Goal: Task Accomplishment & Management: Use online tool/utility

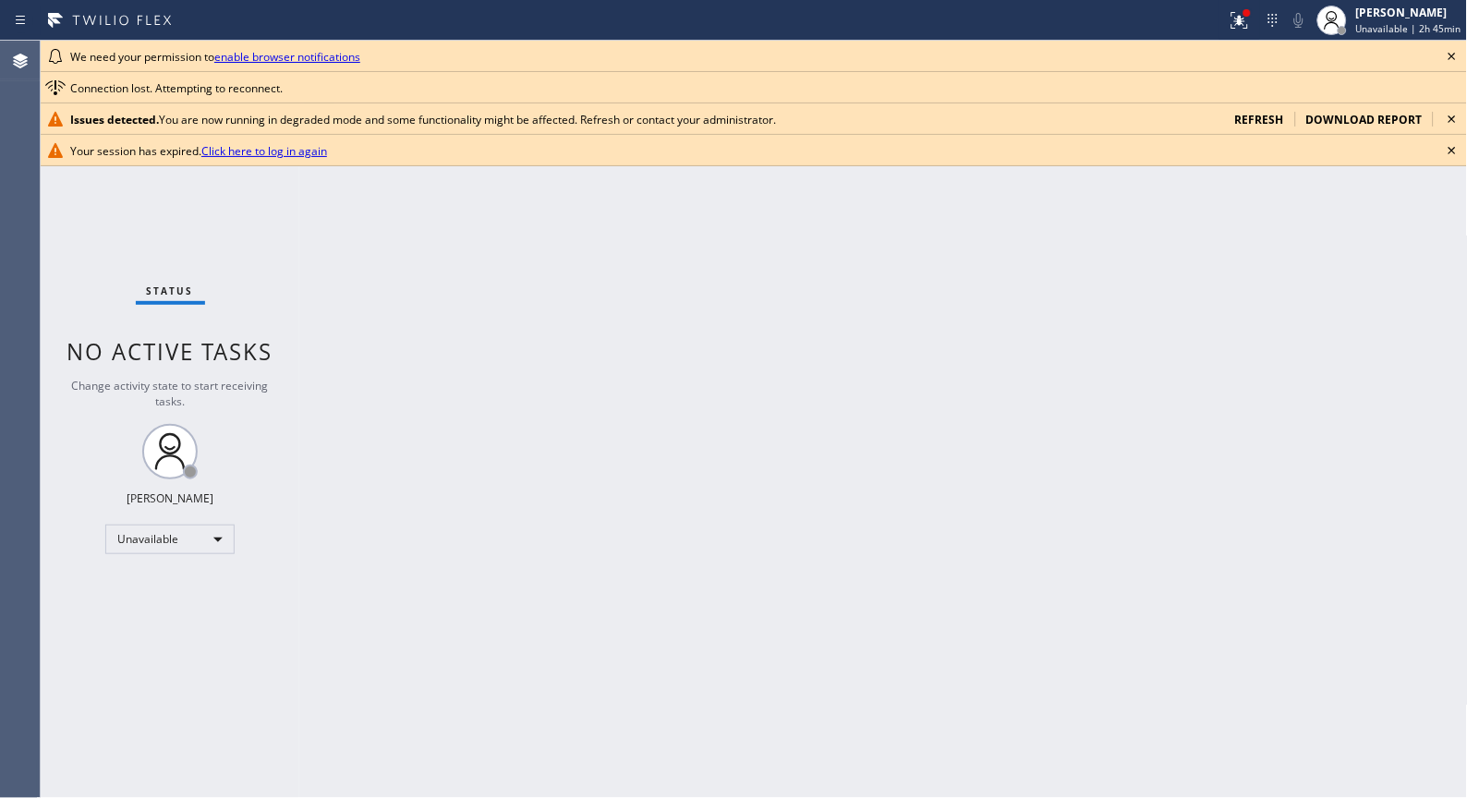
drag, startPoint x: 0, startPoint y: 0, endPoint x: 1446, endPoint y: 154, distance: 1453.9
click at [1447, 154] on icon at bounding box center [1452, 150] width 22 height 22
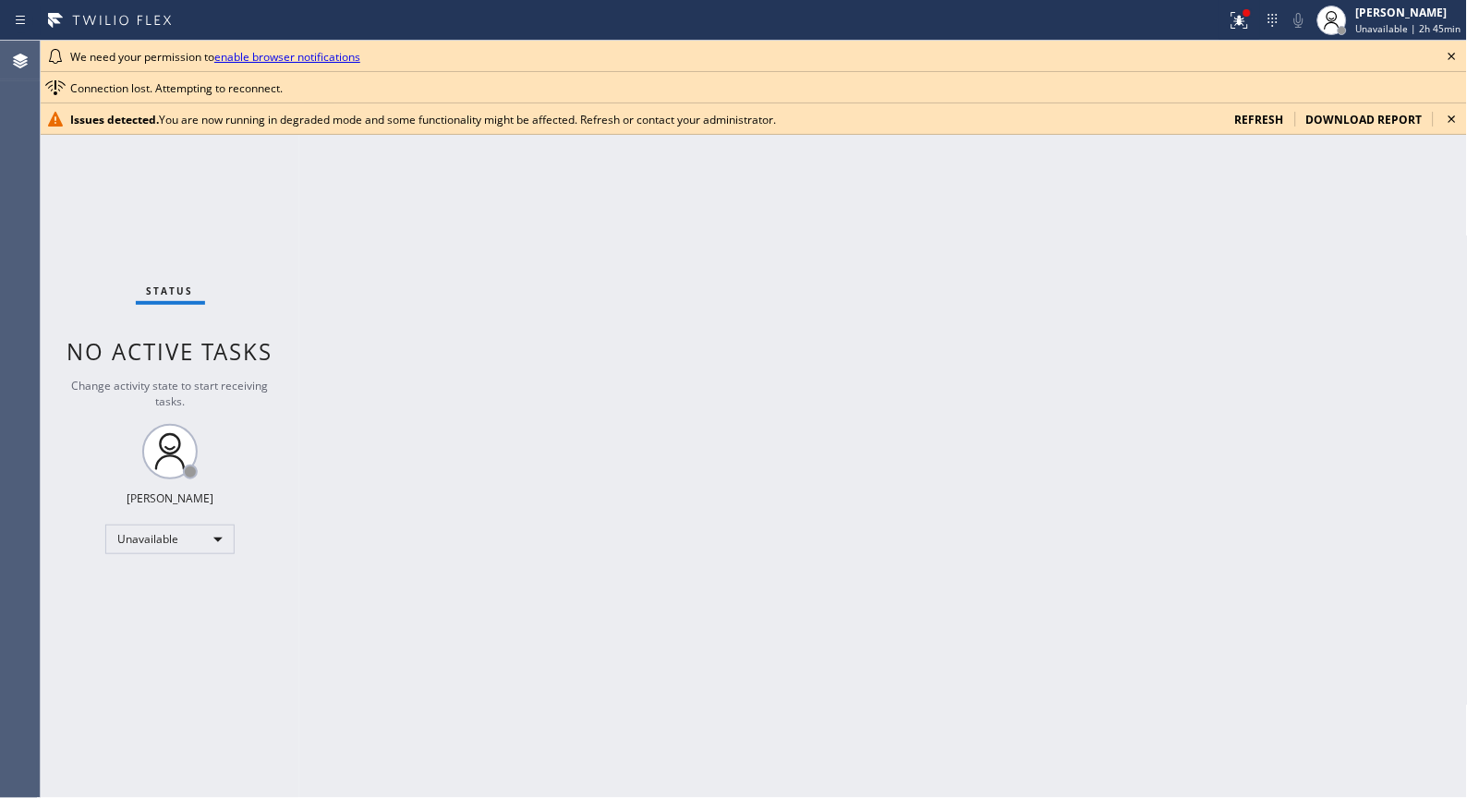
click at [1443, 116] on icon at bounding box center [1452, 119] width 22 height 22
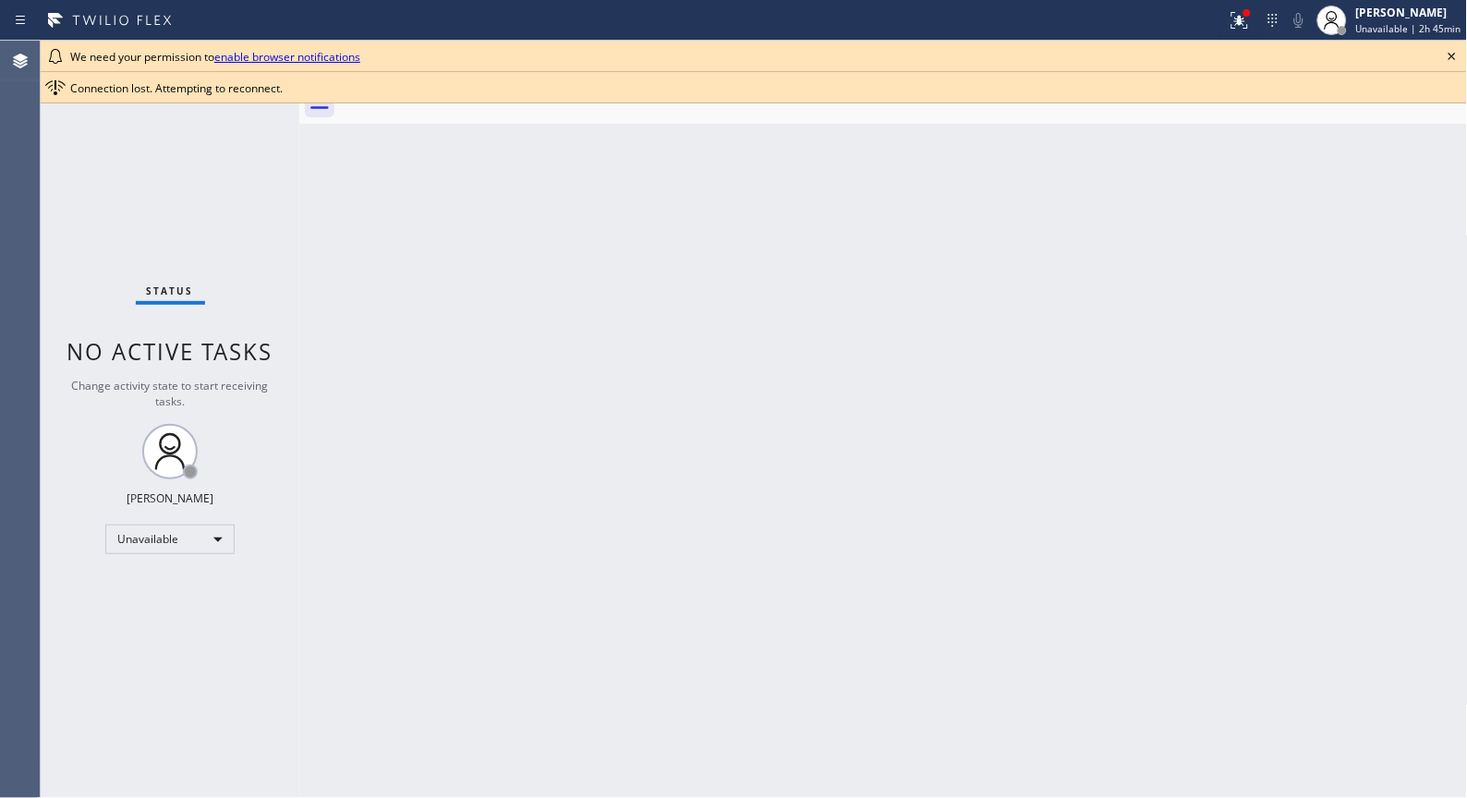
click at [1454, 41] on div "We need your permission to enable browser notifications" at bounding box center [754, 56] width 1426 height 31
click at [1448, 49] on icon at bounding box center [1452, 56] width 22 height 22
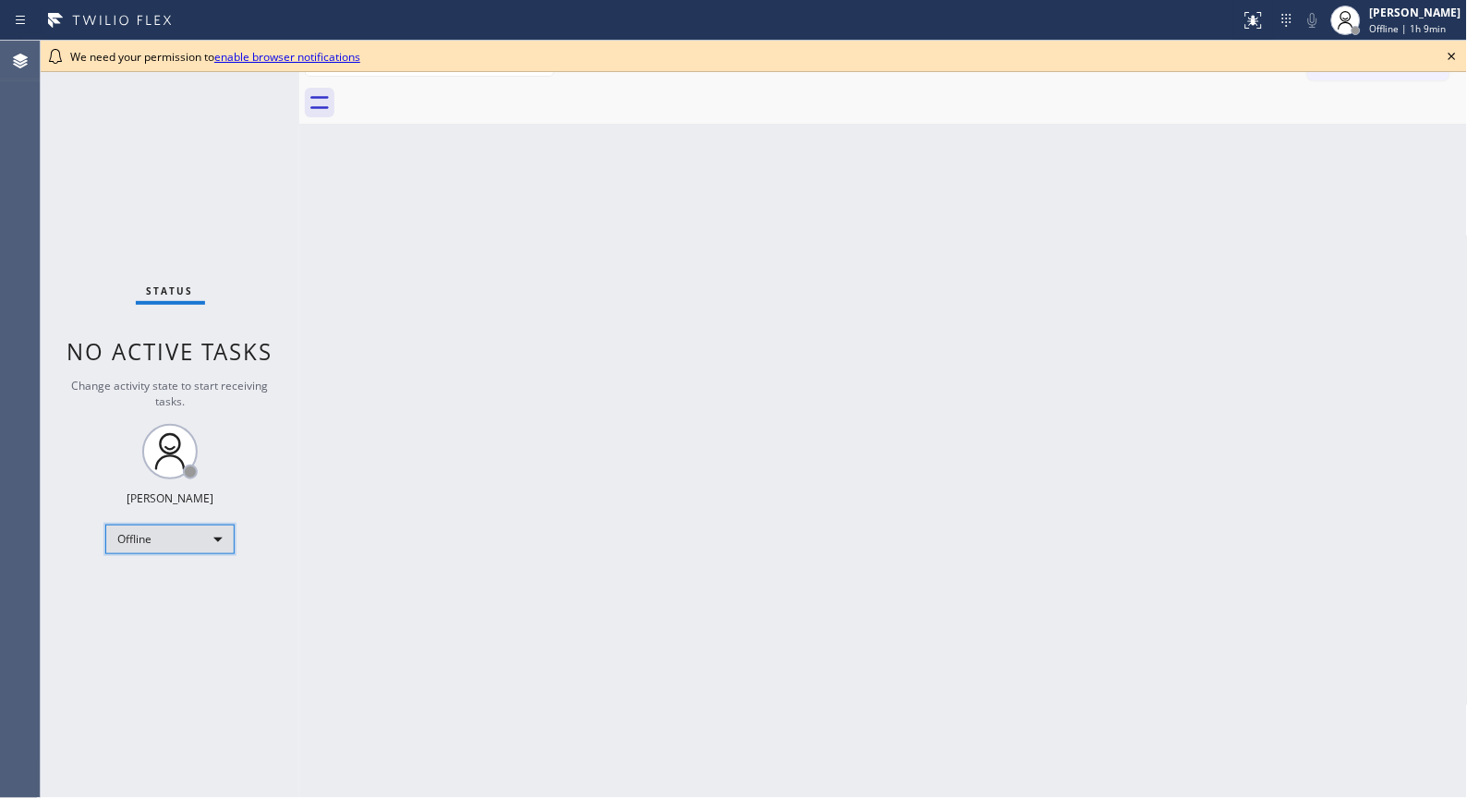
click at [214, 542] on div "Offline" at bounding box center [169, 540] width 129 height 30
click at [191, 610] on li "Unavailable" at bounding box center [169, 611] width 126 height 22
click at [1452, 52] on icon at bounding box center [1452, 56] width 22 height 22
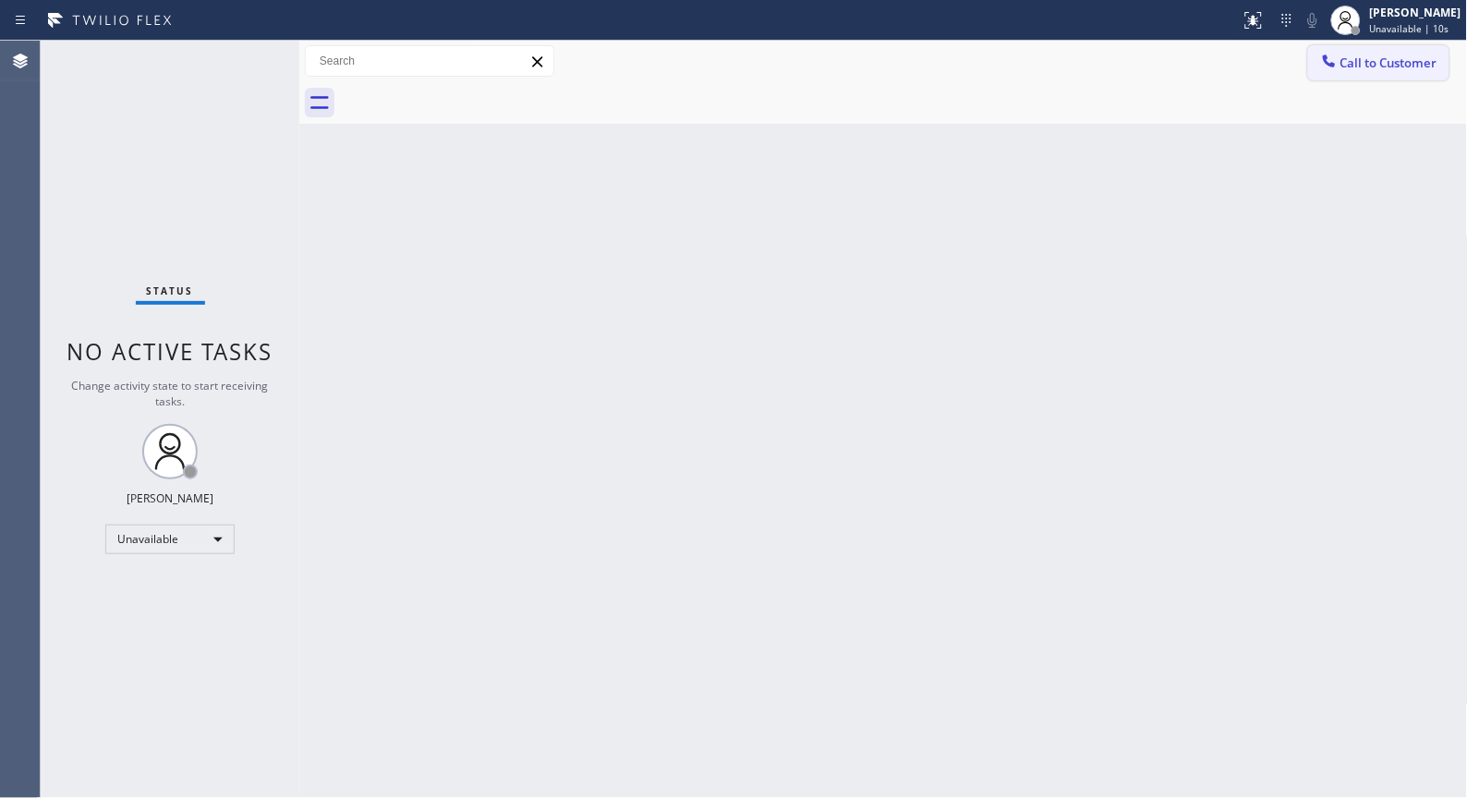
click at [1411, 57] on span "Call to Customer" at bounding box center [1388, 63] width 97 height 17
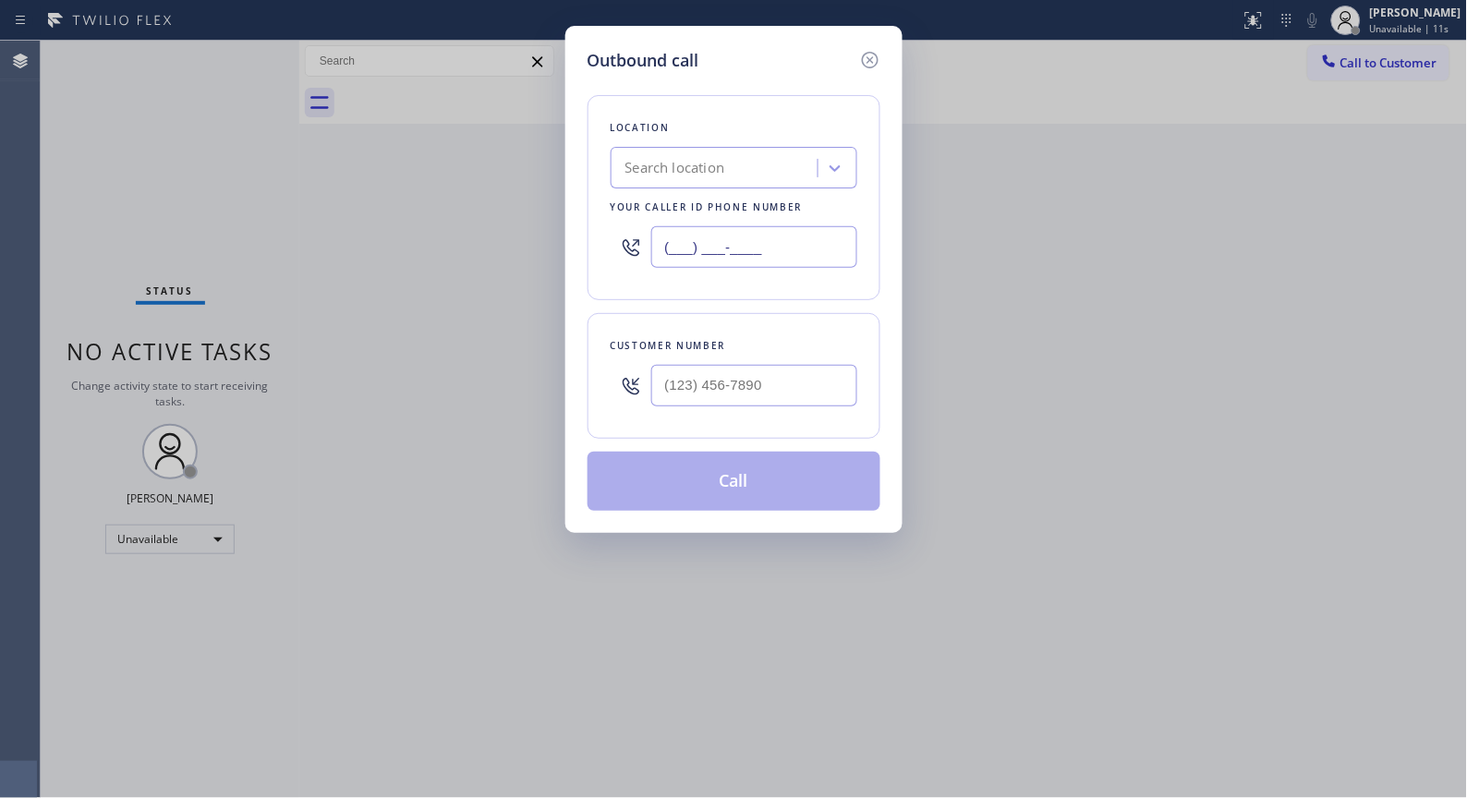
drag, startPoint x: 824, startPoint y: 253, endPoint x: 577, endPoint y: 146, distance: 268.9
click at [611, 201] on div "Location Search location Your caller id phone number (___) ___-____" at bounding box center [734, 197] width 293 height 205
paste input "408) 547-9940"
type input "(408) 547-9940"
click at [714, 385] on input "(___) ___-____" at bounding box center [754, 386] width 206 height 42
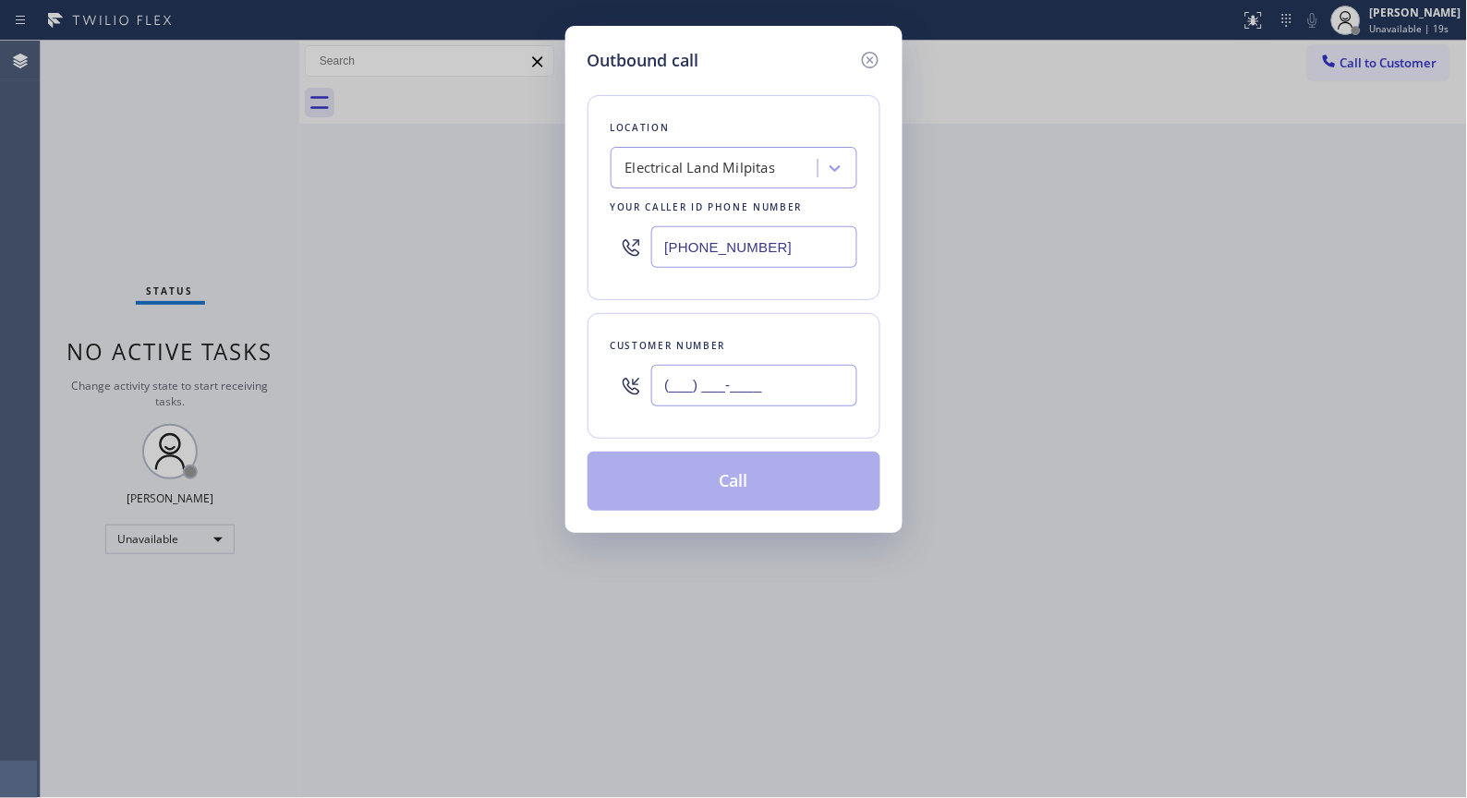
paste input "408) 772-0328"
type input "(408) 772-0328"
click at [733, 505] on button "Call" at bounding box center [734, 481] width 293 height 59
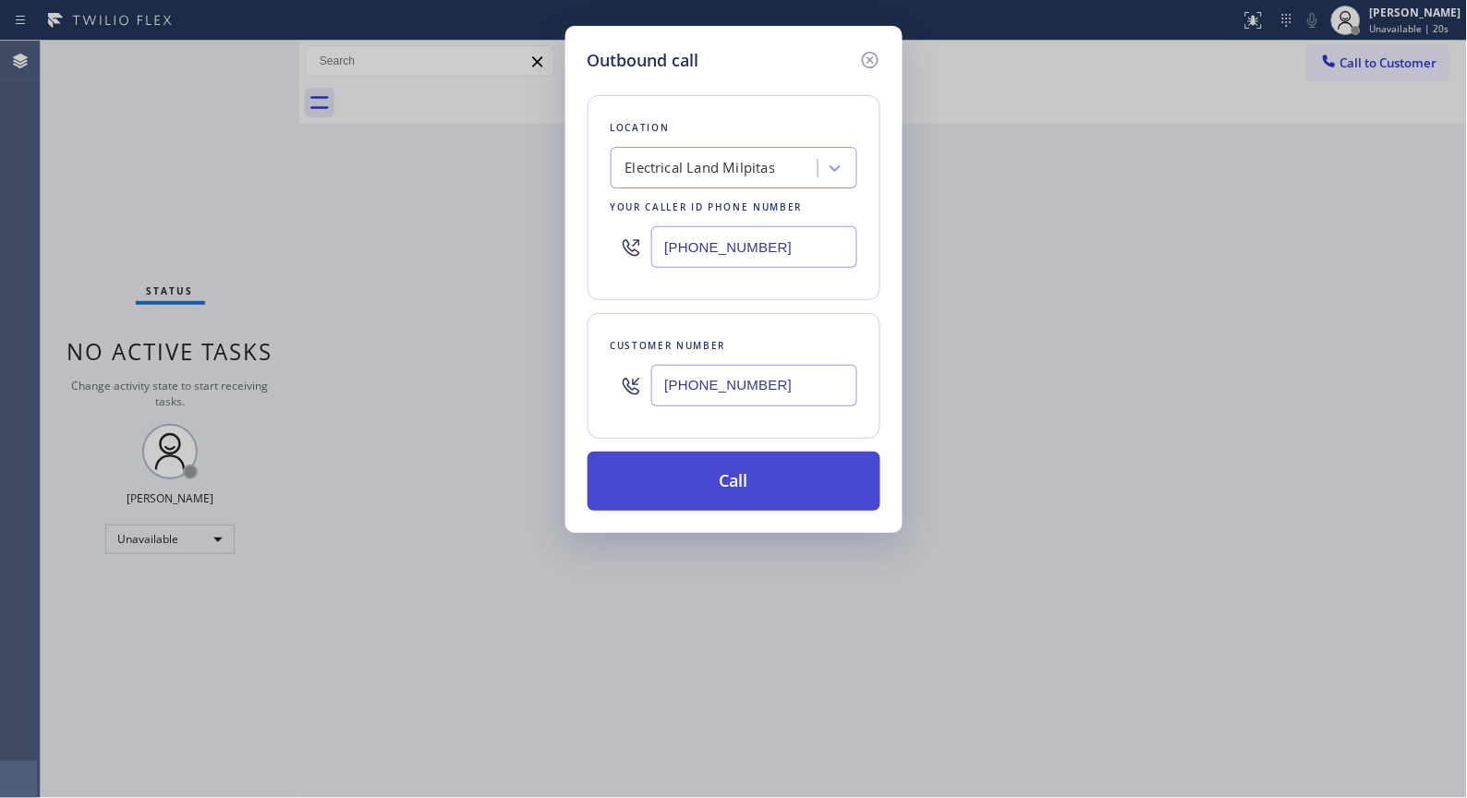
click at [737, 481] on button "Call" at bounding box center [734, 481] width 293 height 59
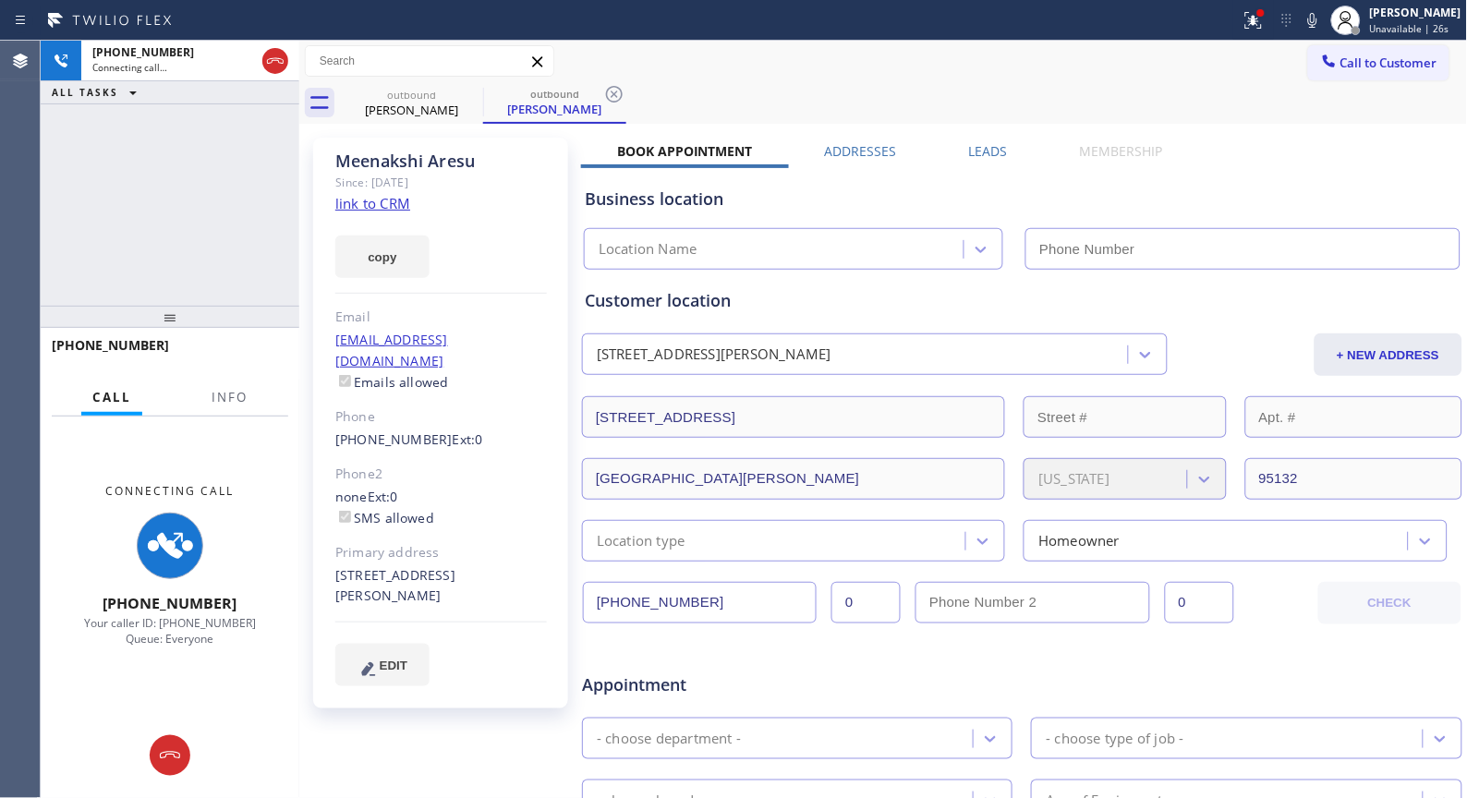
type input "(408) 547-9940"
drag, startPoint x: 160, startPoint y: 345, endPoint x: 62, endPoint y: 342, distance: 98.0
click at [62, 342] on div "+14087720328" at bounding box center [164, 345] width 224 height 18
copy span "14087720328"
click at [224, 393] on span "Info" at bounding box center [230, 397] width 36 height 17
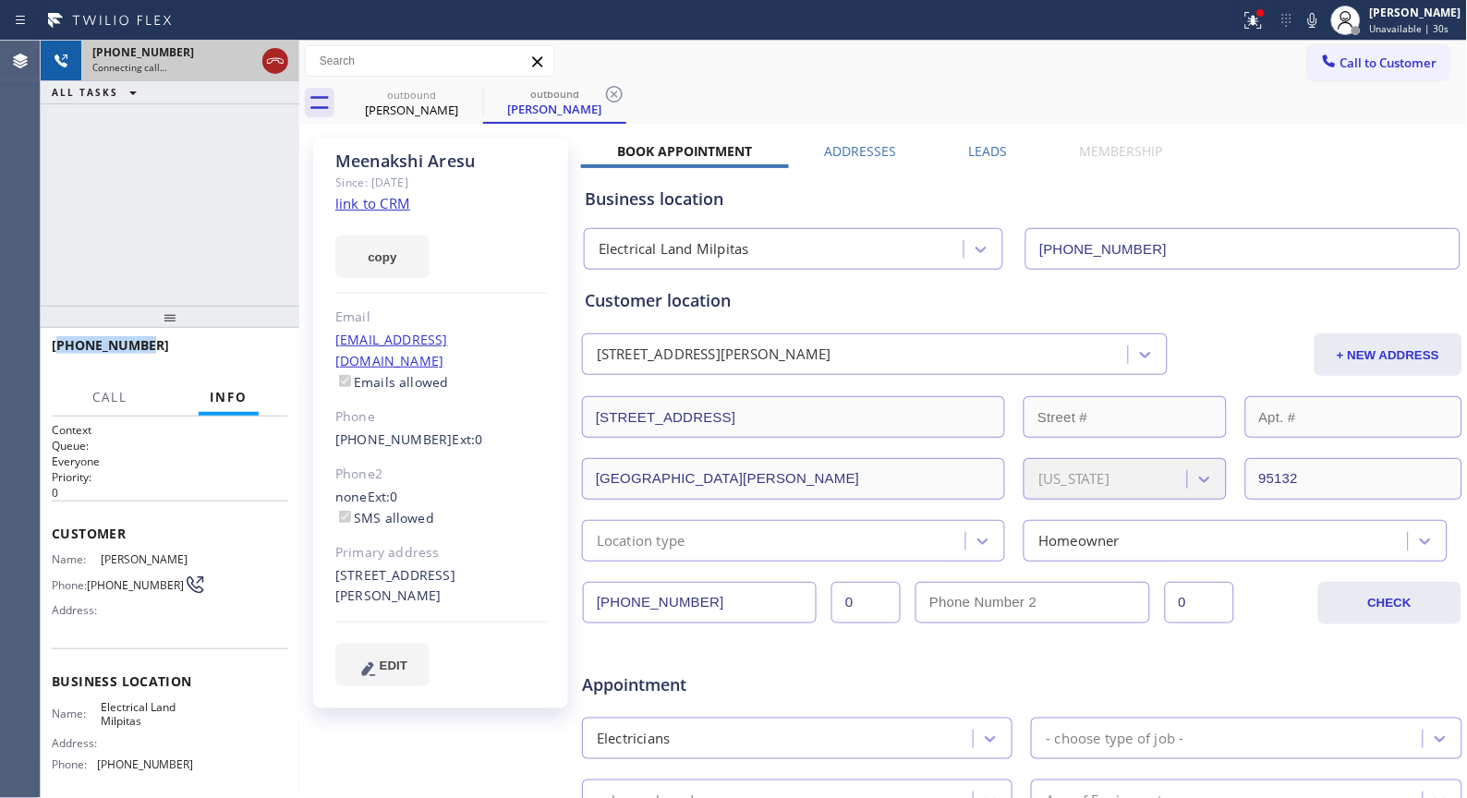
click at [278, 59] on icon at bounding box center [275, 61] width 22 height 22
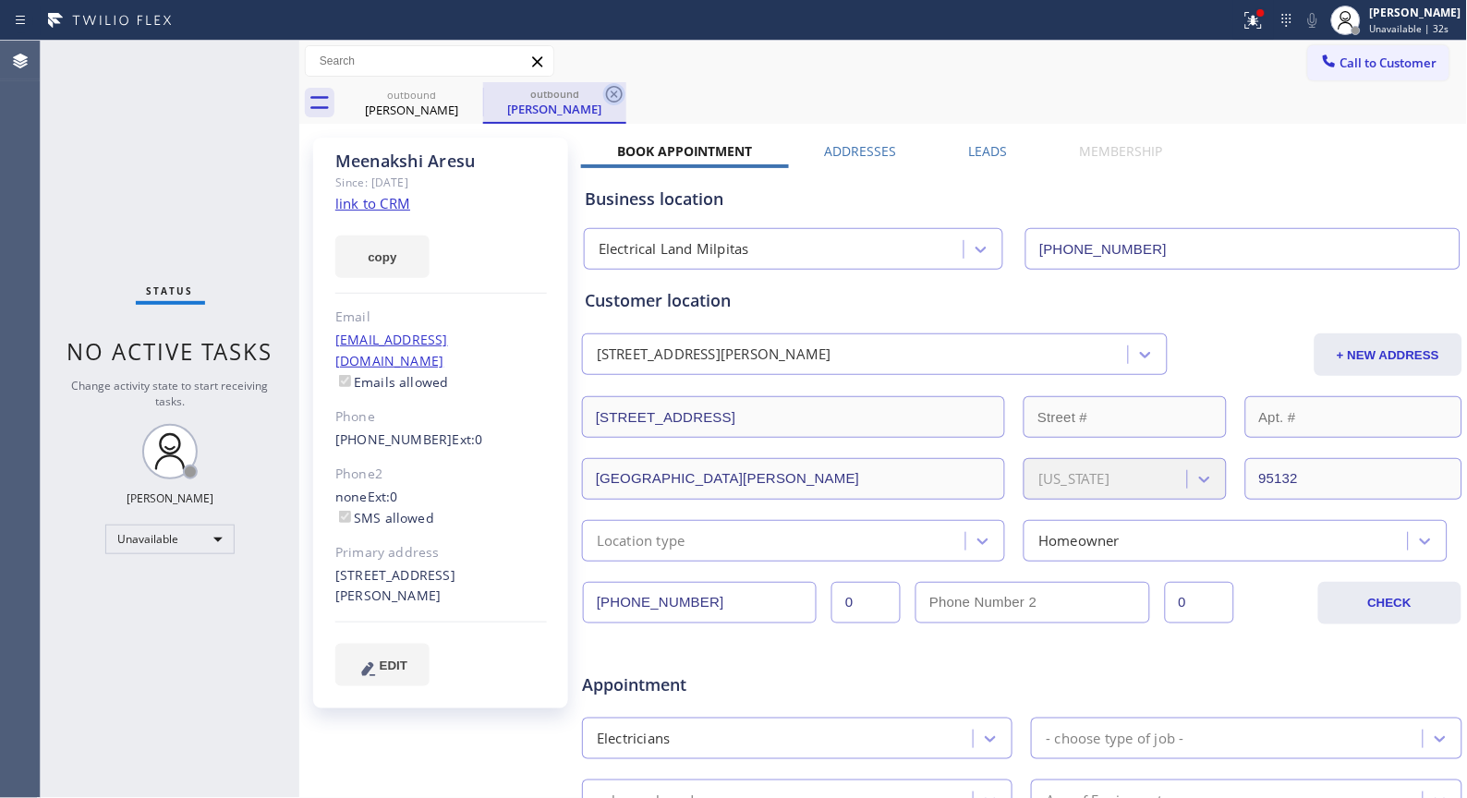
click at [612, 93] on icon at bounding box center [614, 94] width 17 height 17
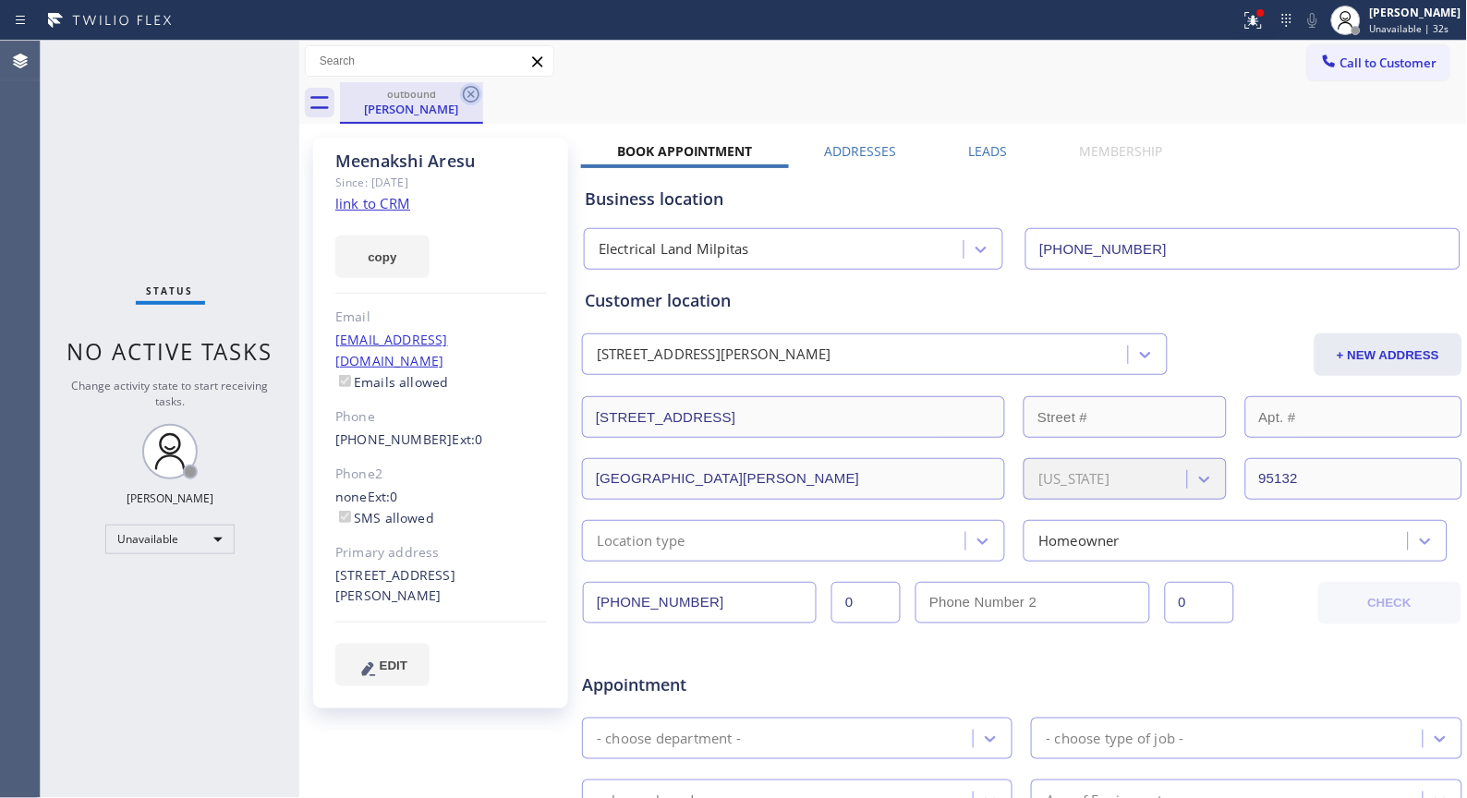
click at [460, 91] on icon at bounding box center [471, 94] width 22 height 22
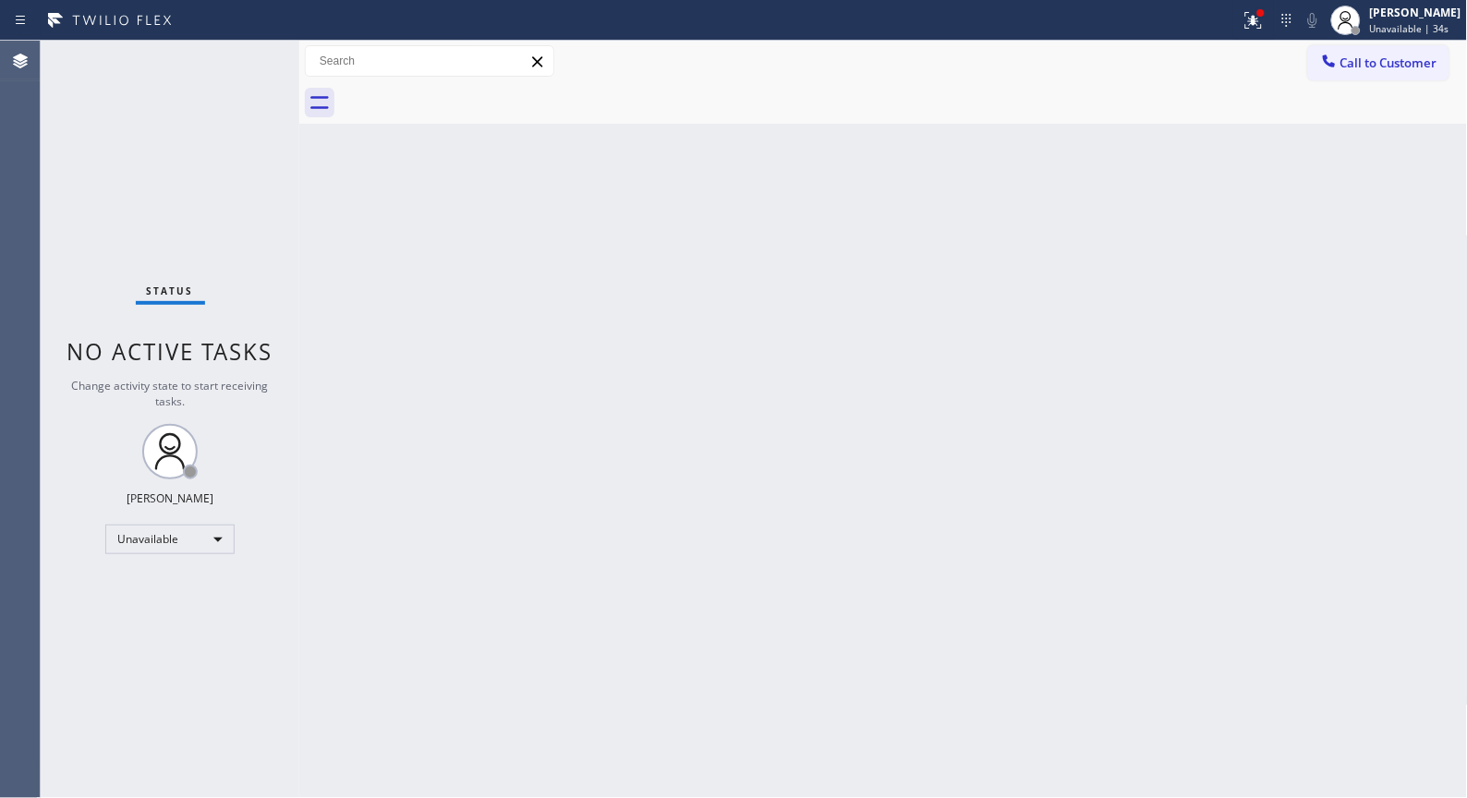
drag, startPoint x: 1360, startPoint y: 65, endPoint x: 1083, endPoint y: 117, distance: 282.1
click at [1362, 65] on span "Call to Customer" at bounding box center [1388, 63] width 97 height 17
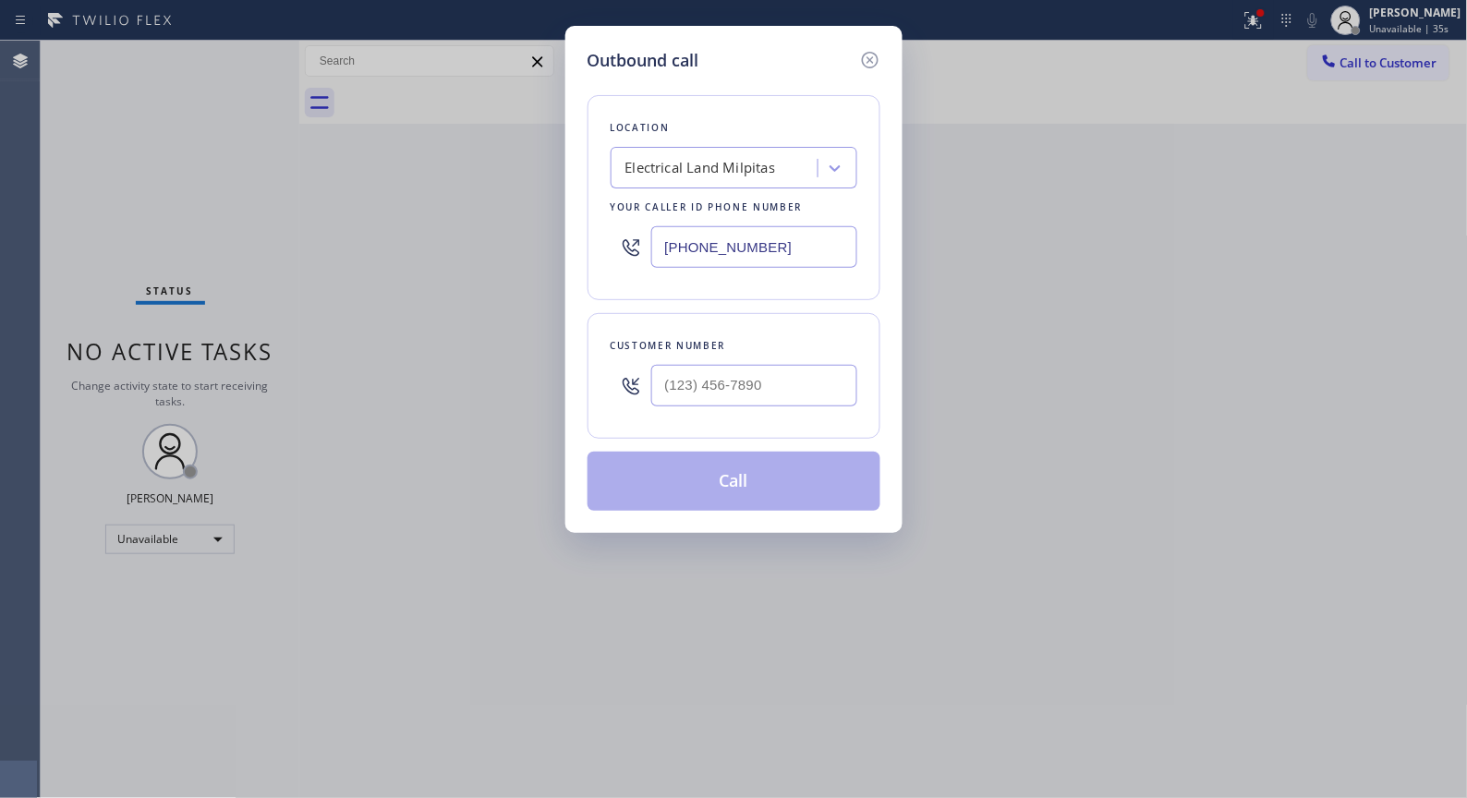
drag, startPoint x: 808, startPoint y: 403, endPoint x: 598, endPoint y: 403, distance: 210.6
click at [552, 380] on div "Outbound call Location Electrical Land Milpitas Your caller id phone number (40…" at bounding box center [733, 399] width 1467 height 798
drag, startPoint x: 830, startPoint y: 383, endPoint x: 511, endPoint y: 358, distance: 319.8
click at [513, 358] on div "Outbound call Location Electrical Land Milpitas Your caller id phone number (40…" at bounding box center [733, 399] width 1467 height 798
paste input "140) 877-2032"
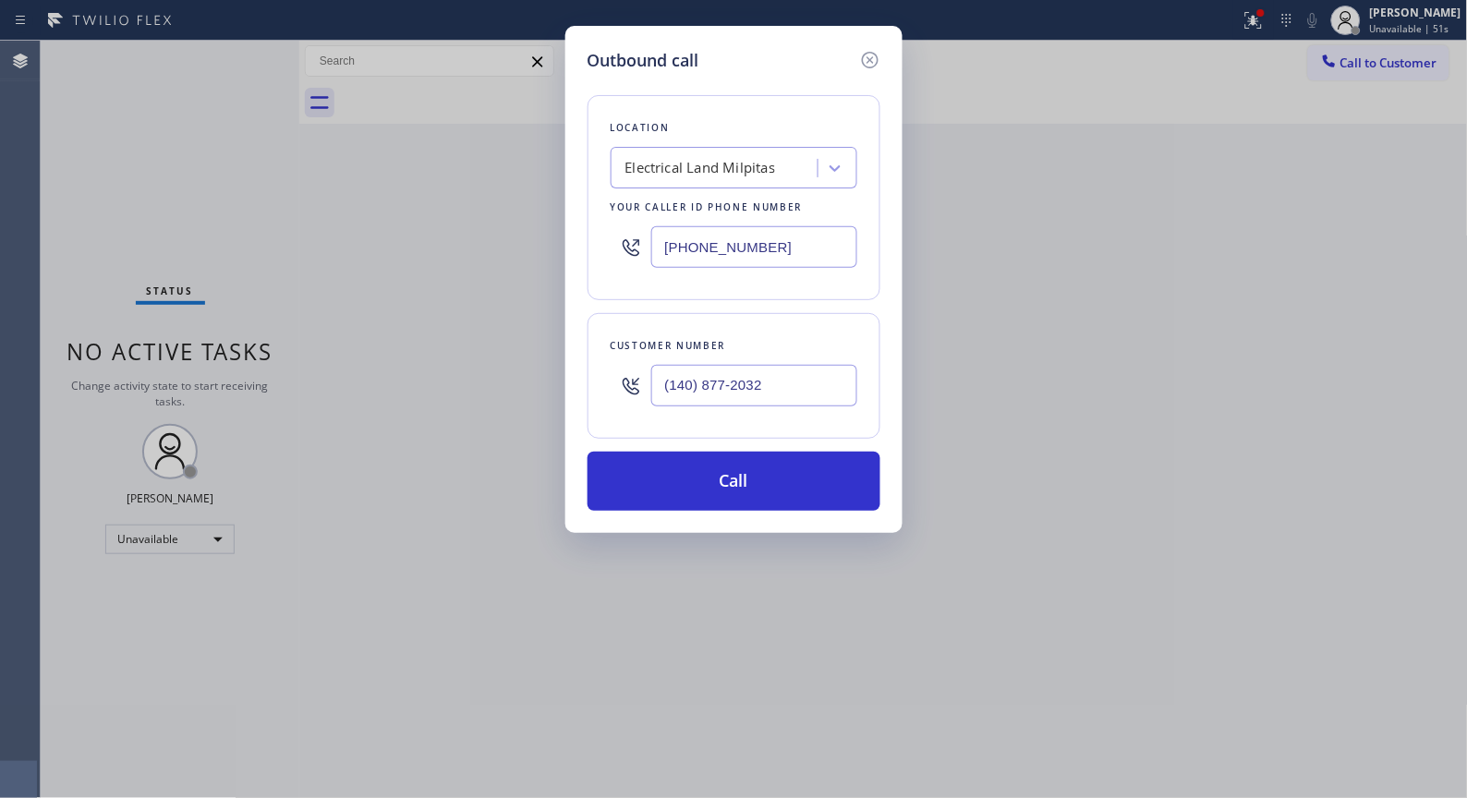
drag, startPoint x: 696, startPoint y: 361, endPoint x: 463, endPoint y: 360, distance: 232.8
click at [463, 360] on div "Outbound call Location Electrical Land Milpitas Your caller id phone number (40…" at bounding box center [733, 399] width 1467 height 798
paste input "text"
drag, startPoint x: 469, startPoint y: 365, endPoint x: 423, endPoint y: 366, distance: 46.2
click at [426, 366] on div "Outbound call Location Electrical Land Milpitas Your caller id phone number (40…" at bounding box center [733, 399] width 1467 height 798
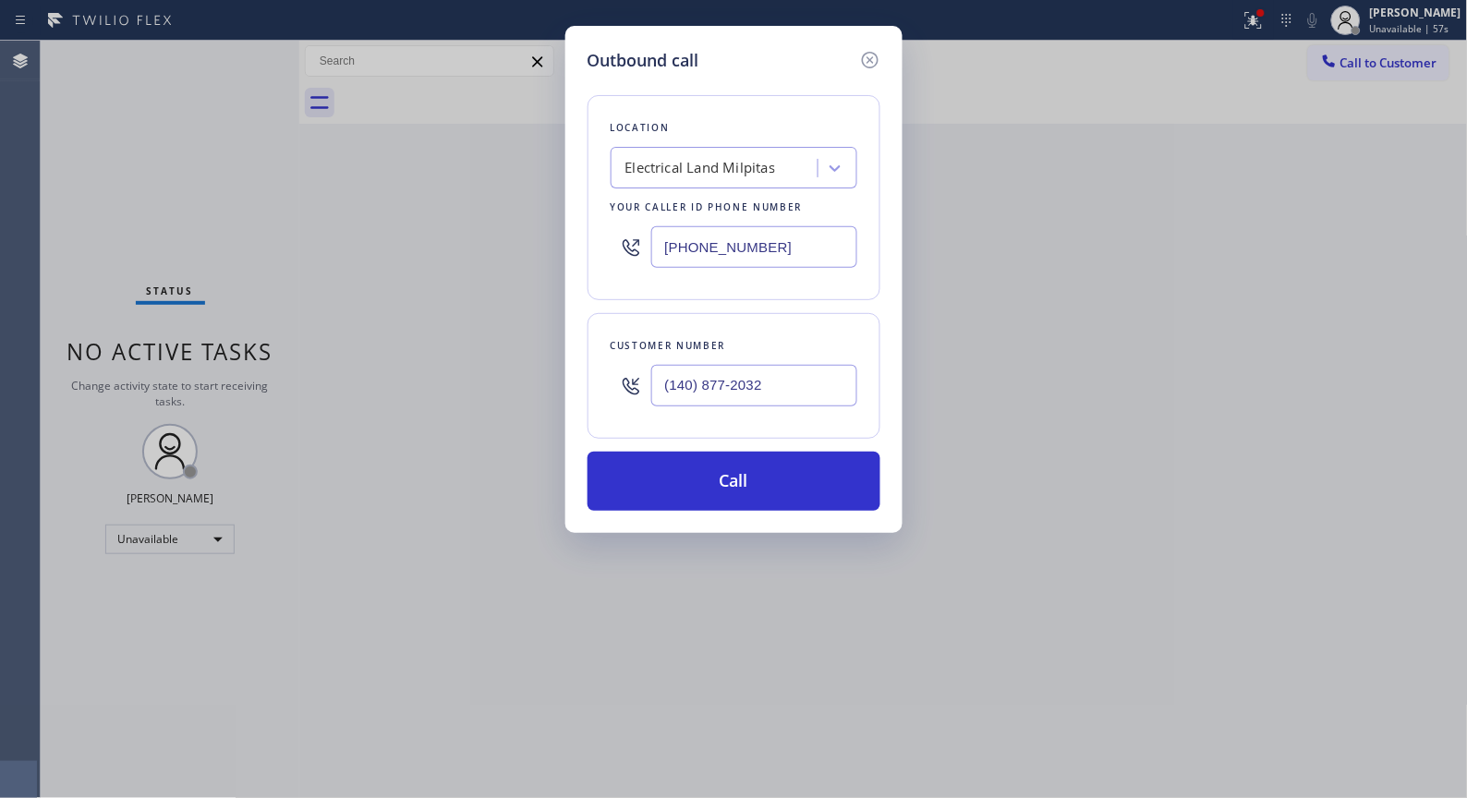
paste input "408) 772-0328"
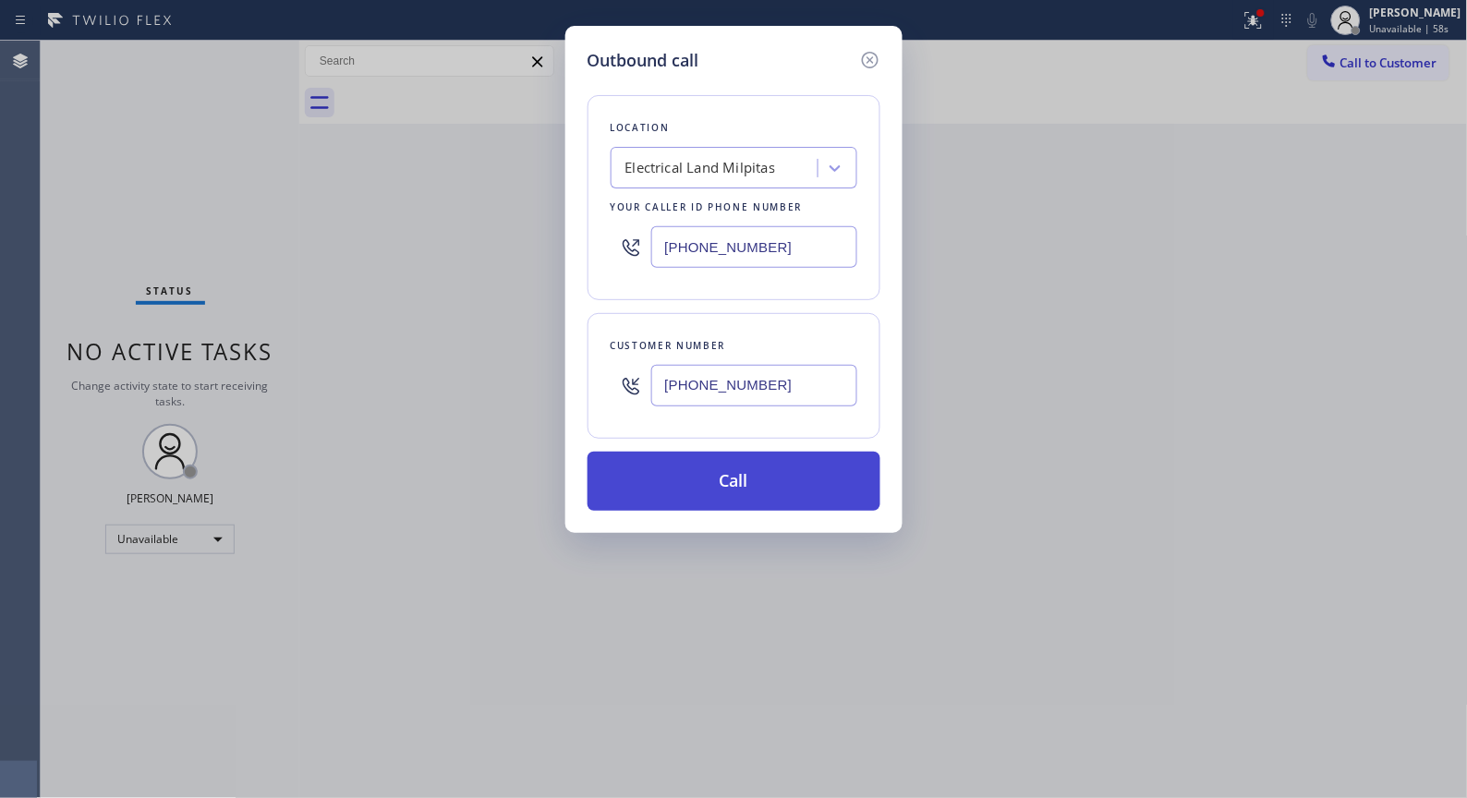
type input "(408) 772-0328"
click at [740, 475] on button "Call" at bounding box center [734, 481] width 293 height 59
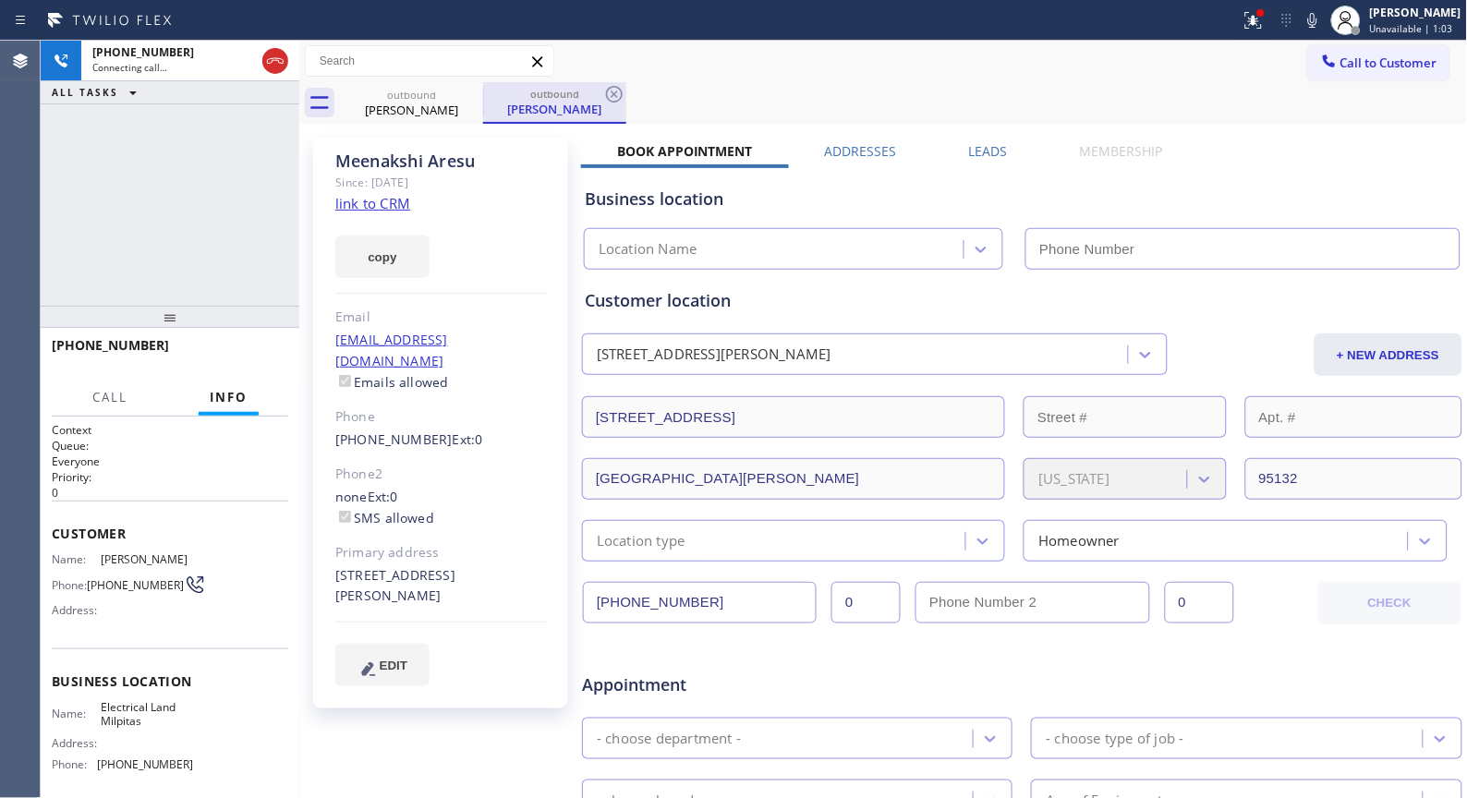
type input "(408) 547-9940"
click at [625, 94] on div "outbound Meenakshi Aresu" at bounding box center [554, 103] width 143 height 42
click at [620, 88] on icon at bounding box center [614, 94] width 17 height 17
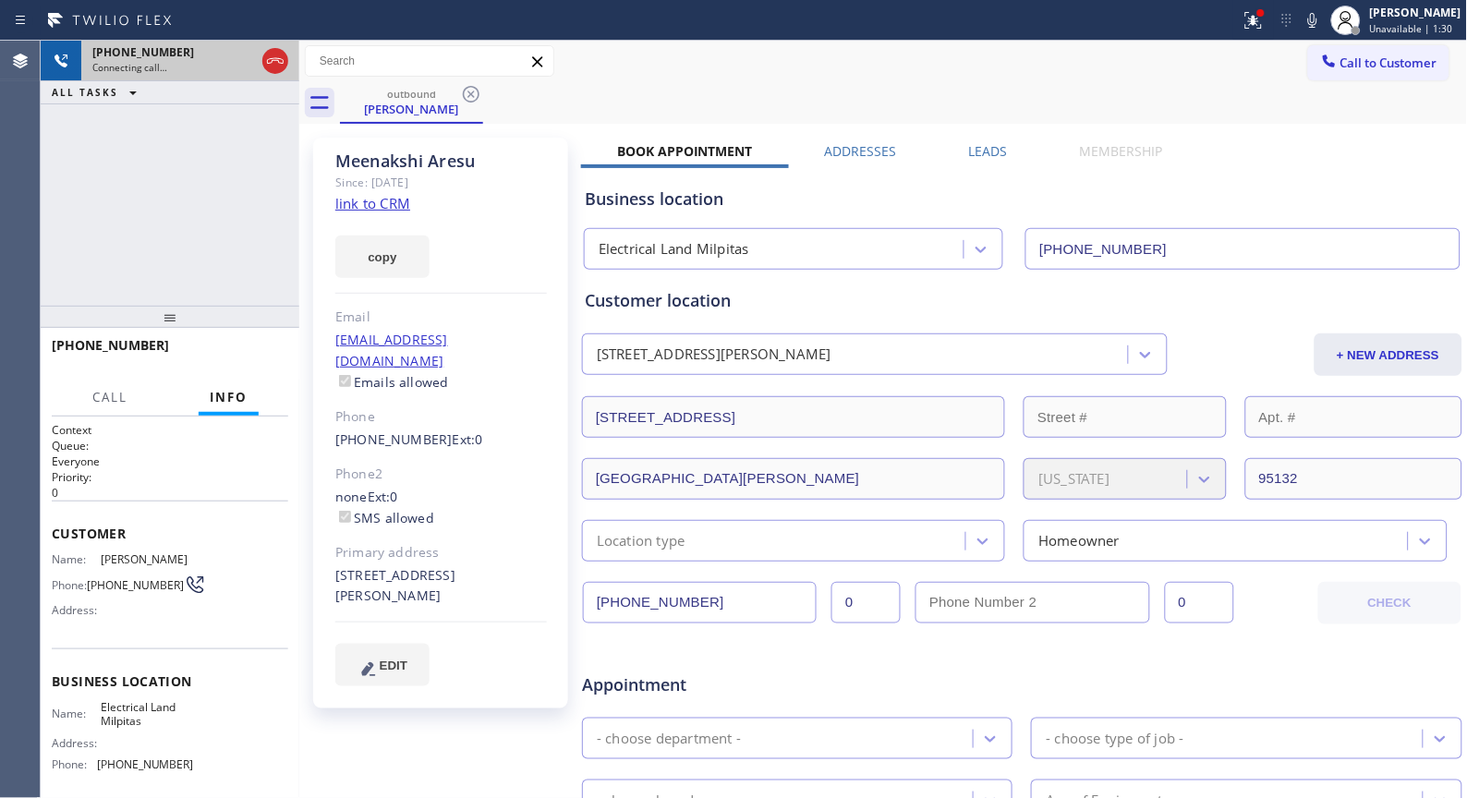
click at [255, 66] on div "+14087720328 Connecting call…" at bounding box center [169, 61] width 177 height 41
click at [278, 67] on icon at bounding box center [275, 61] width 22 height 22
click at [475, 94] on icon at bounding box center [471, 94] width 22 height 22
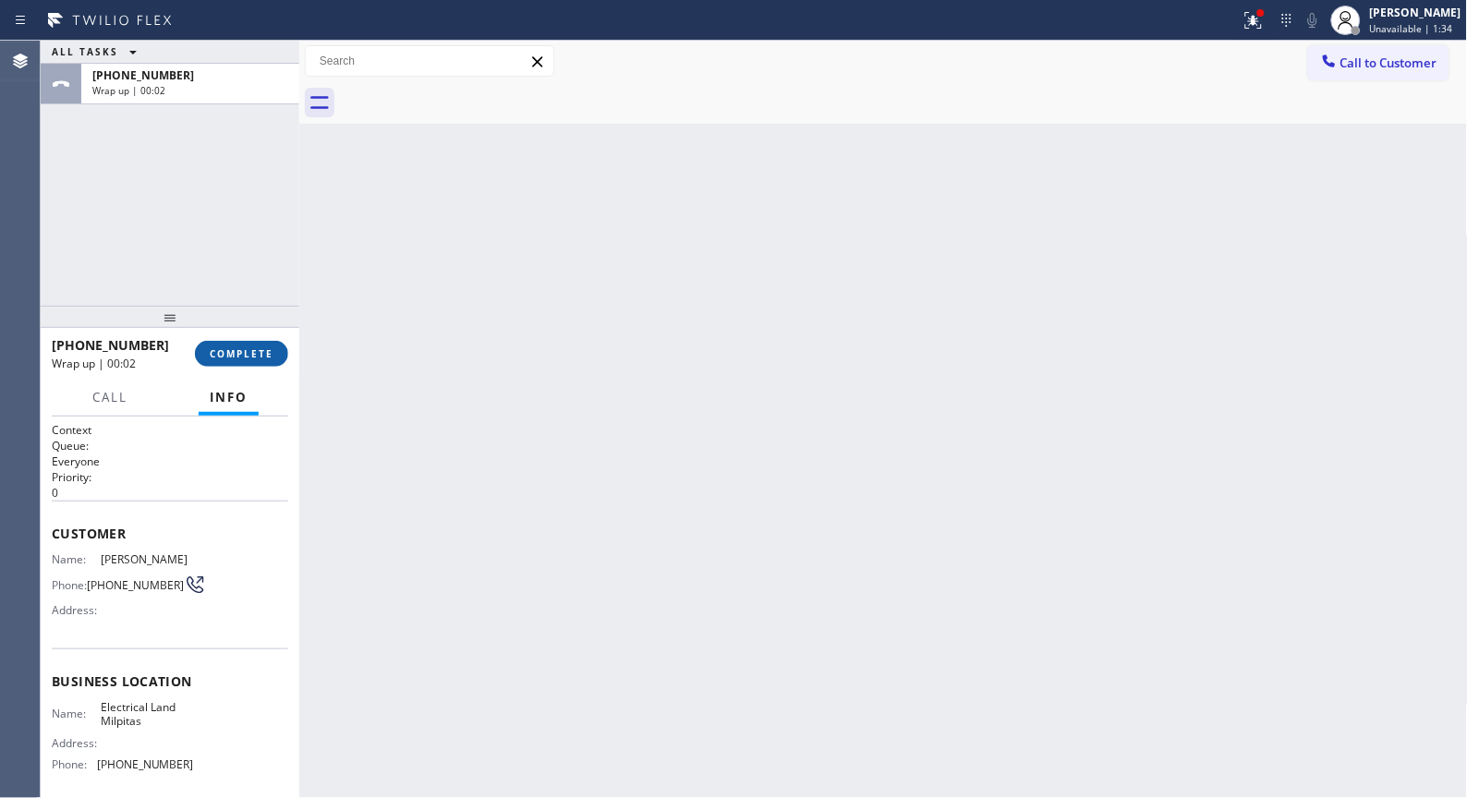
click at [231, 345] on button "COMPLETE" at bounding box center [241, 354] width 93 height 26
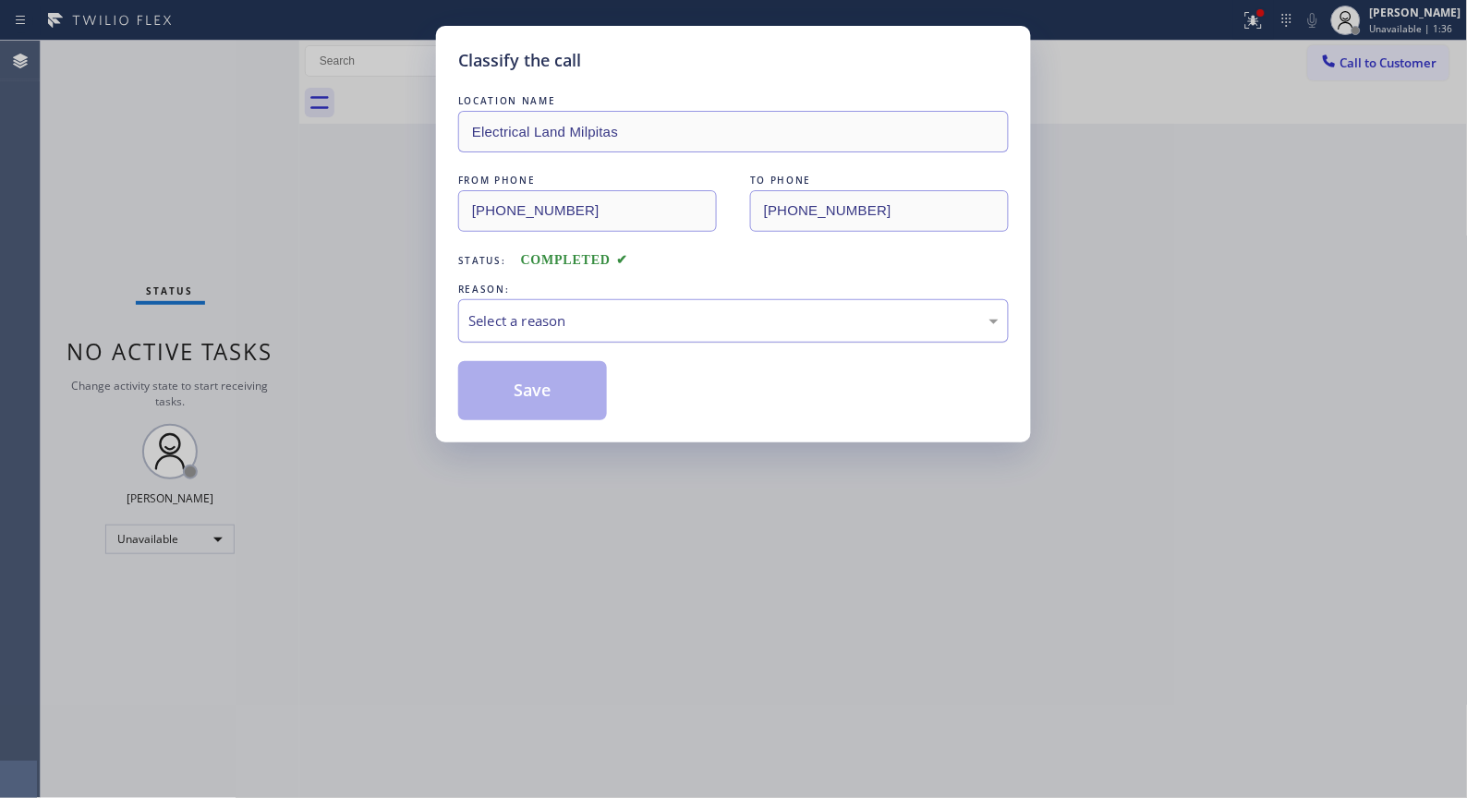
click at [853, 343] on div "Select a reason" at bounding box center [733, 320] width 551 height 43
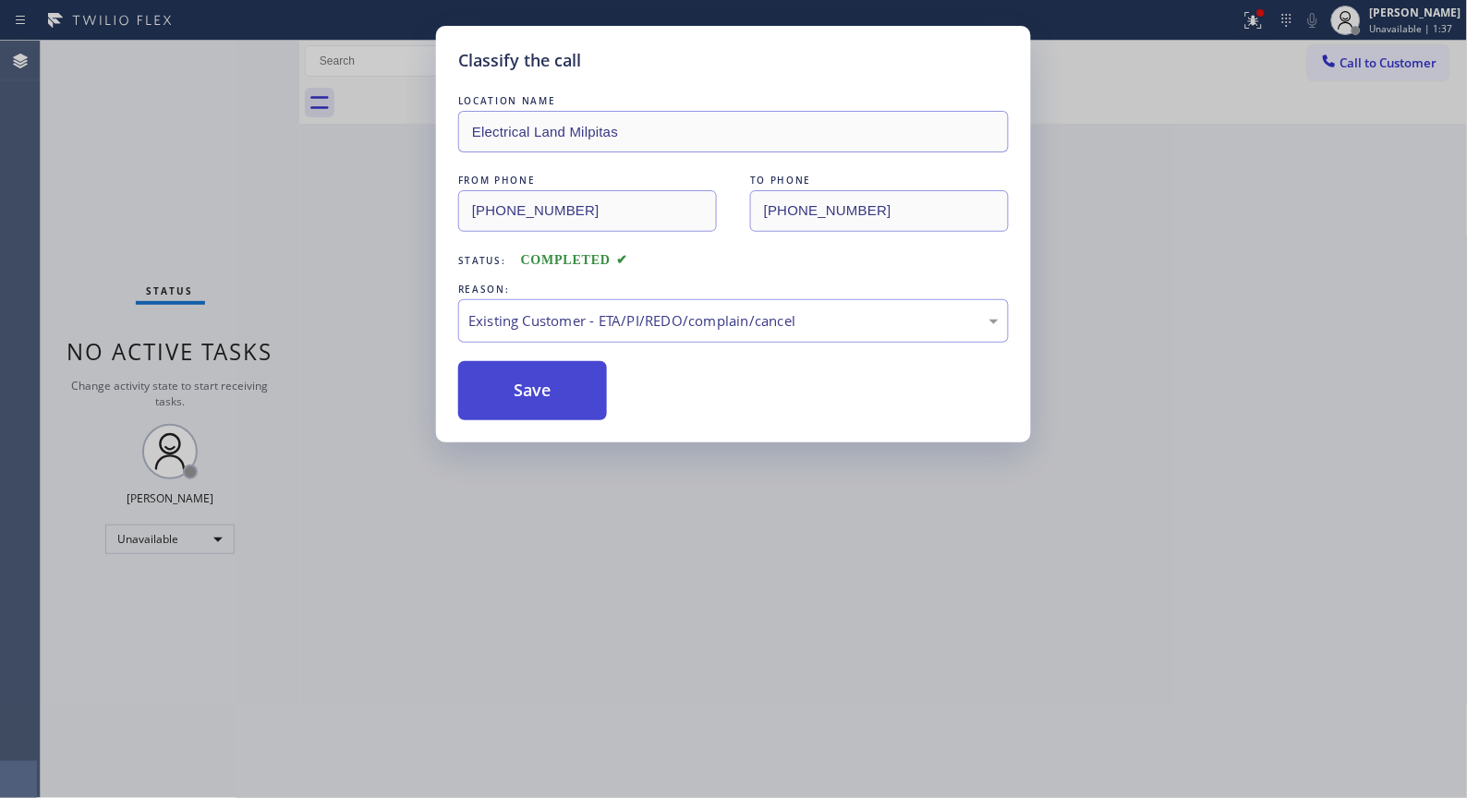
click at [559, 389] on button "Save" at bounding box center [532, 390] width 149 height 59
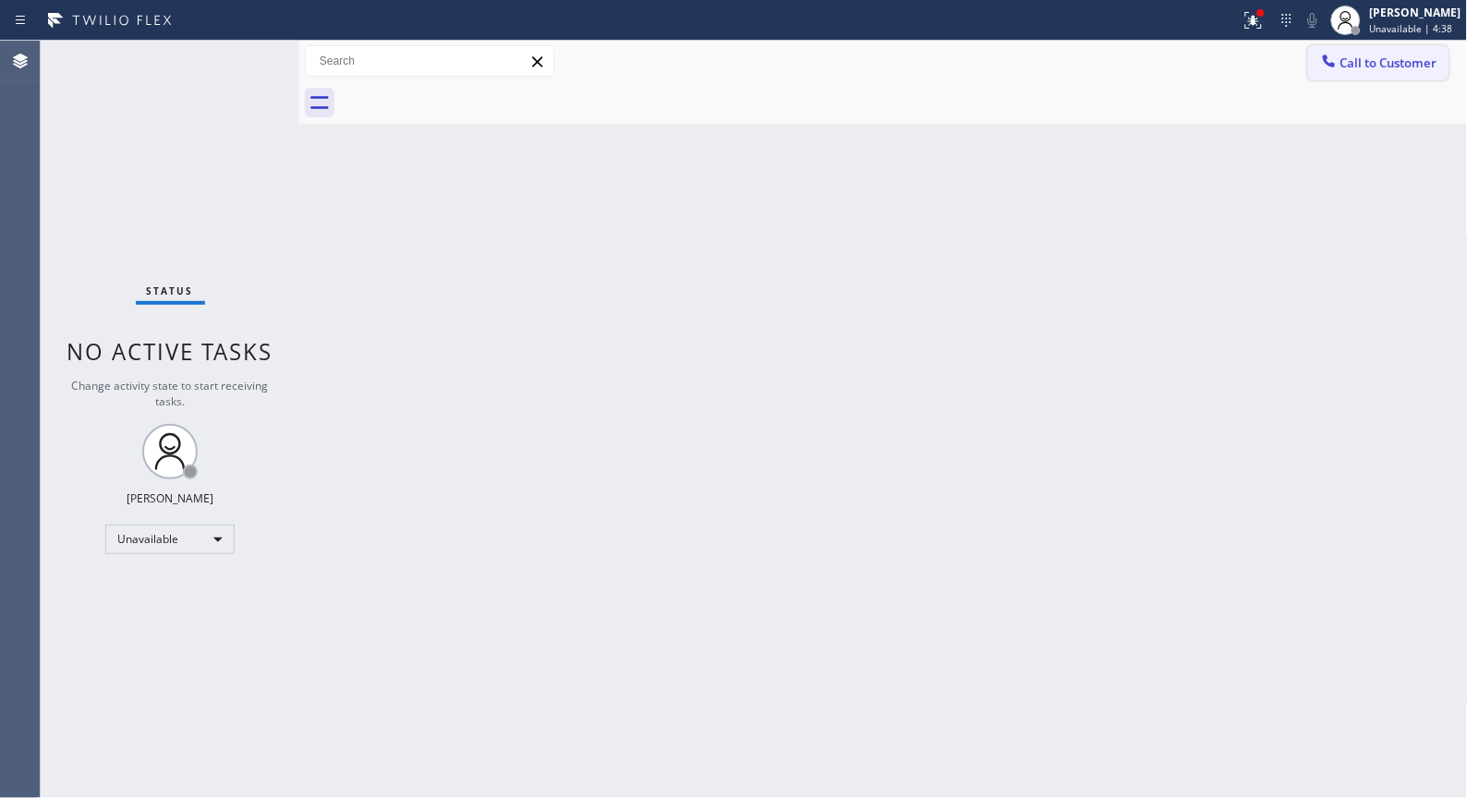
click at [1434, 69] on span "Call to Customer" at bounding box center [1388, 63] width 97 height 17
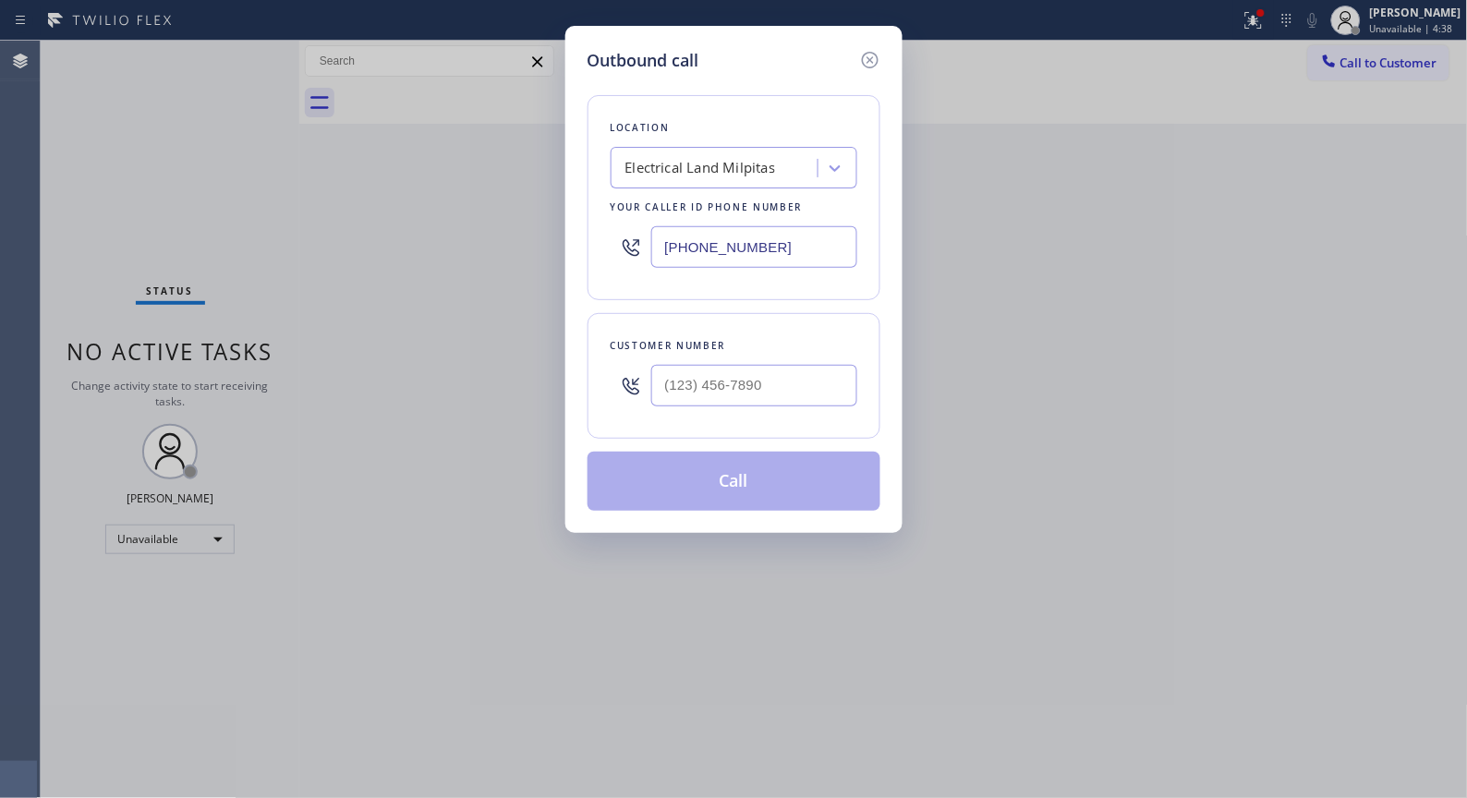
drag, startPoint x: 759, startPoint y: 244, endPoint x: 575, endPoint y: 115, distance: 225.0
click at [577, 200] on div "Outbound call Location Electrical Land Milpitas Your caller id phone number (40…" at bounding box center [733, 279] width 337 height 507
paste input "323) 991-9198"
type input "(323) 991-9198"
drag, startPoint x: 793, startPoint y: 385, endPoint x: 502, endPoint y: 375, distance: 291.2
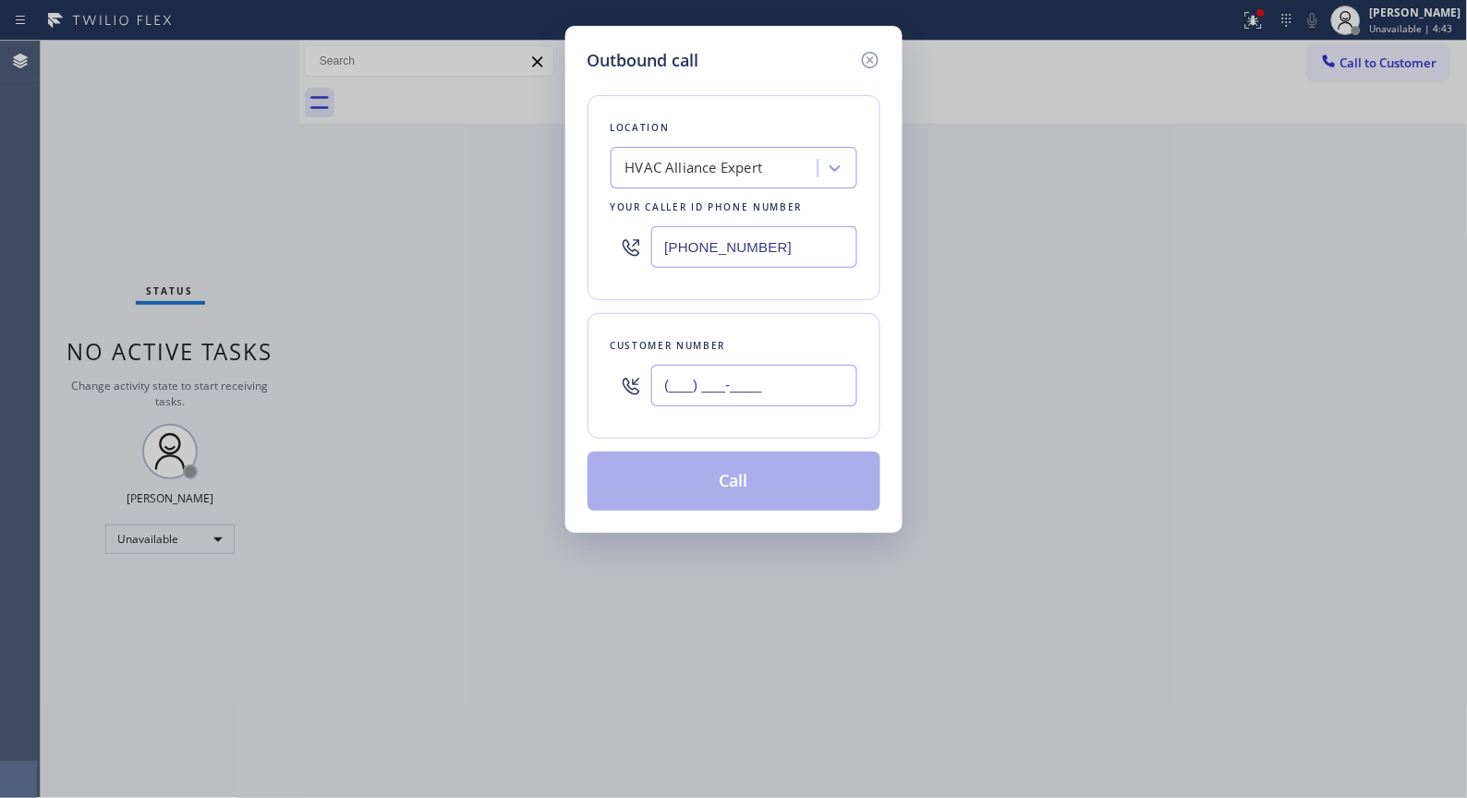
click at [499, 386] on div "Outbound call Location HVAC Alliance Expert Your caller id phone number (323) 9…" at bounding box center [733, 399] width 1467 height 798
paste input "949) 599-8332"
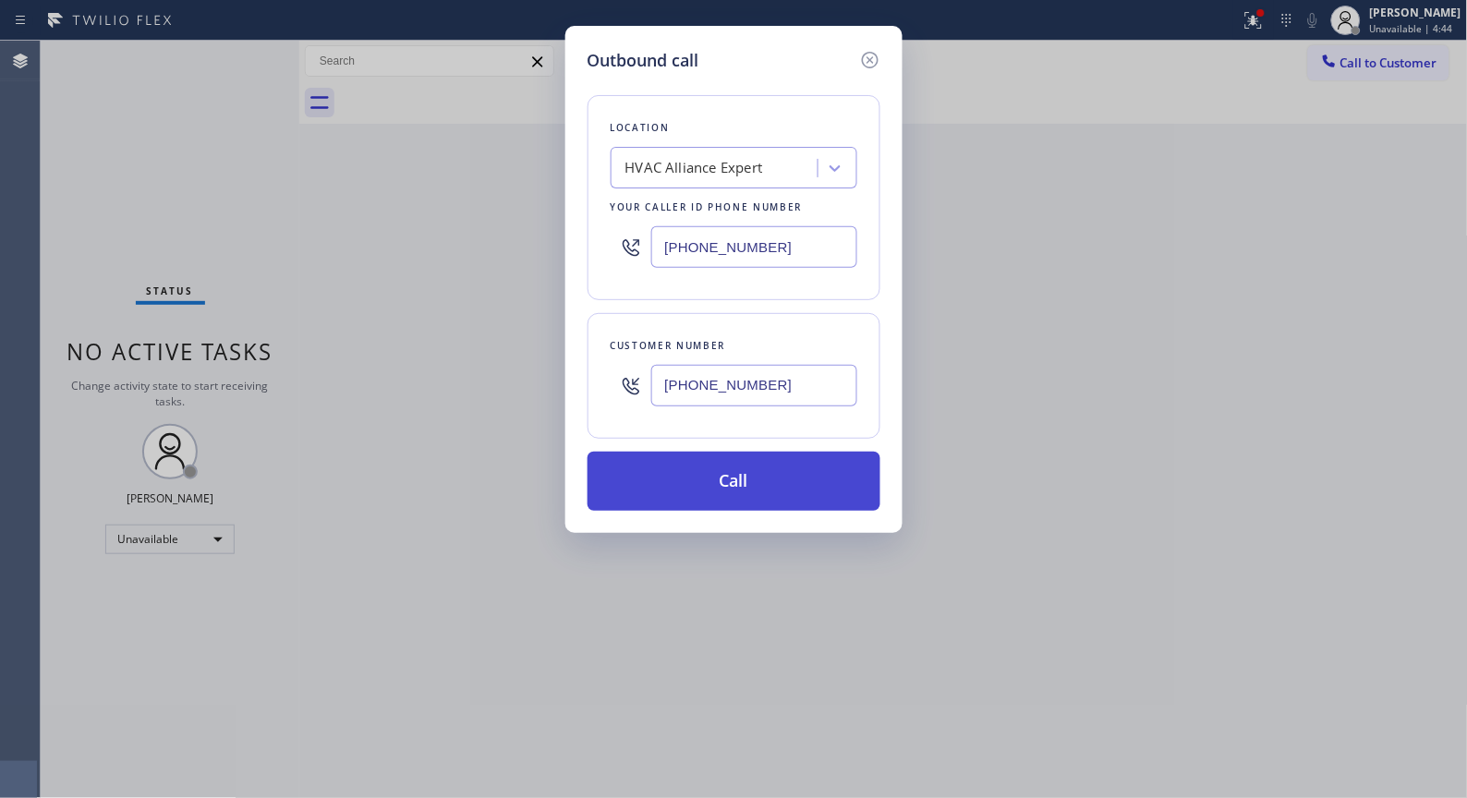
type input "(949) 599-8332"
click at [674, 500] on button "Call" at bounding box center [734, 481] width 293 height 59
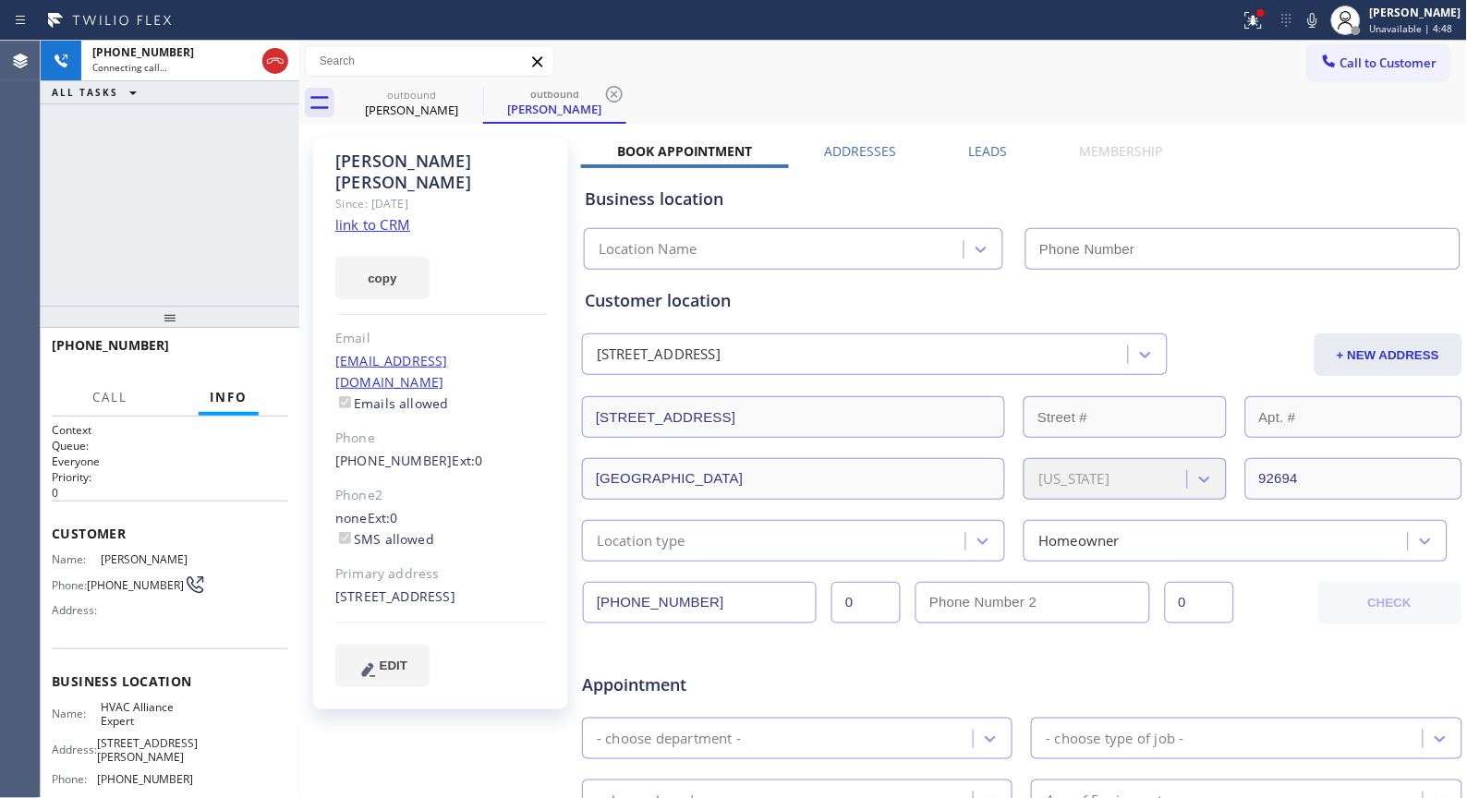
type input "(323) 991-9198"
drag, startPoint x: 615, startPoint y: 89, endPoint x: 589, endPoint y: 58, distance: 40.0
click at [615, 88] on icon at bounding box center [614, 94] width 22 height 22
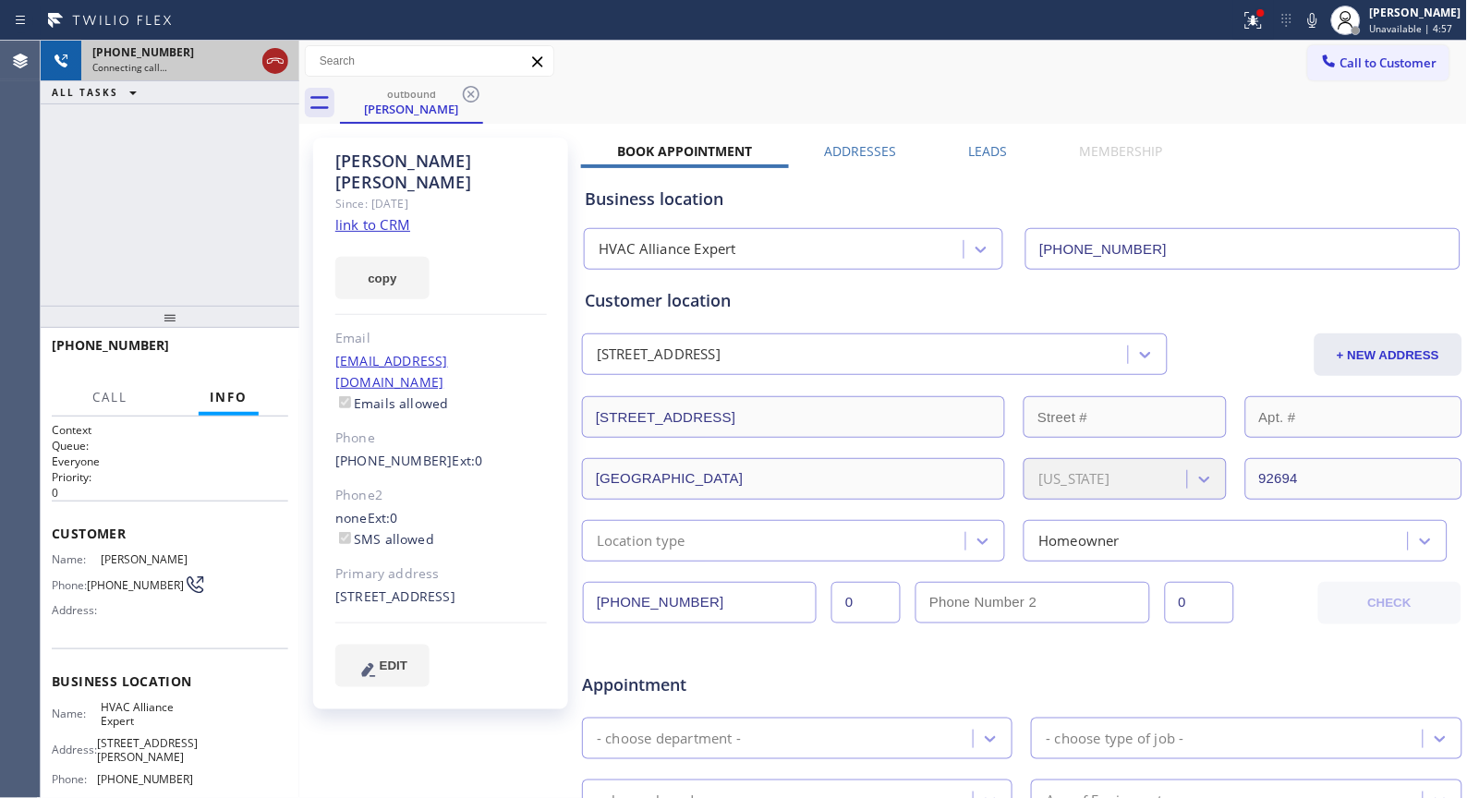
click at [274, 56] on icon at bounding box center [275, 61] width 22 height 22
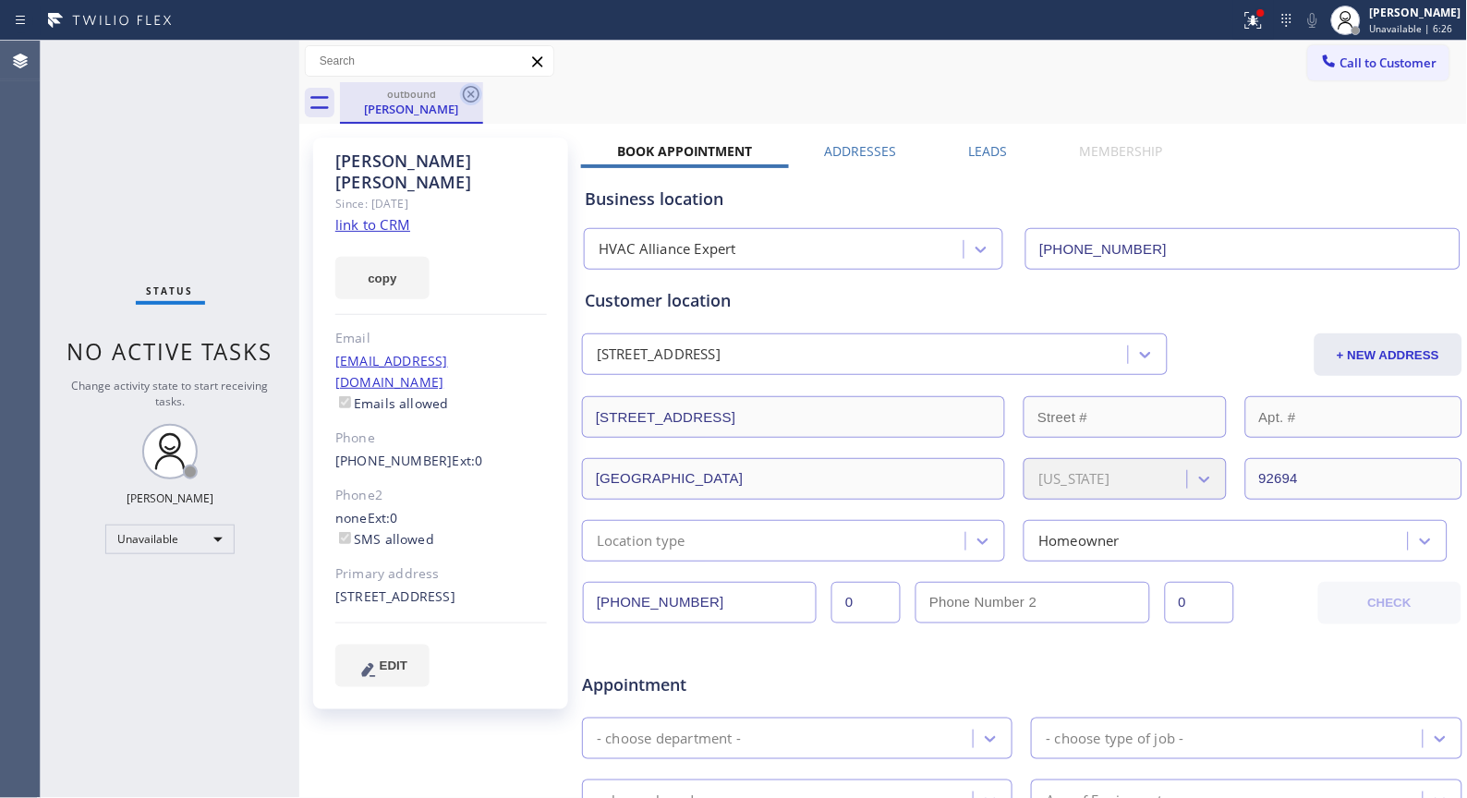
drag, startPoint x: 467, startPoint y: 93, endPoint x: 1451, endPoint y: 28, distance: 986.0
click at [469, 93] on icon at bounding box center [471, 94] width 22 height 22
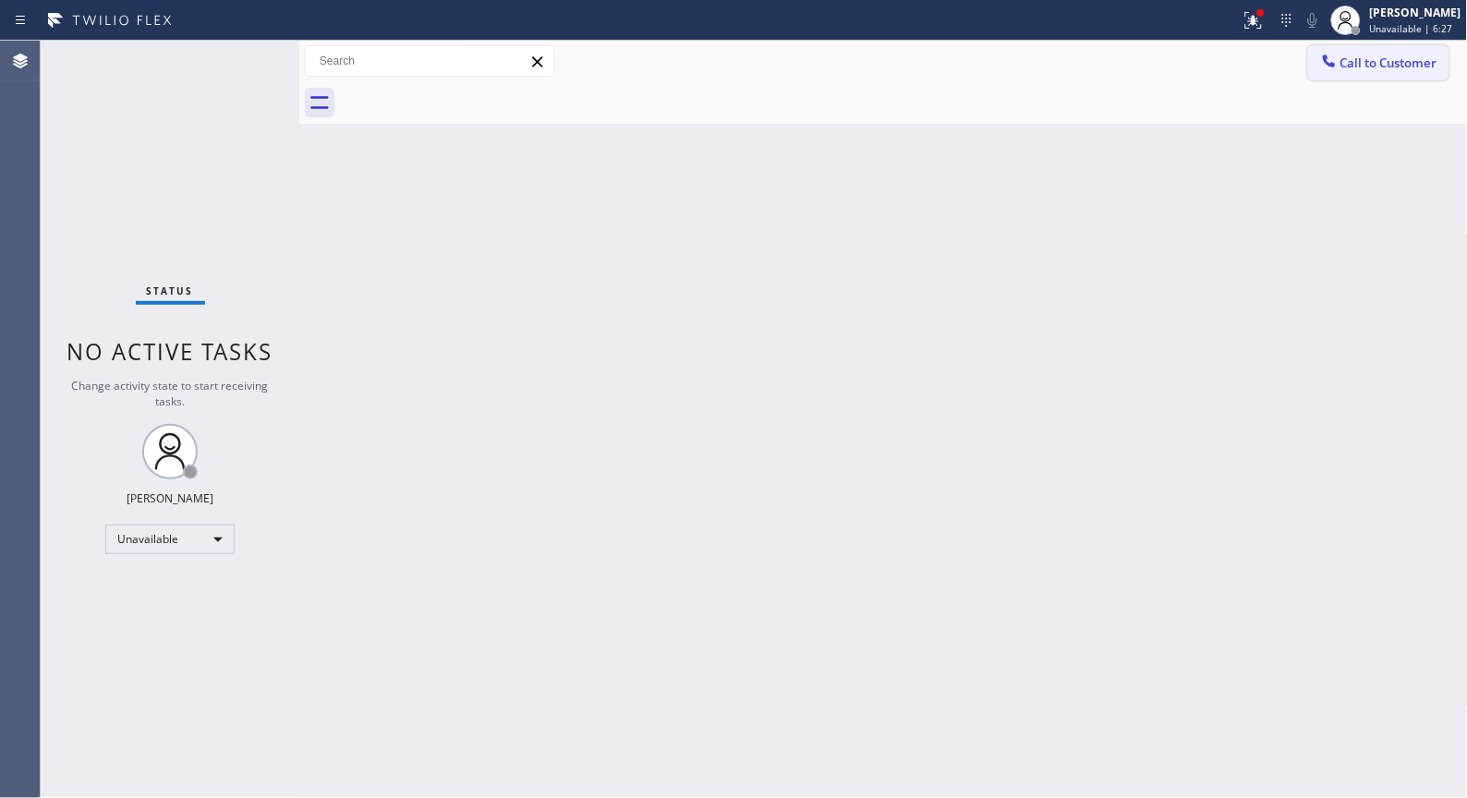
click at [1410, 71] on button "Call to Customer" at bounding box center [1378, 62] width 141 height 35
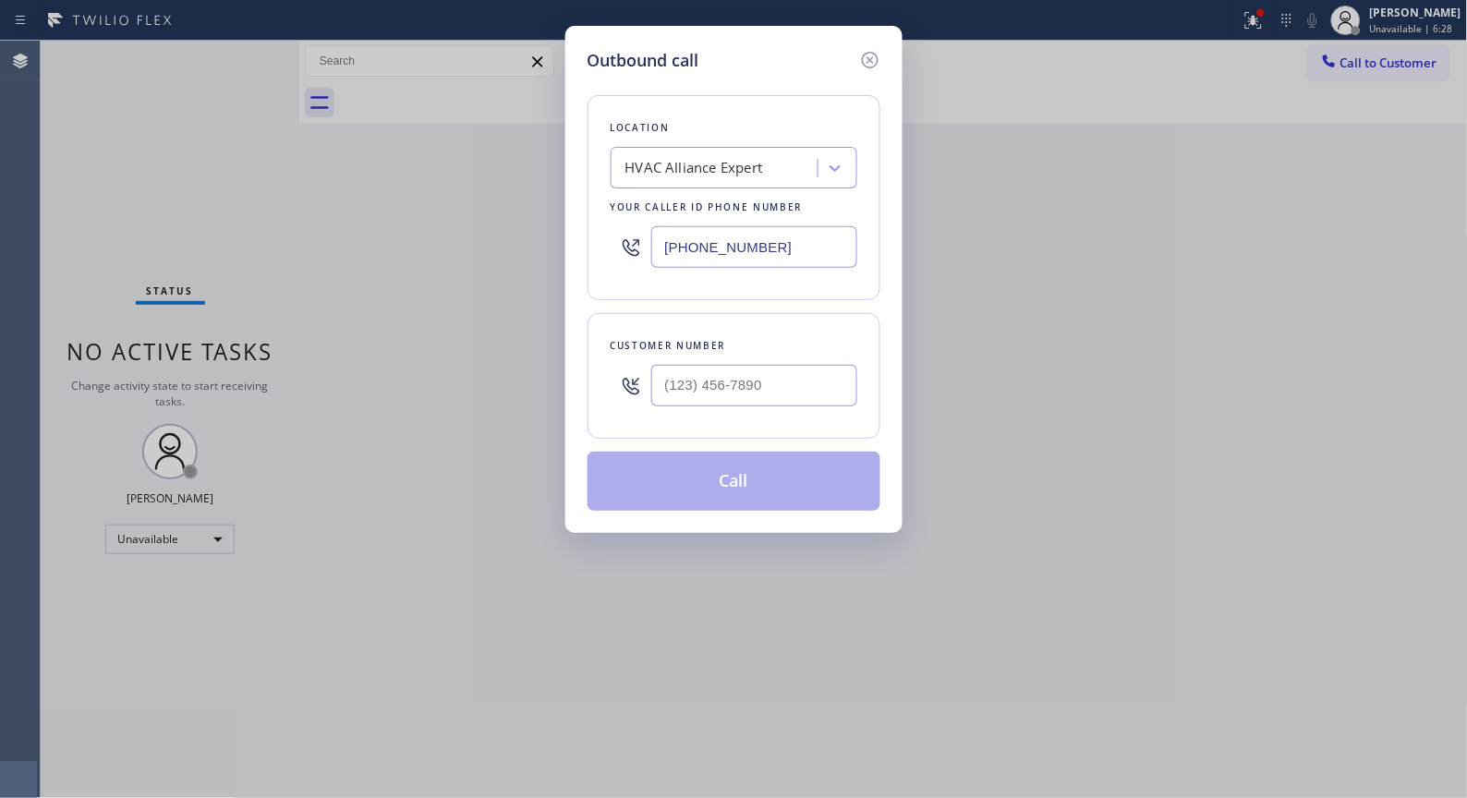
drag, startPoint x: 830, startPoint y: 229, endPoint x: 439, endPoint y: 185, distance: 393.3
click at [445, 188] on div "Outbound call Location HVAC Alliance Expert Your caller id phone number (323) 9…" at bounding box center [733, 399] width 1467 height 798
paste input "833) 318-0239"
drag, startPoint x: 577, startPoint y: 238, endPoint x: 503, endPoint y: 207, distance: 80.3
click at [547, 236] on div "Outbound call Location Metro Heating Repair Your caller id phone number (833) 3…" at bounding box center [733, 399] width 1467 height 798
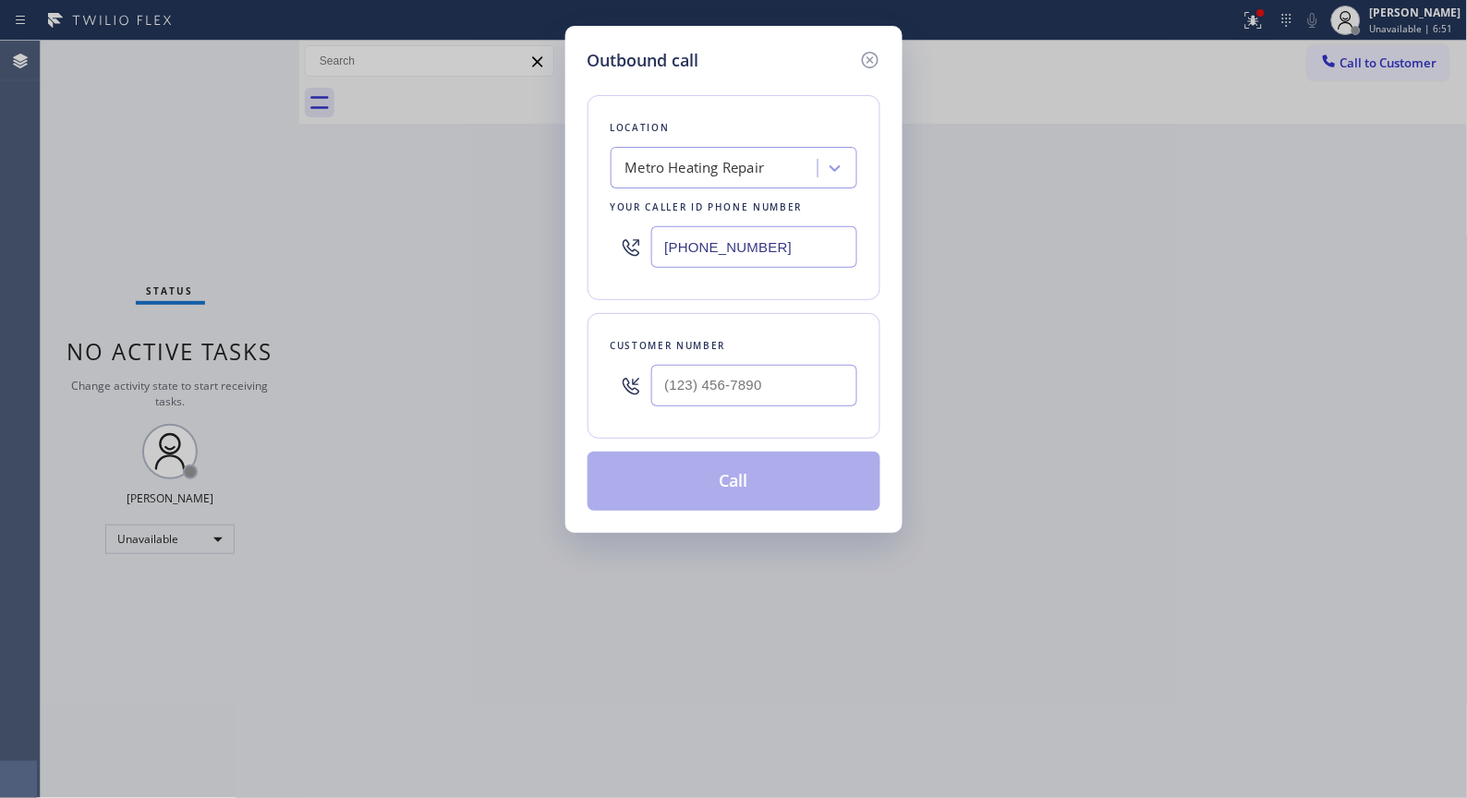
paste input "323) 991-9198"
drag, startPoint x: 564, startPoint y: 216, endPoint x: 515, endPoint y: 216, distance: 49.0
click at [515, 216] on div "Outbound call Location HVAC Alliance Expert Your caller id phone number (323) 9…" at bounding box center [733, 399] width 1467 height 798
paste input "833) 318-0239"
type input "(833) 318-0239"
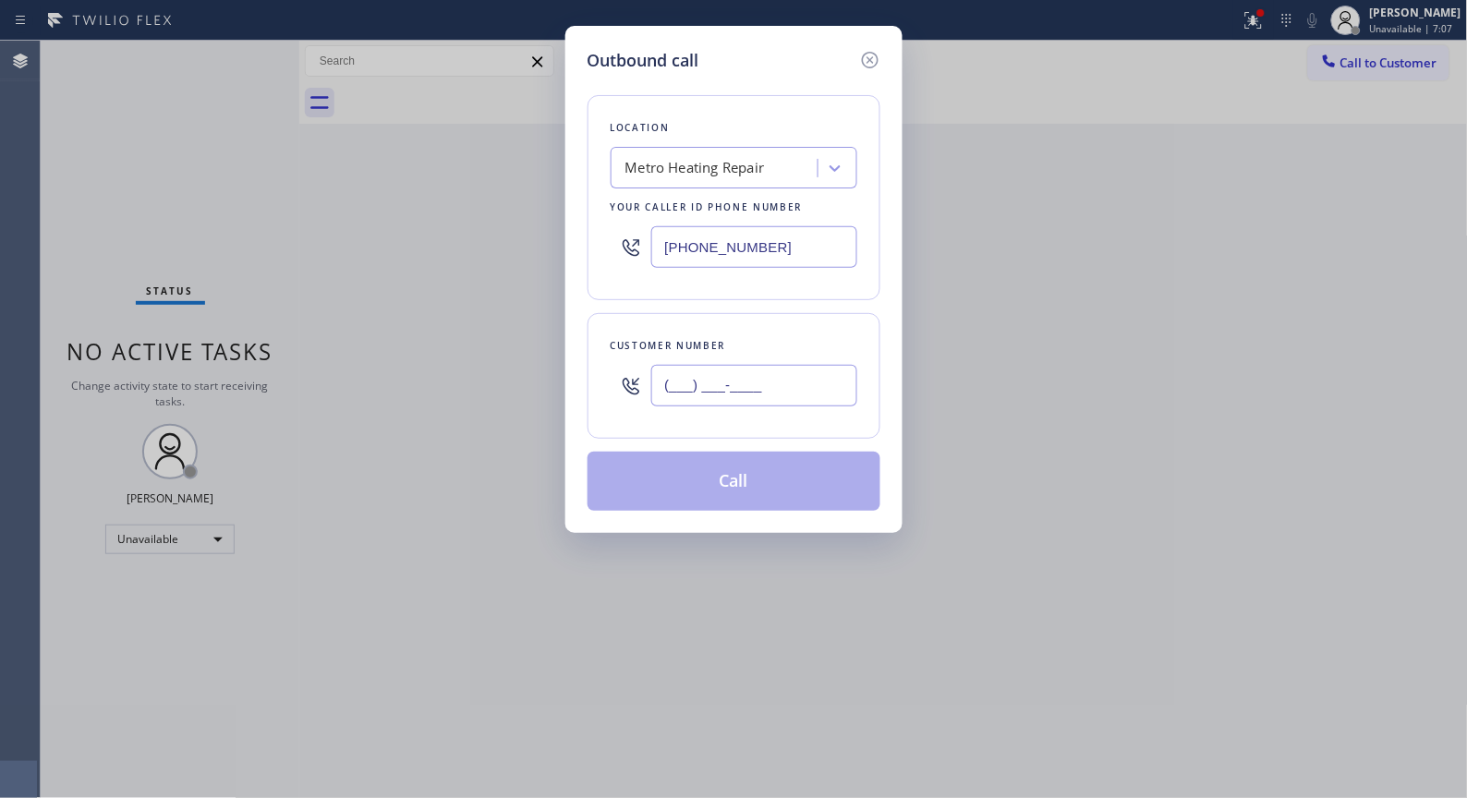
drag, startPoint x: 818, startPoint y: 380, endPoint x: 500, endPoint y: 363, distance: 318.2
click at [500, 363] on div "Outbound call Location Metro Heating Repair Your caller id phone number (833) 3…" at bounding box center [733, 399] width 1467 height 798
paste input "540) 250-0969"
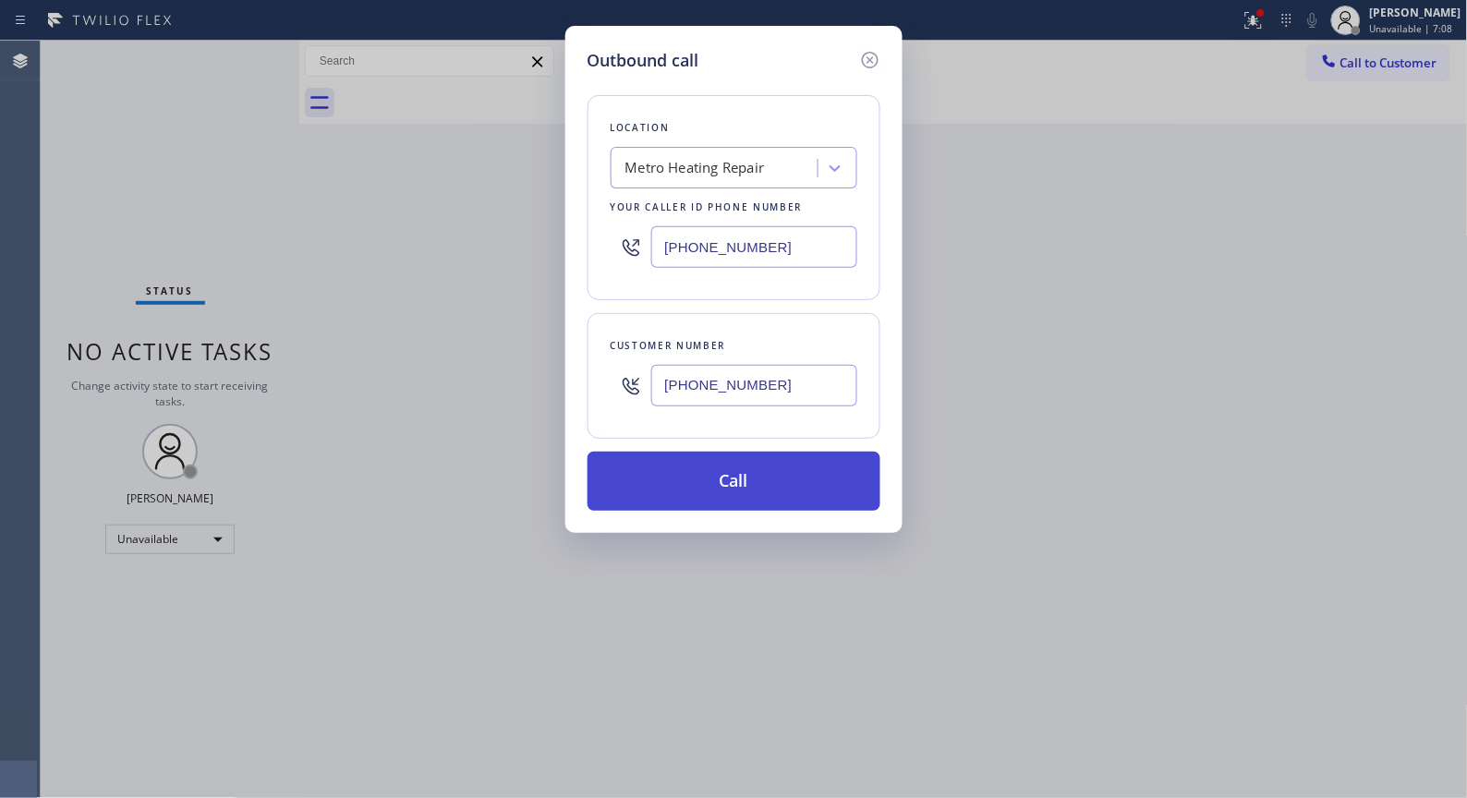
type input "(540) 250-0969"
click at [728, 485] on button "Call" at bounding box center [734, 481] width 293 height 59
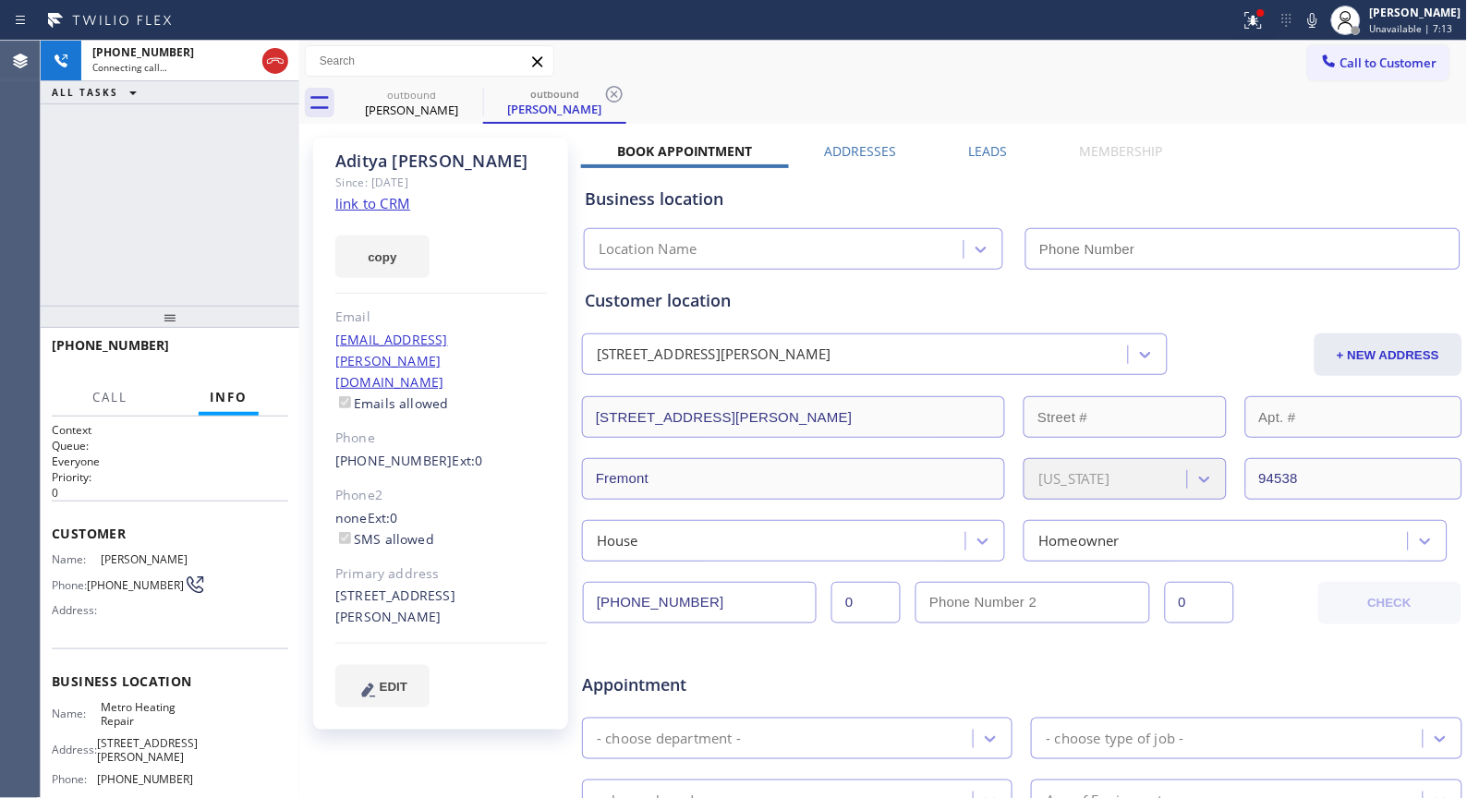
type input "(833) 318-0239"
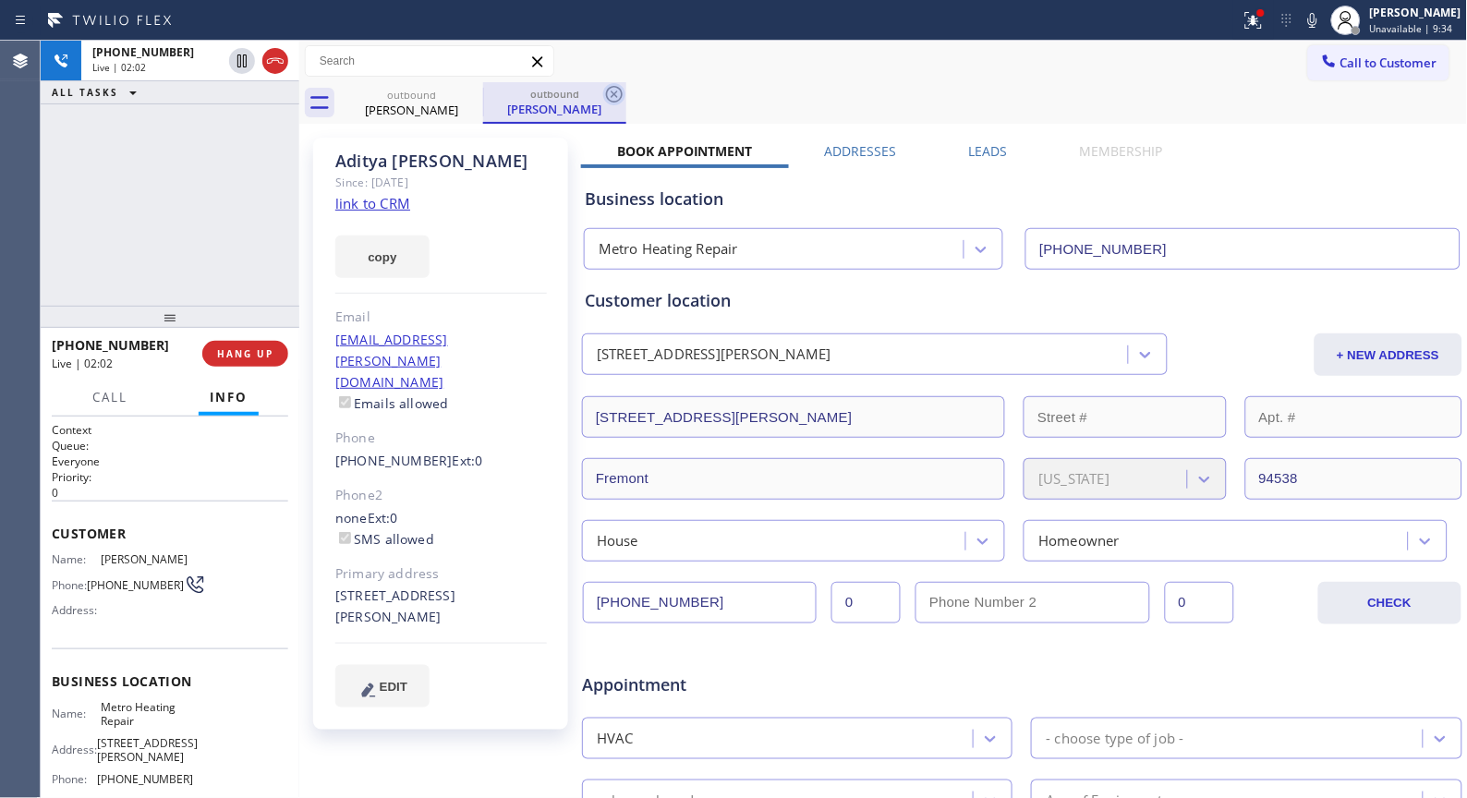
click at [620, 93] on icon at bounding box center [614, 94] width 22 height 22
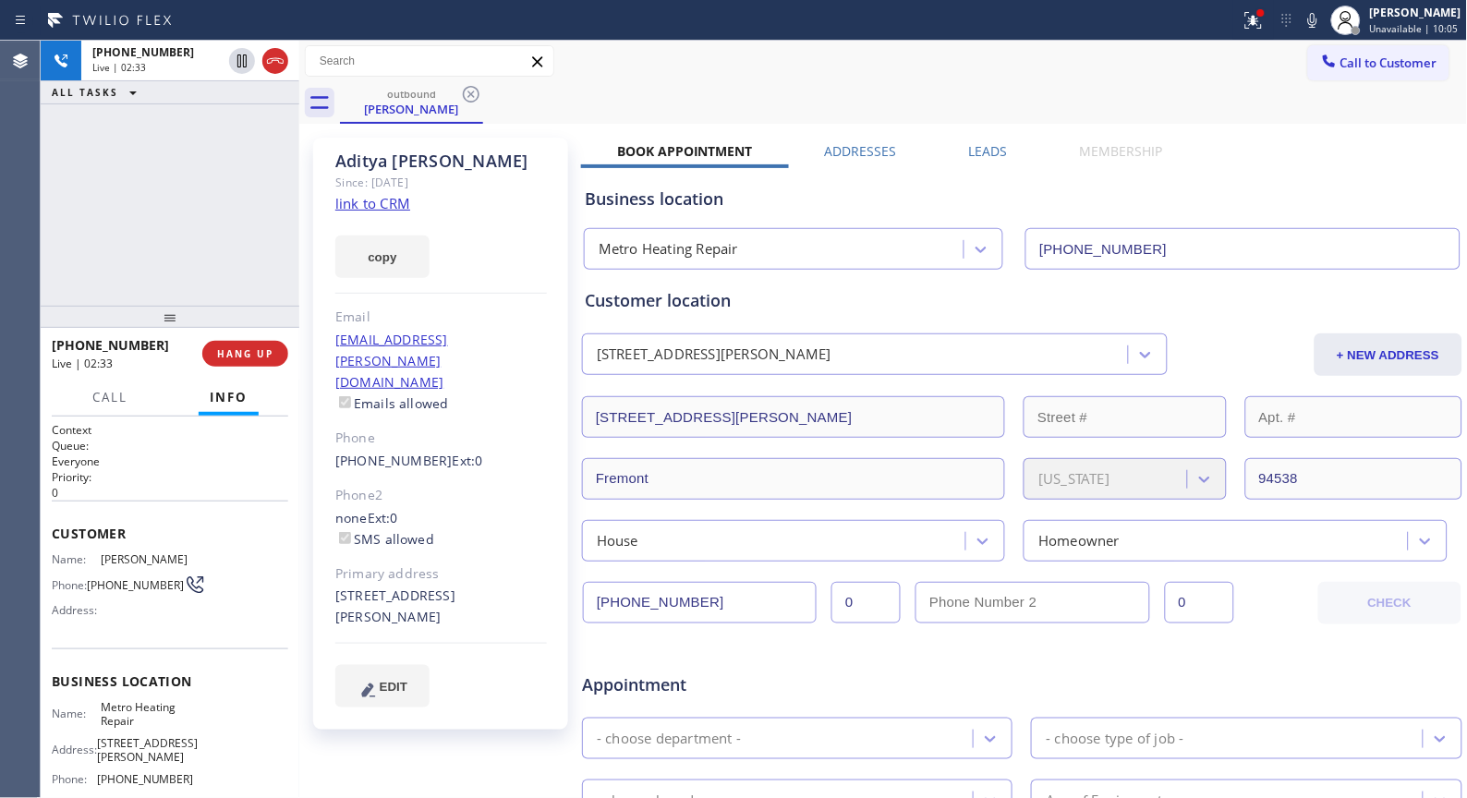
click at [739, 85] on div "outbound Aditya Chaubal" at bounding box center [904, 103] width 1128 height 42
click at [620, 92] on div "outbound Aditya Chaubal" at bounding box center [904, 103] width 1128 height 42
click at [536, 665] on div "EDIT" at bounding box center [441, 686] width 212 height 42
click at [629, 99] on div "outbound Aditya Chaubal" at bounding box center [904, 103] width 1128 height 42
drag, startPoint x: 869, startPoint y: 58, endPoint x: 880, endPoint y: 42, distance: 19.2
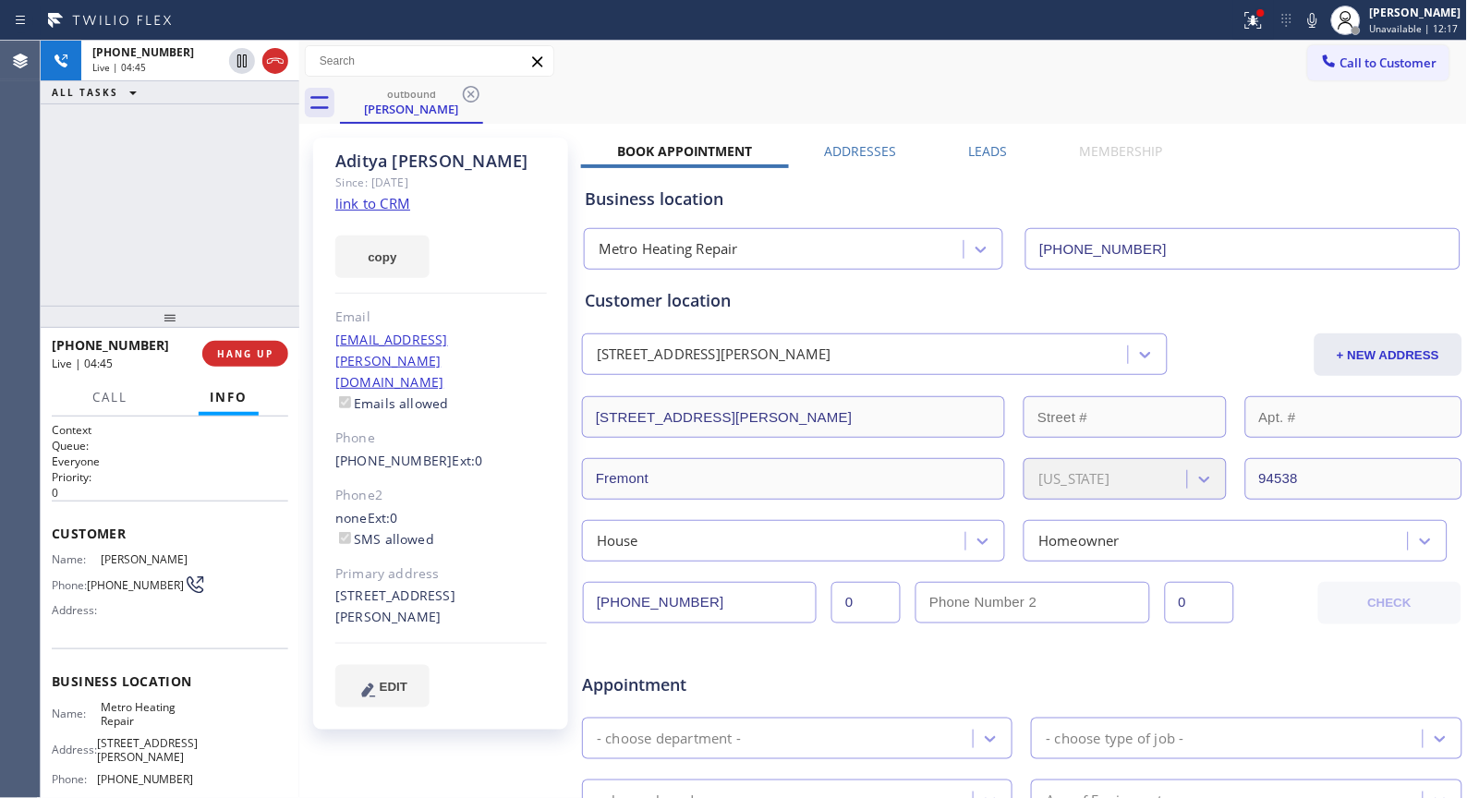
click at [869, 58] on div "Call to Customer Outbound call Location Metro Heating Repair Your caller id pho…" at bounding box center [883, 61] width 1169 height 32
click at [274, 351] on button "HANG UP" at bounding box center [245, 354] width 86 height 26
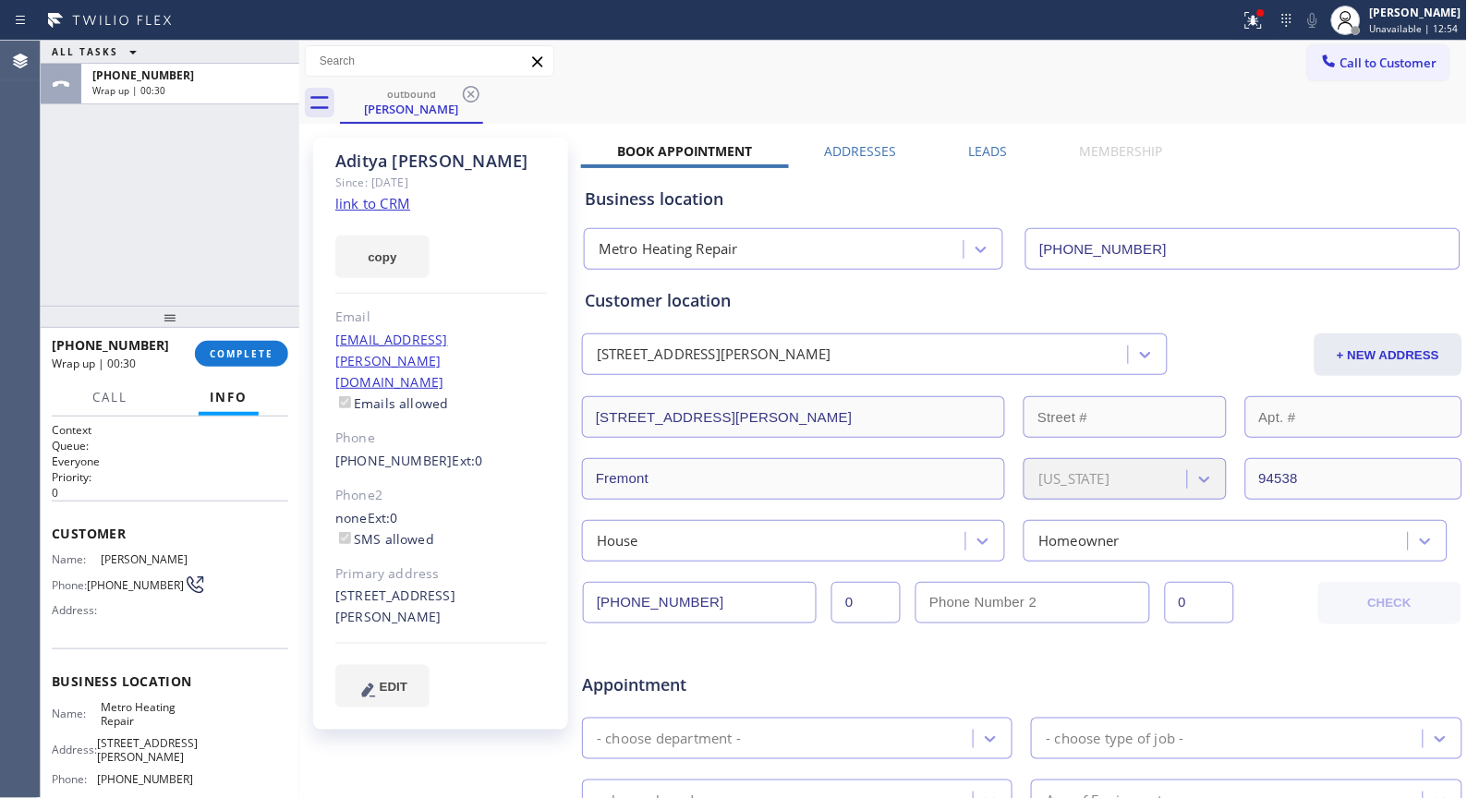
click at [727, 104] on div "outbound Aditya Chaubal" at bounding box center [904, 103] width 1128 height 42
click at [257, 364] on button "COMPLETE" at bounding box center [241, 354] width 93 height 26
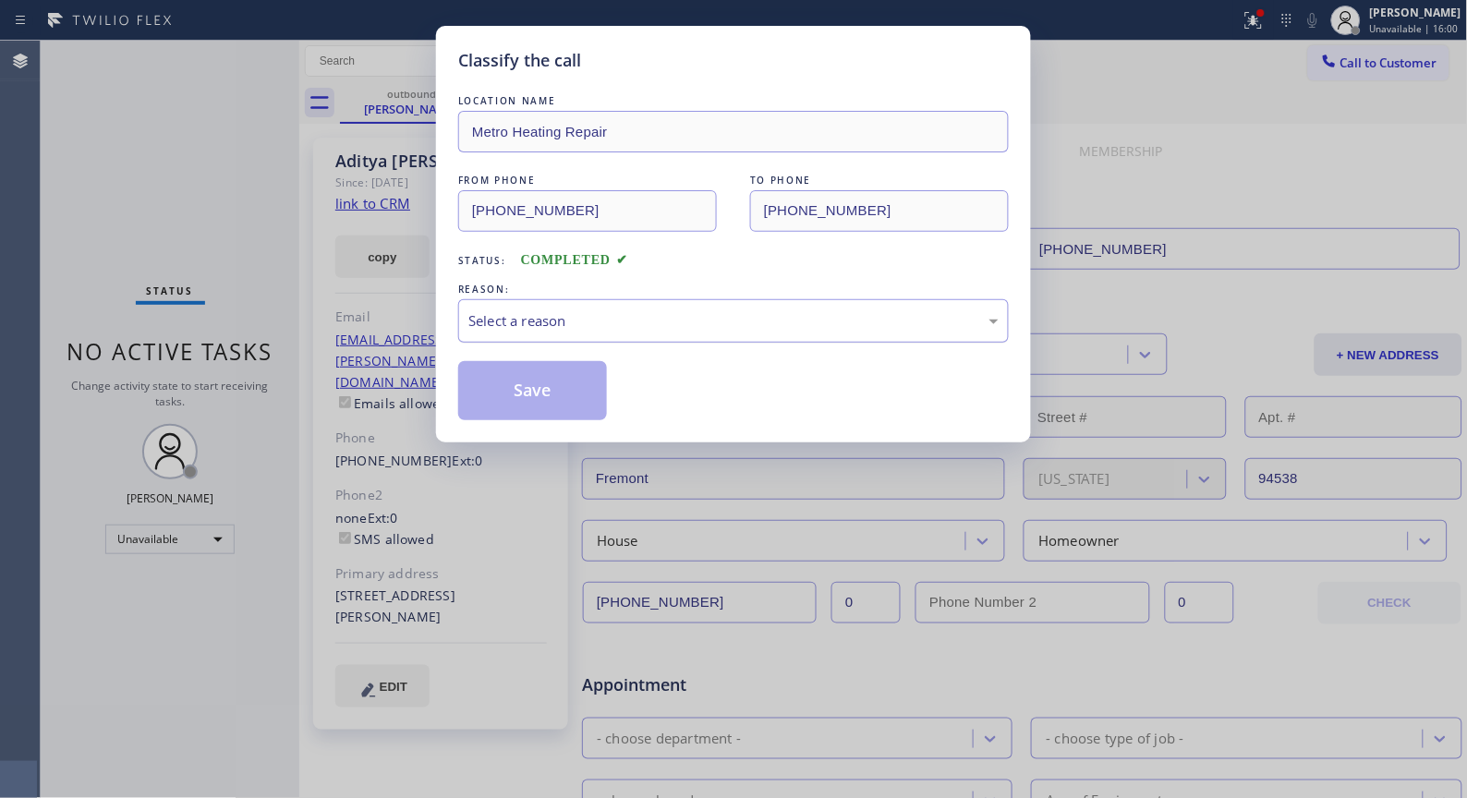
click at [730, 330] on div "Select a reason" at bounding box center [733, 320] width 530 height 21
click at [556, 390] on button "Save" at bounding box center [532, 390] width 149 height 59
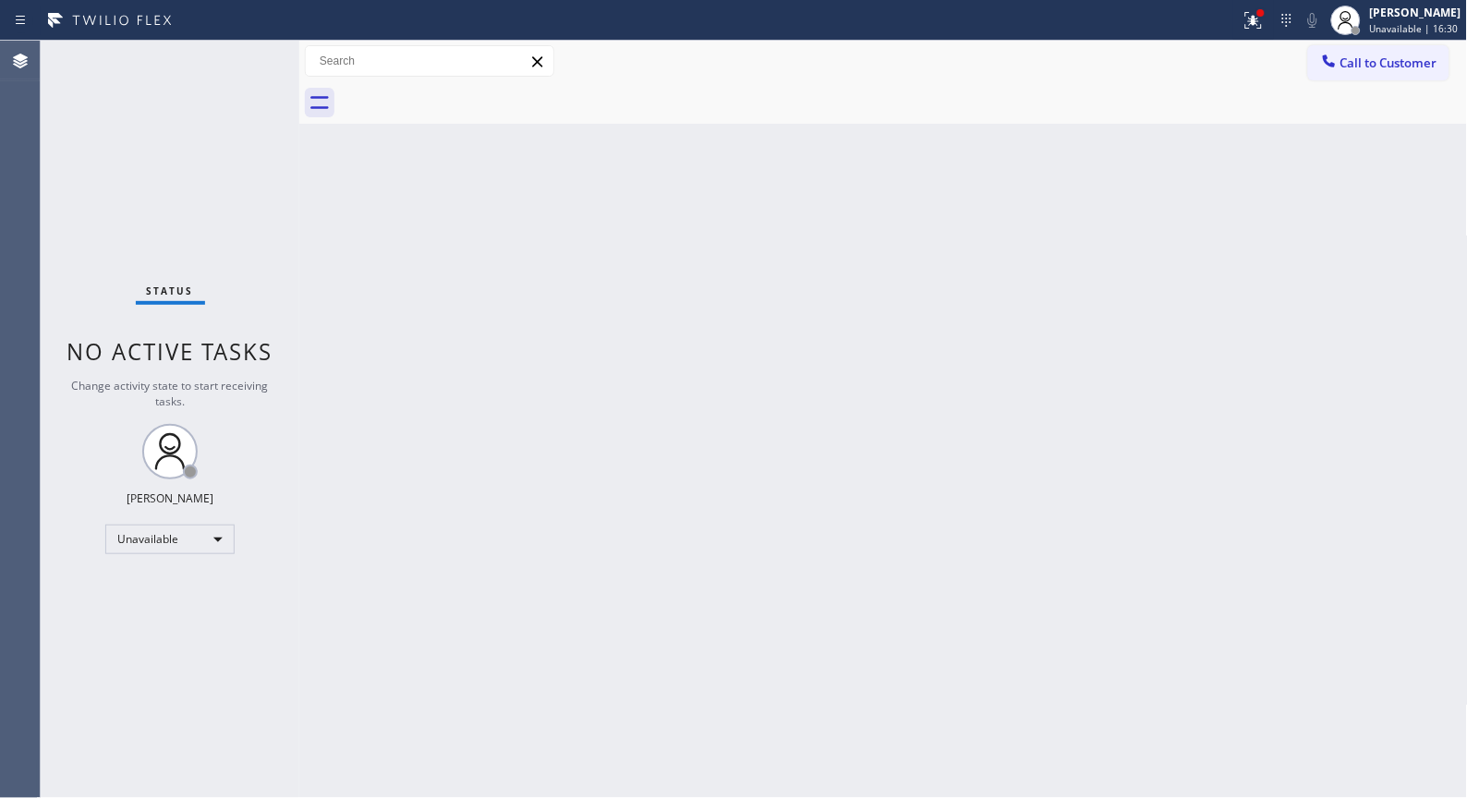
drag, startPoint x: 1025, startPoint y: 408, endPoint x: 1016, endPoint y: 395, distance: 15.9
click at [1025, 408] on div "Back to Dashboard Change Sender ID Customers Technicians Select a contact Outbo…" at bounding box center [883, 420] width 1169 height 758
click at [1165, 505] on div "Back to Dashboard Change Sender ID Customers Technicians Select a contact Outbo…" at bounding box center [883, 420] width 1169 height 758
click at [1279, 456] on div "Back to Dashboard Change Sender ID Customers Technicians Select a contact Outbo…" at bounding box center [883, 420] width 1169 height 758
click at [679, 405] on div "Back to Dashboard Change Sender ID Customers Technicians Select a contact Outbo…" at bounding box center [883, 420] width 1169 height 758
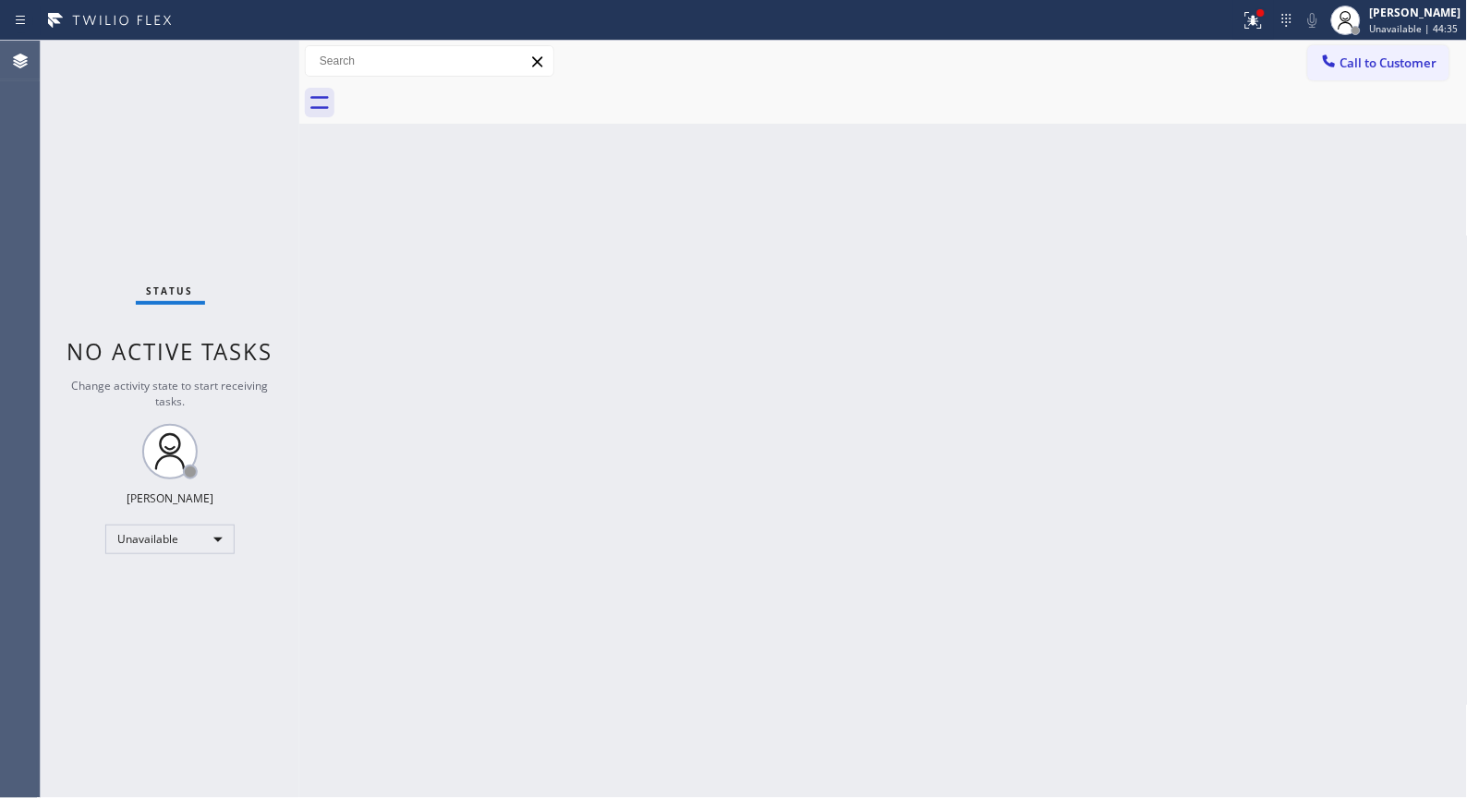
click at [912, 213] on div "Back to Dashboard Change Sender ID Customers Technicians Select a contact Outbo…" at bounding box center [883, 420] width 1169 height 758
click at [1355, 69] on span "Call to Customer" at bounding box center [1388, 63] width 97 height 17
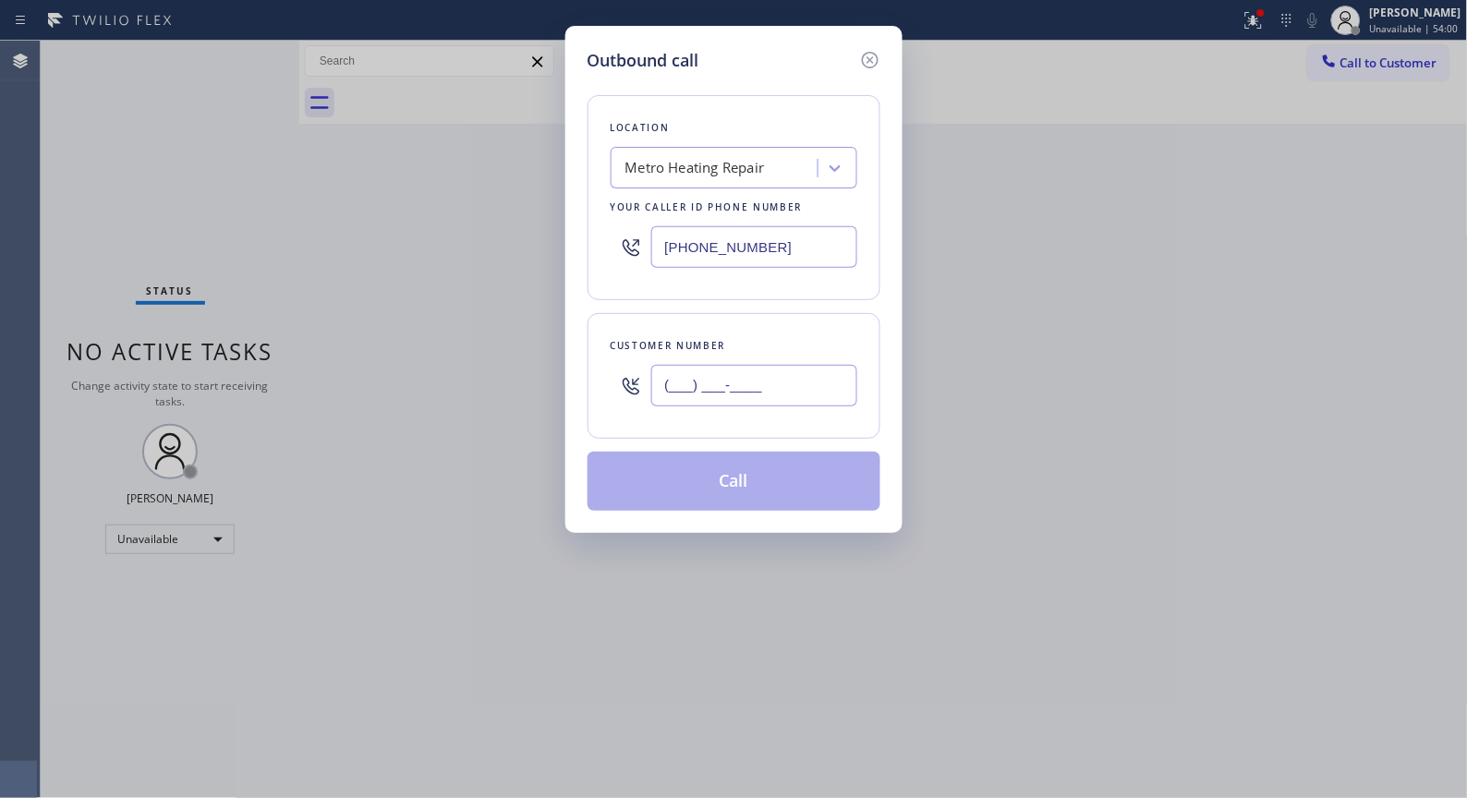
drag, startPoint x: 822, startPoint y: 377, endPoint x: 554, endPoint y: 339, distance: 270.6
click at [558, 352] on div "Outbound call Location Metro Heating Repair Your caller id phone number (833) 3…" at bounding box center [733, 399] width 1467 height 798
paste input "562) 451-7274"
type input "(562) 451-7274"
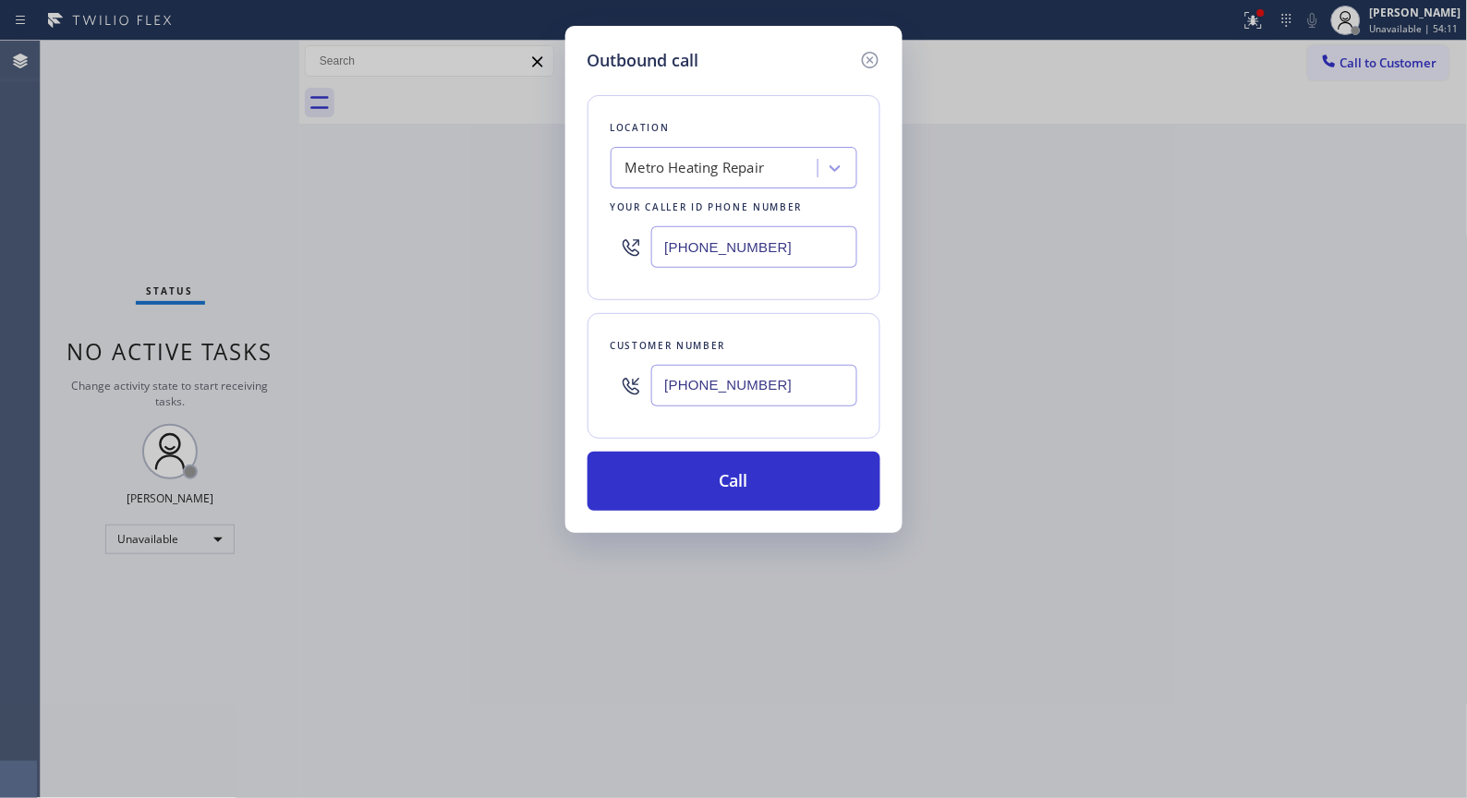
drag, startPoint x: 813, startPoint y: 242, endPoint x: 543, endPoint y: 226, distance: 270.2
click at [543, 226] on div "Outbound call Location Metro Heating Repair Your caller id phone number (833) 3…" at bounding box center [733, 399] width 1467 height 798
paste input "562) 553-3424"
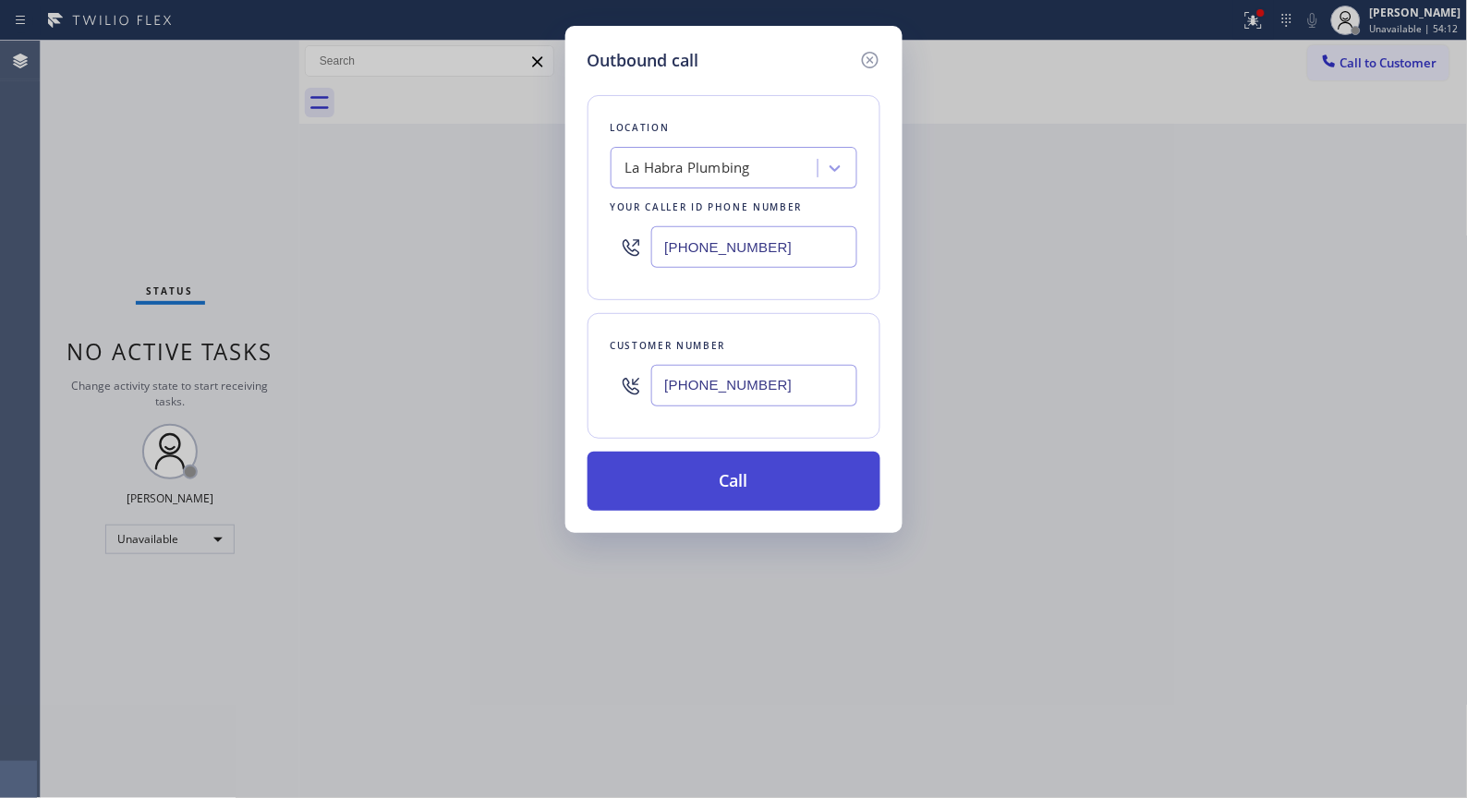
type input "(562) 553-3424"
click at [770, 502] on button "Call" at bounding box center [734, 481] width 293 height 59
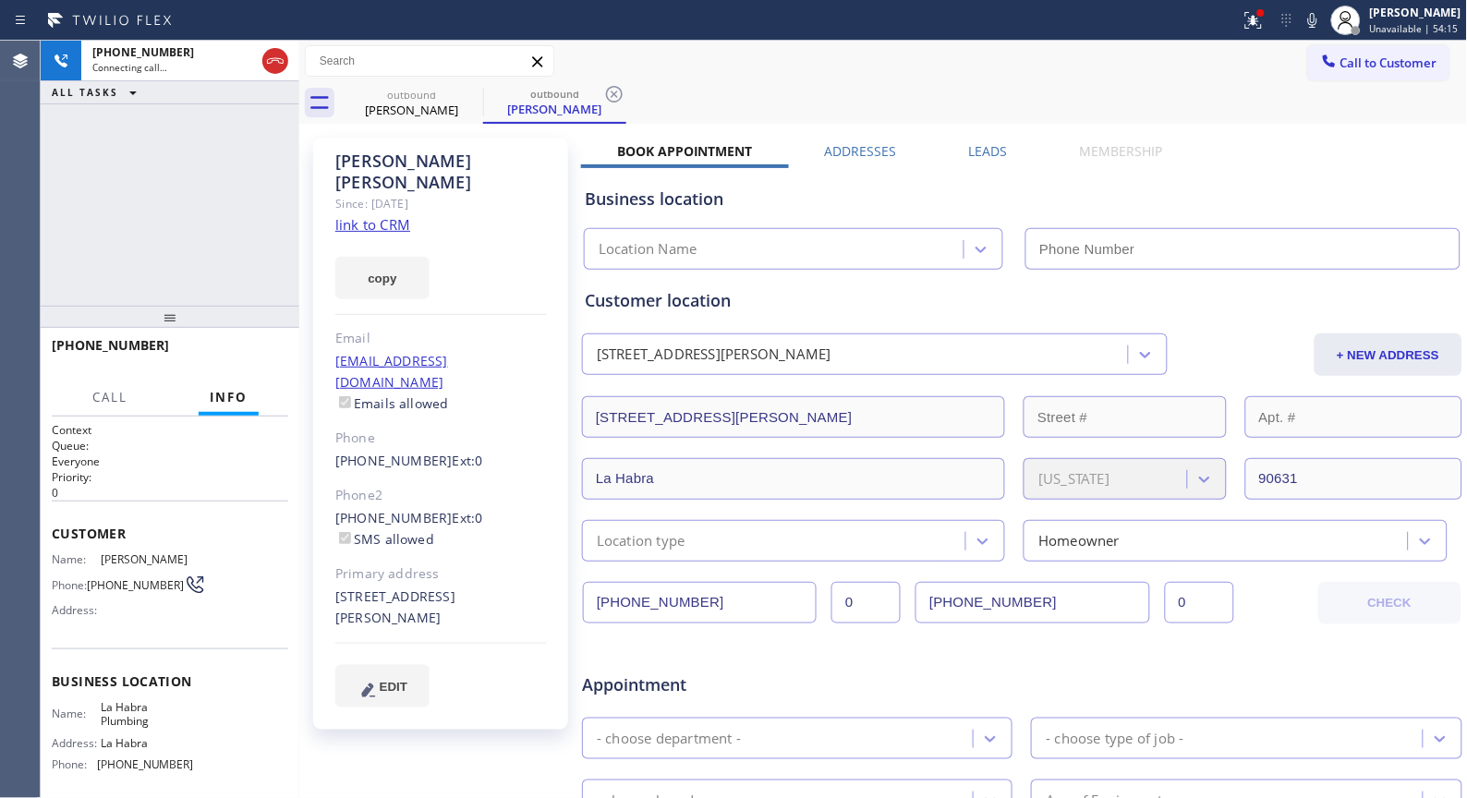
drag, startPoint x: 612, startPoint y: 92, endPoint x: 505, endPoint y: 85, distance: 106.5
click at [612, 92] on icon at bounding box center [614, 94] width 17 height 17
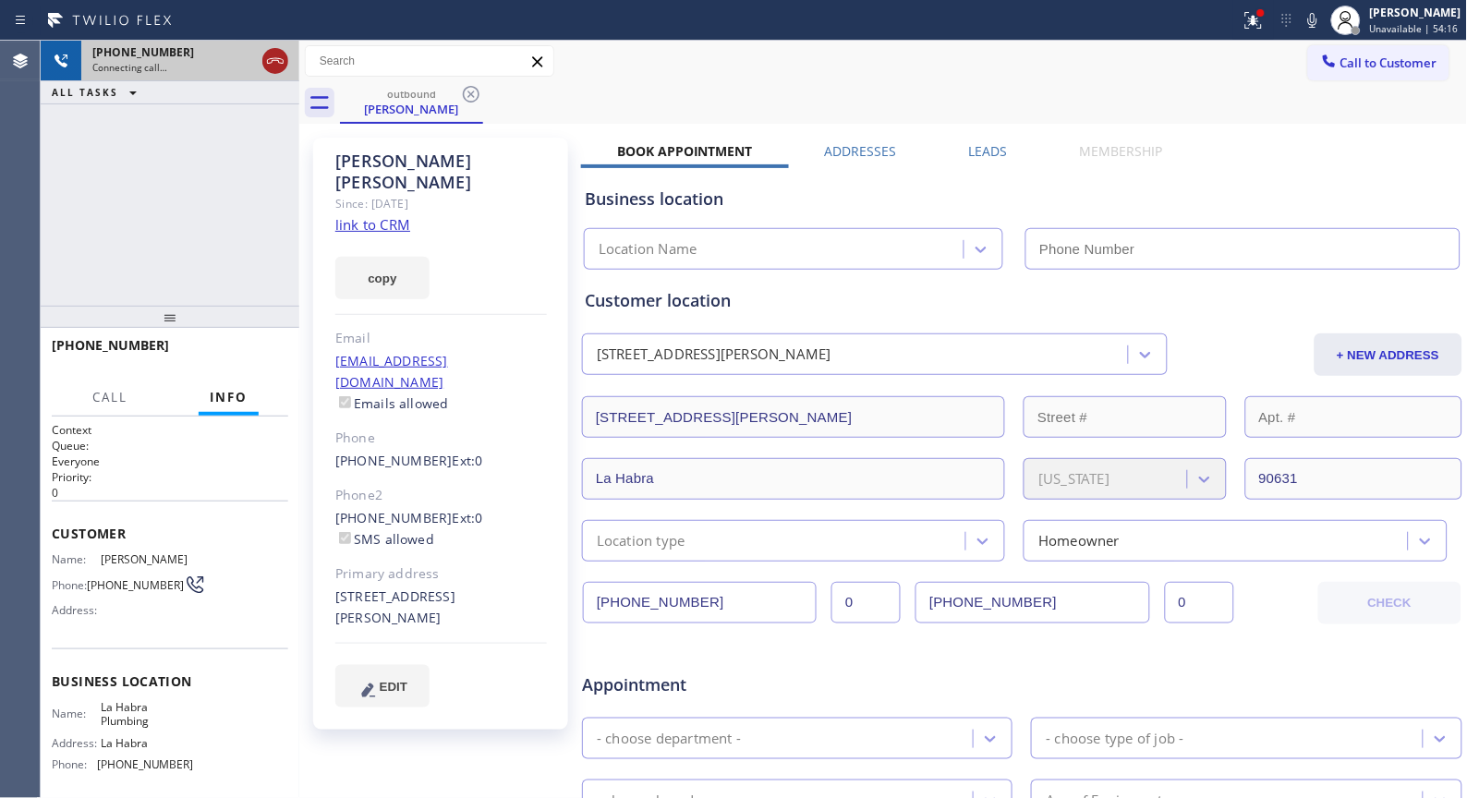
type input "(562) 553-3424"
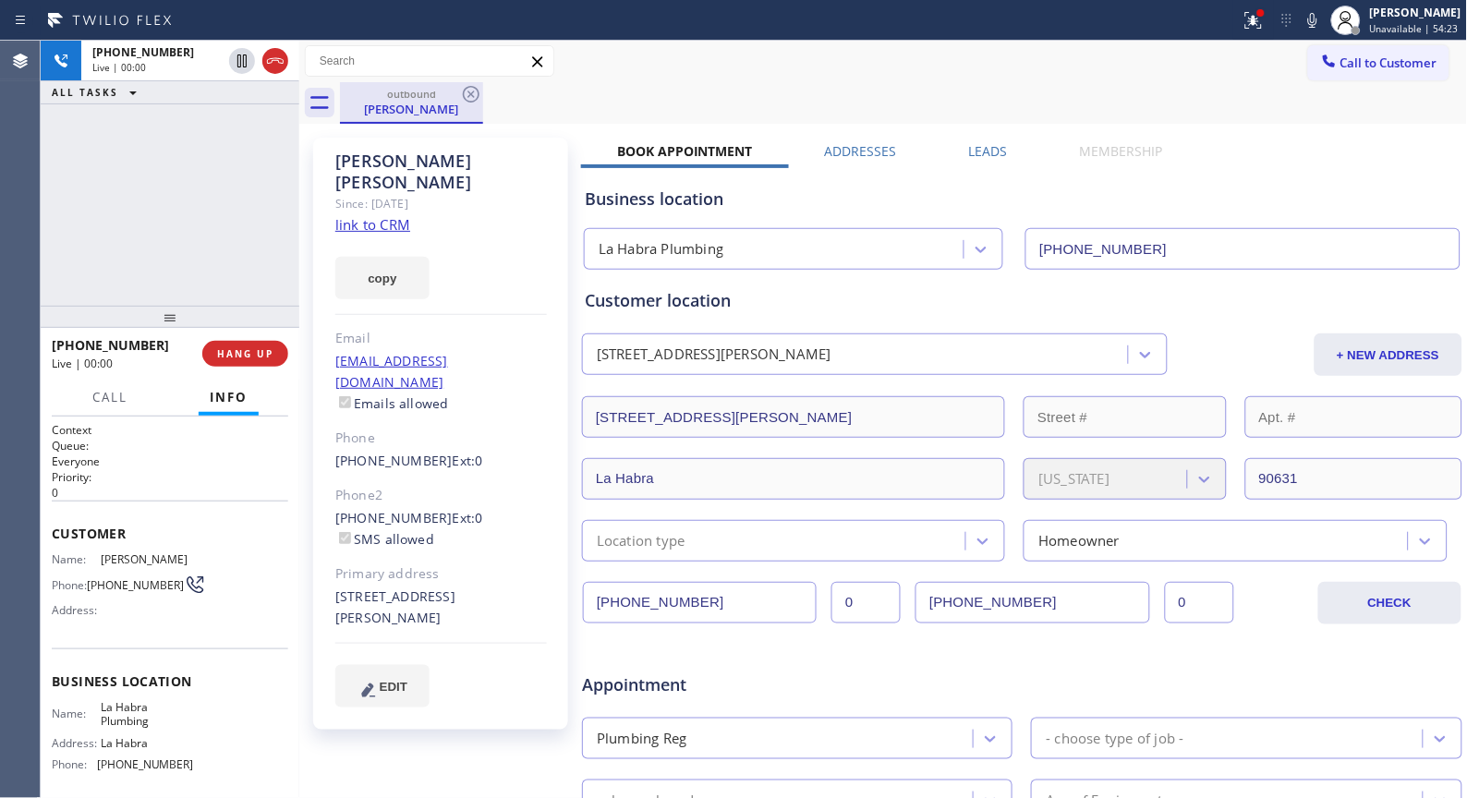
drag, startPoint x: 529, startPoint y: 108, endPoint x: 431, endPoint y: 105, distance: 98.0
click at [529, 108] on div "outbound Jennifer Nguyen" at bounding box center [904, 103] width 1128 height 42
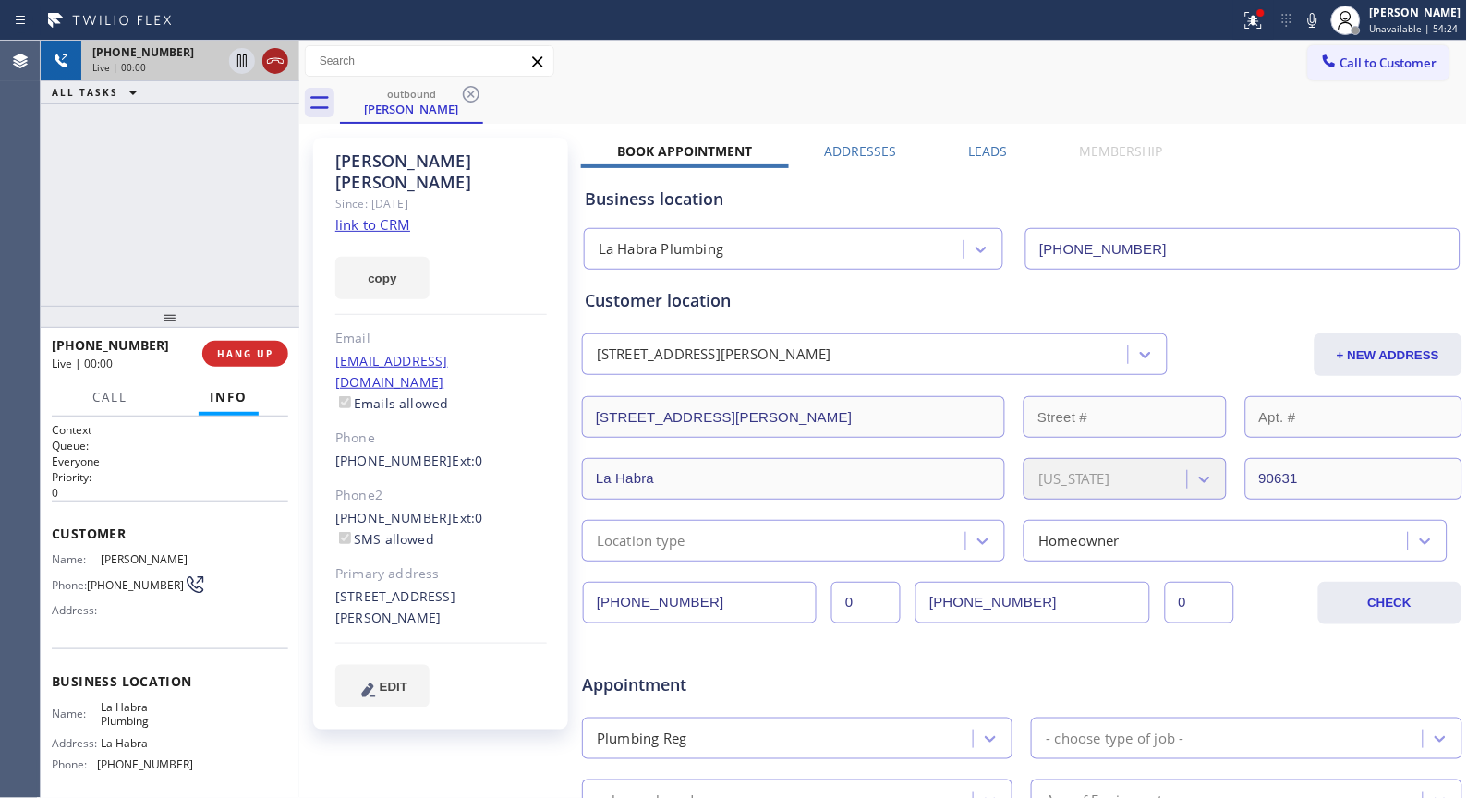
click at [274, 61] on icon at bounding box center [275, 61] width 22 height 22
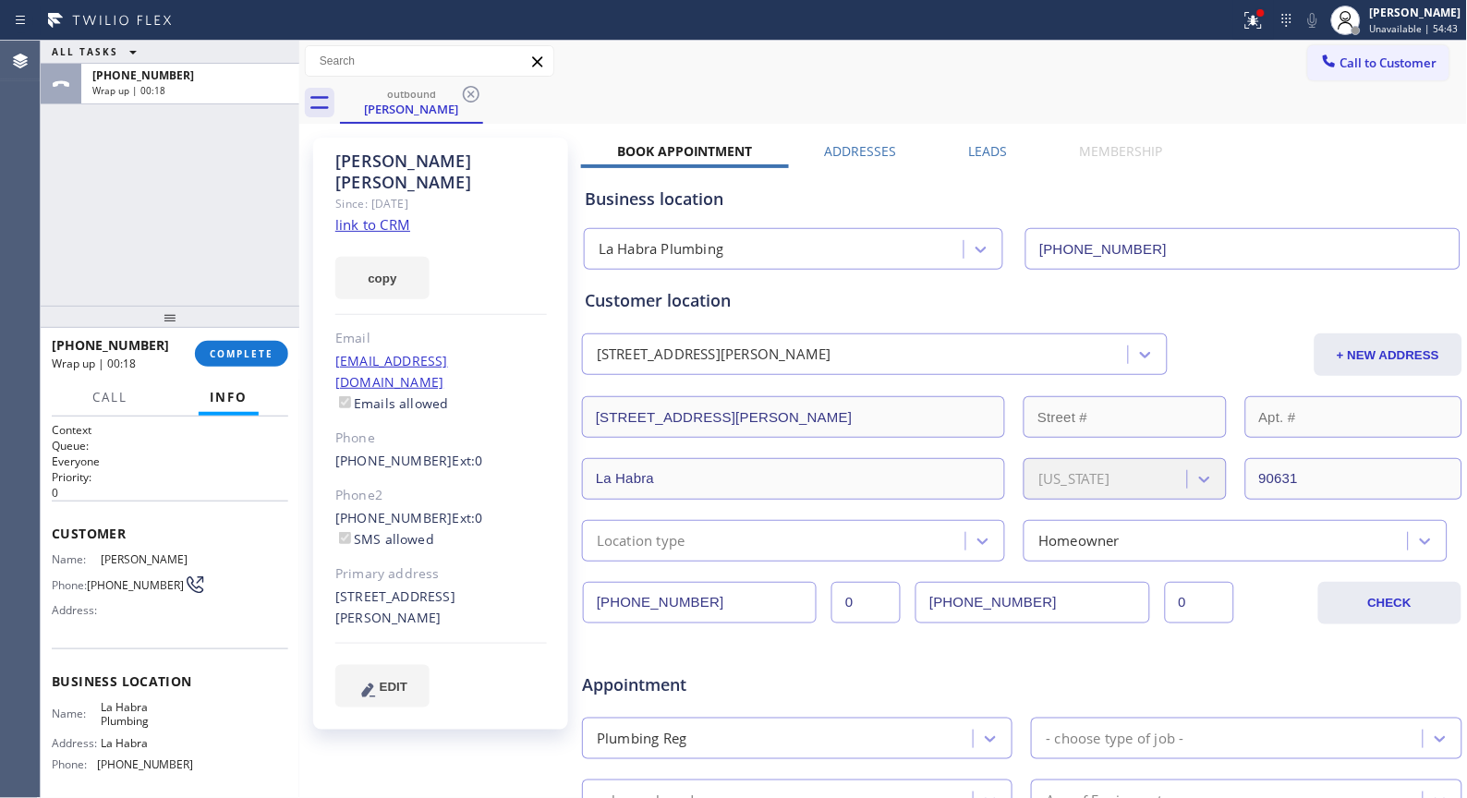
click at [721, 86] on div "outbound Jennifer Nguyen" at bounding box center [904, 103] width 1128 height 42
click at [224, 347] on span "COMPLETE" at bounding box center [242, 353] width 64 height 13
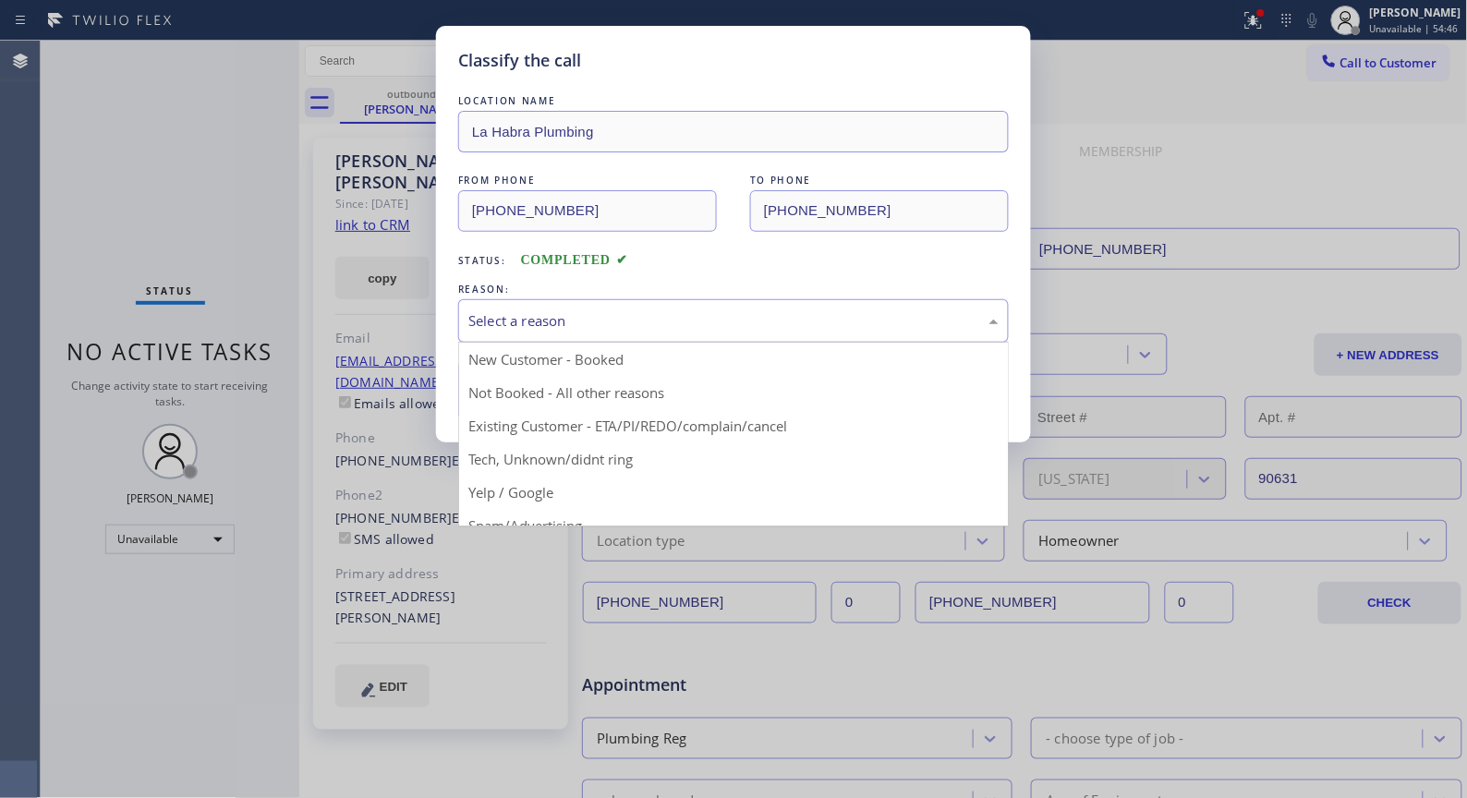
click at [777, 335] on div "Select a reason" at bounding box center [733, 320] width 551 height 43
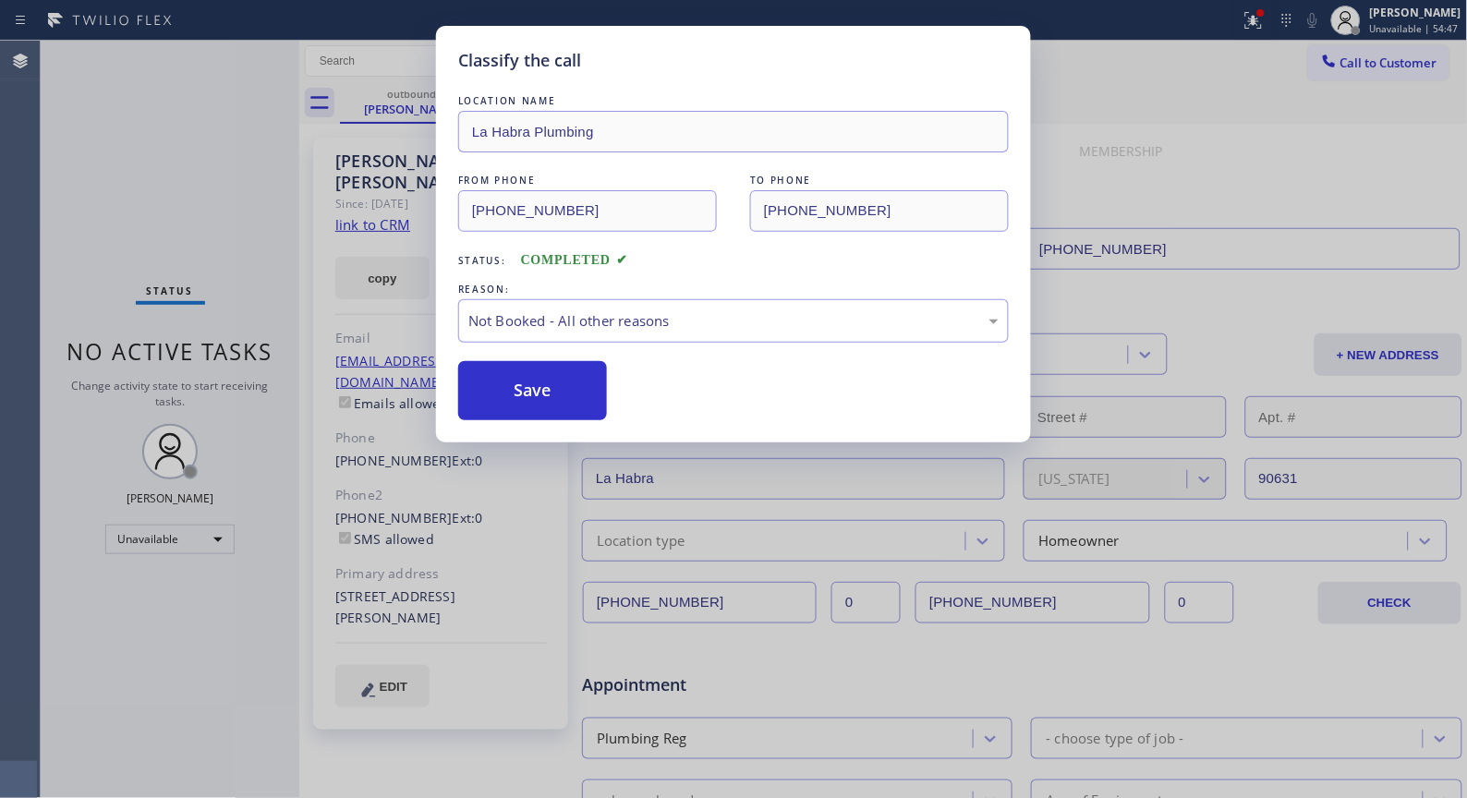
drag, startPoint x: 543, startPoint y: 398, endPoint x: 709, endPoint y: 555, distance: 228.7
click at [542, 400] on button "Save" at bounding box center [532, 390] width 149 height 59
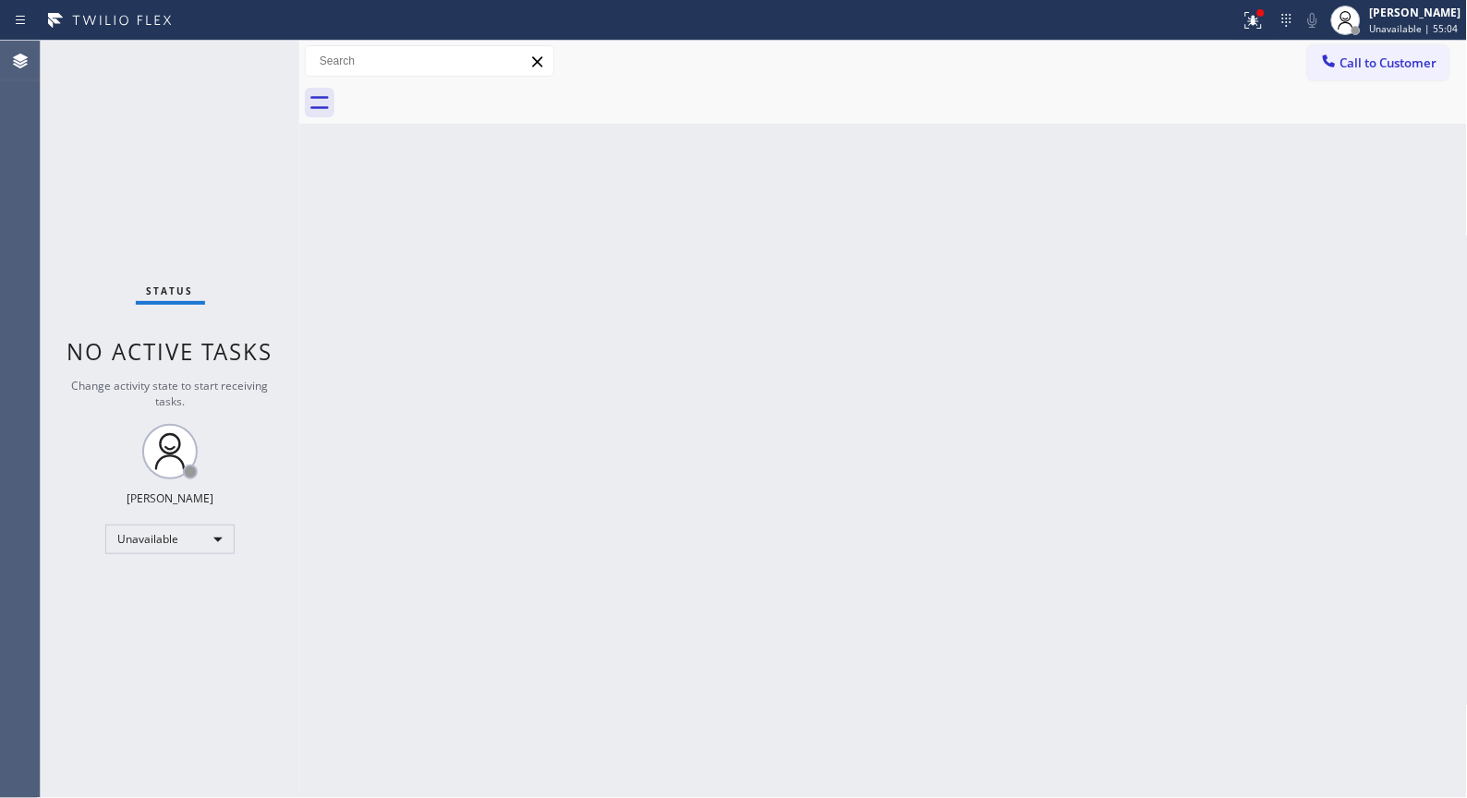
click at [693, 354] on div "Back to Dashboard Change Sender ID Customers Technicians Select a contact Outbo…" at bounding box center [883, 420] width 1169 height 758
click at [1364, 66] on span "Call to Customer" at bounding box center [1388, 63] width 97 height 17
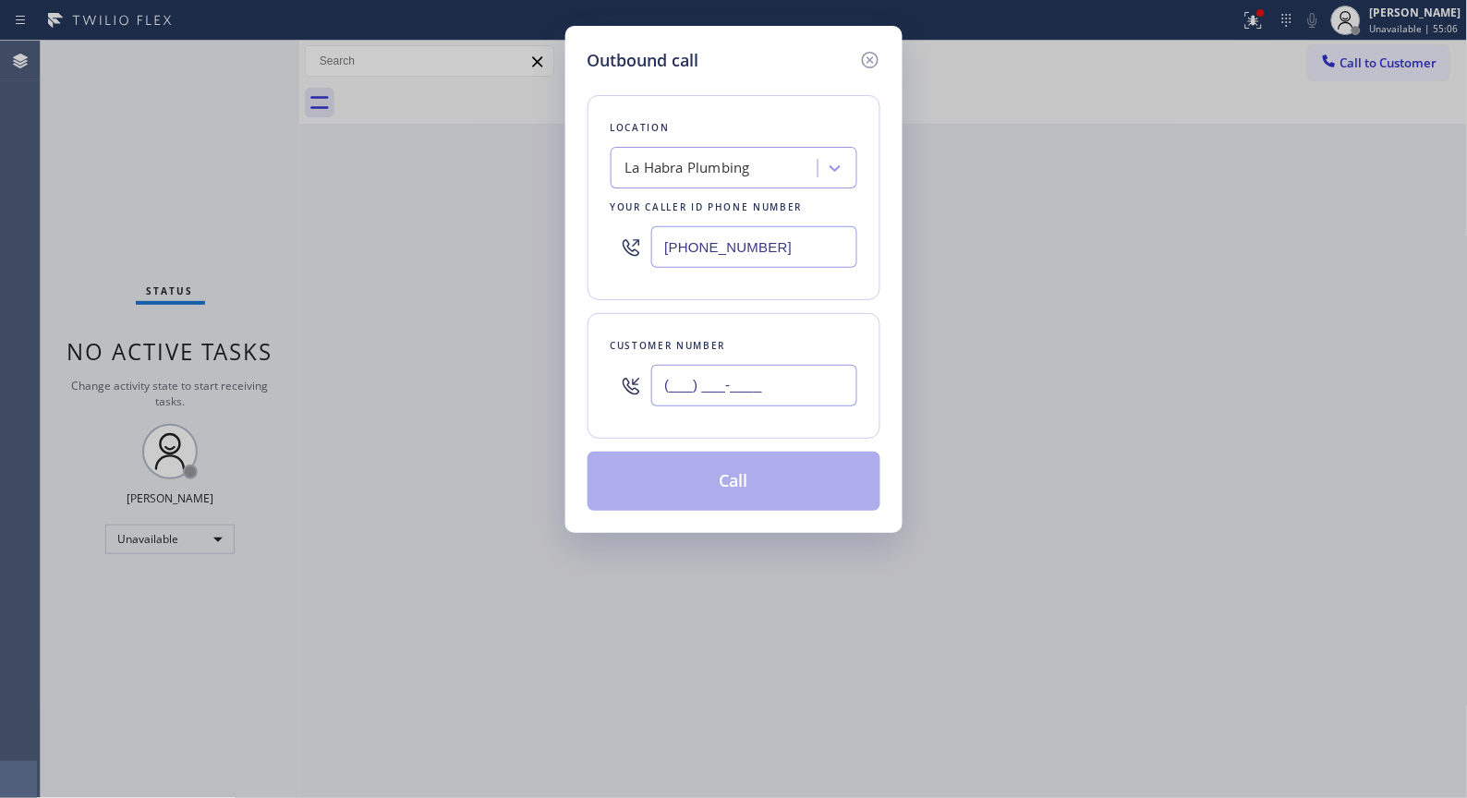
drag, startPoint x: 811, startPoint y: 376, endPoint x: 633, endPoint y: 420, distance: 183.7
click at [633, 420] on div "Customer number (___) ___-____" at bounding box center [734, 376] width 293 height 126
paste input "650) 897-1684"
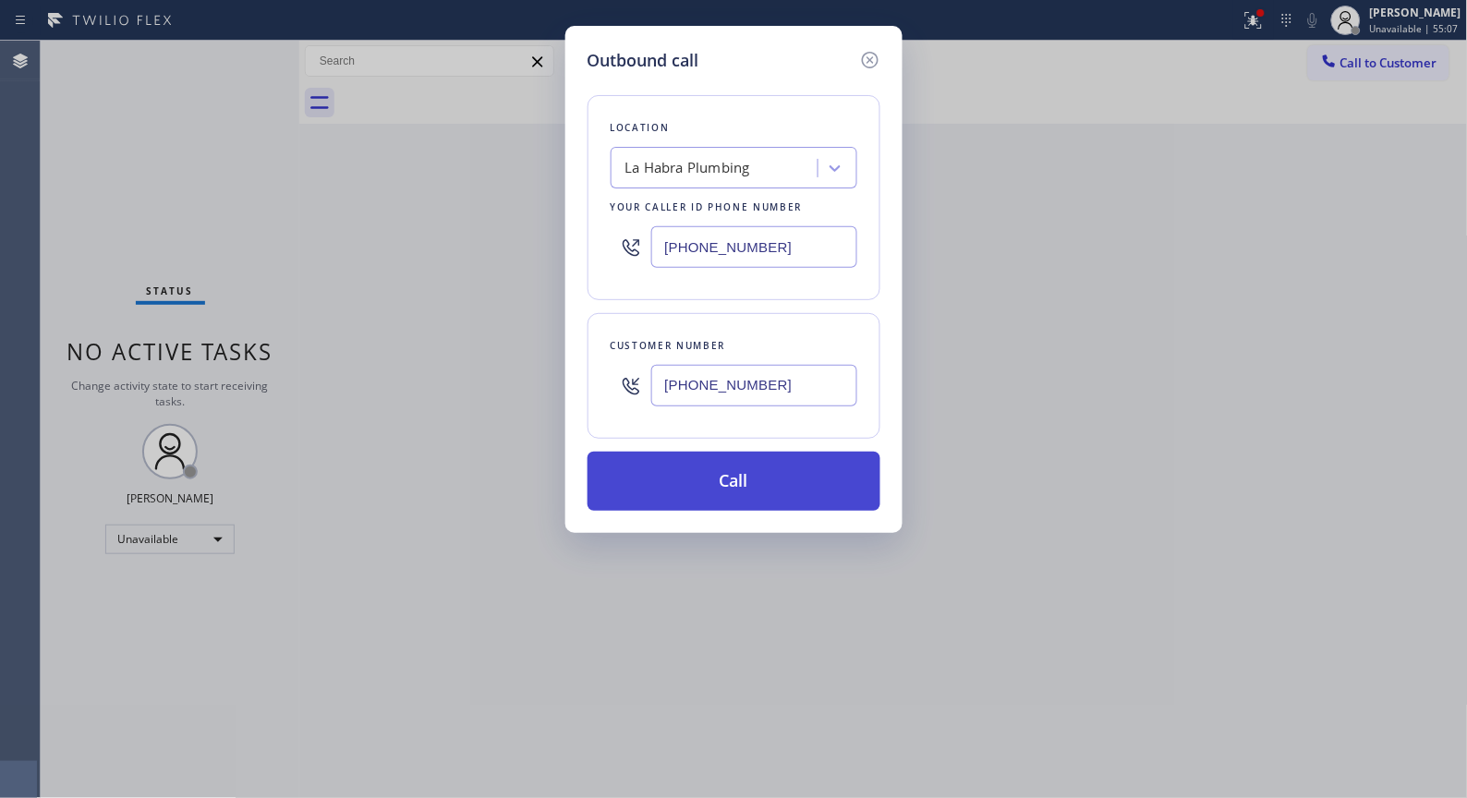
type input "(650) 897-1684"
click at [737, 487] on button "Call" at bounding box center [734, 481] width 293 height 59
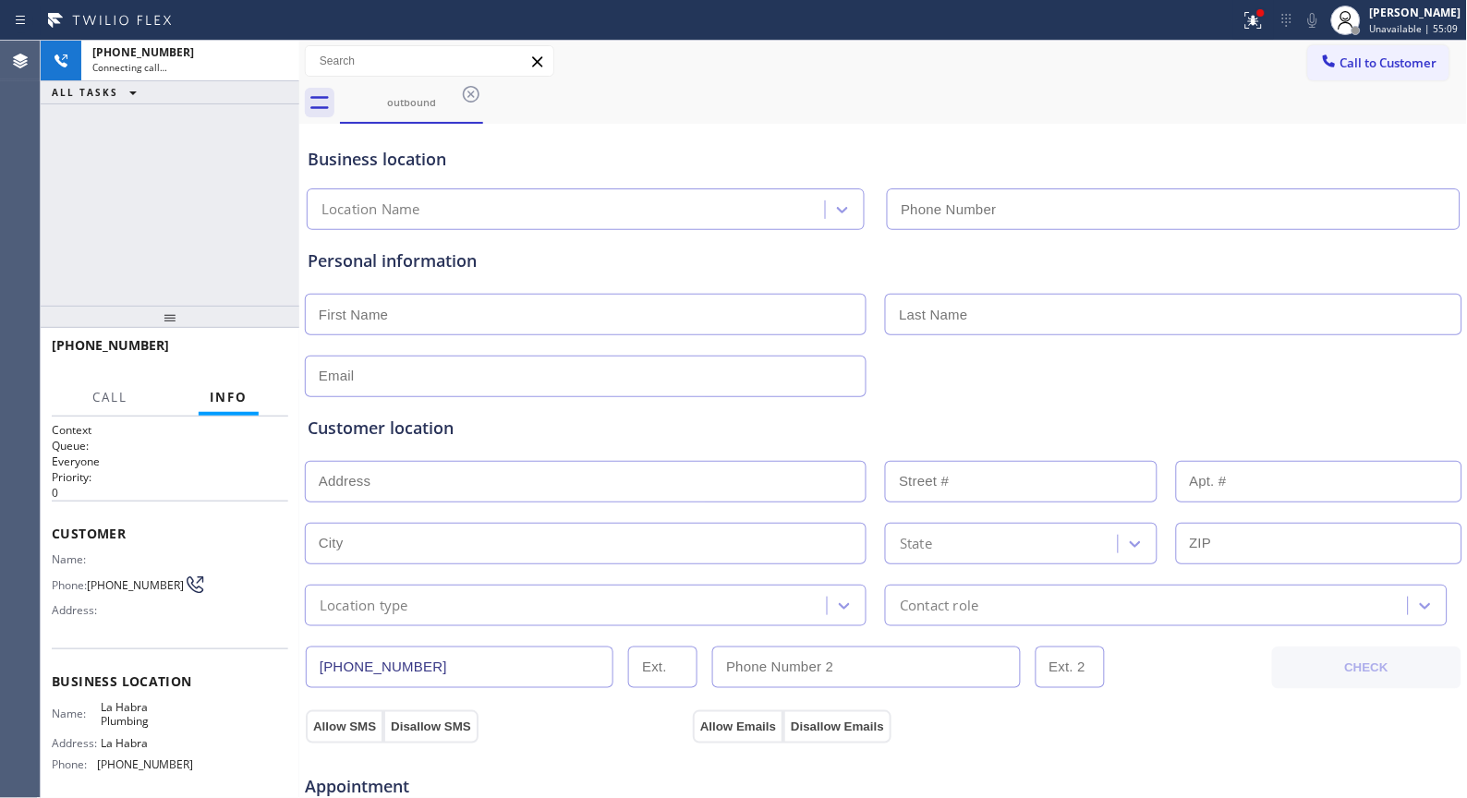
type input "(562) 553-3424"
drag, startPoint x: 113, startPoint y: 345, endPoint x: 67, endPoint y: 348, distance: 45.4
click at [67, 348] on div "+16508971684" at bounding box center [164, 345] width 224 height 18
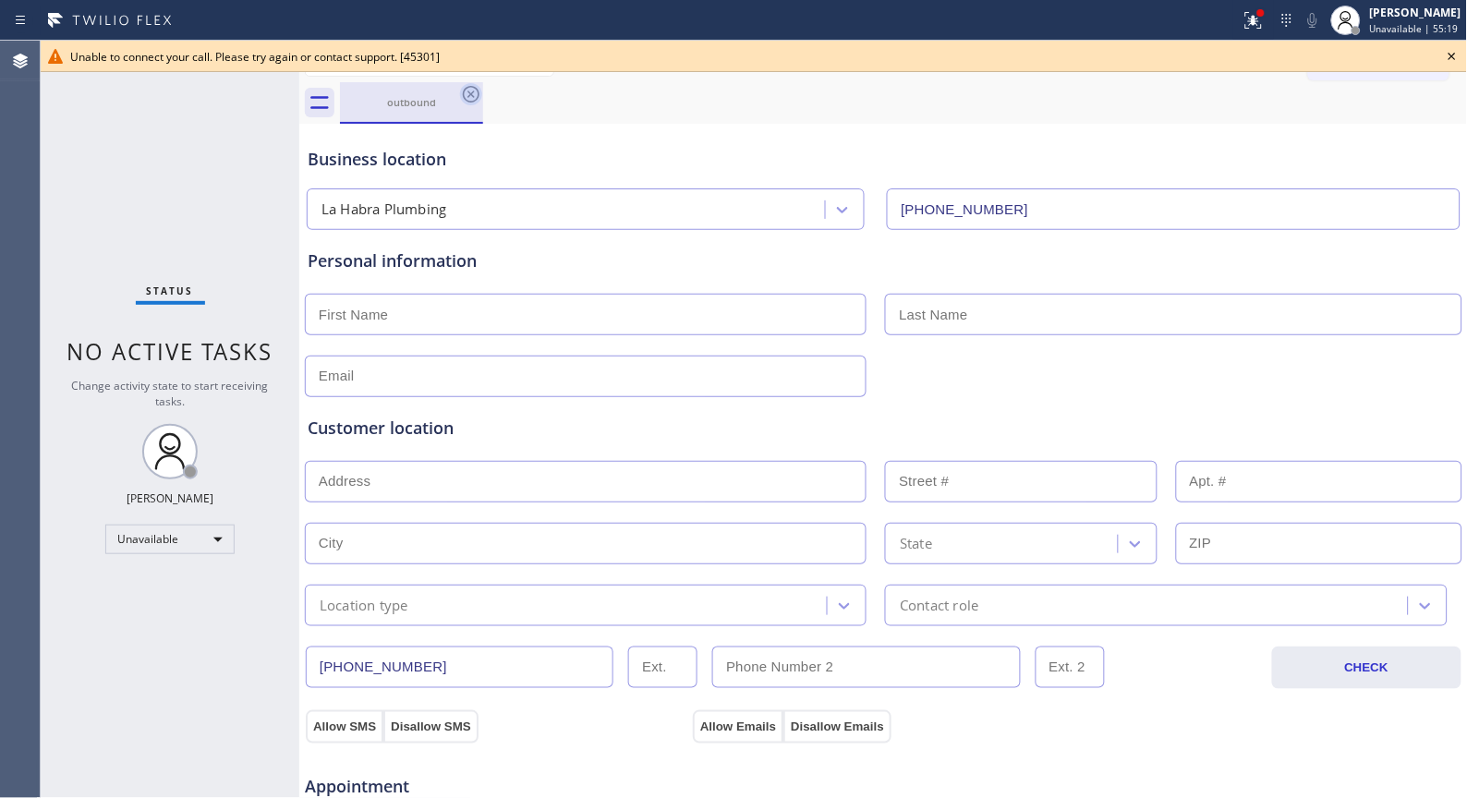
click at [460, 100] on icon at bounding box center [471, 94] width 22 height 22
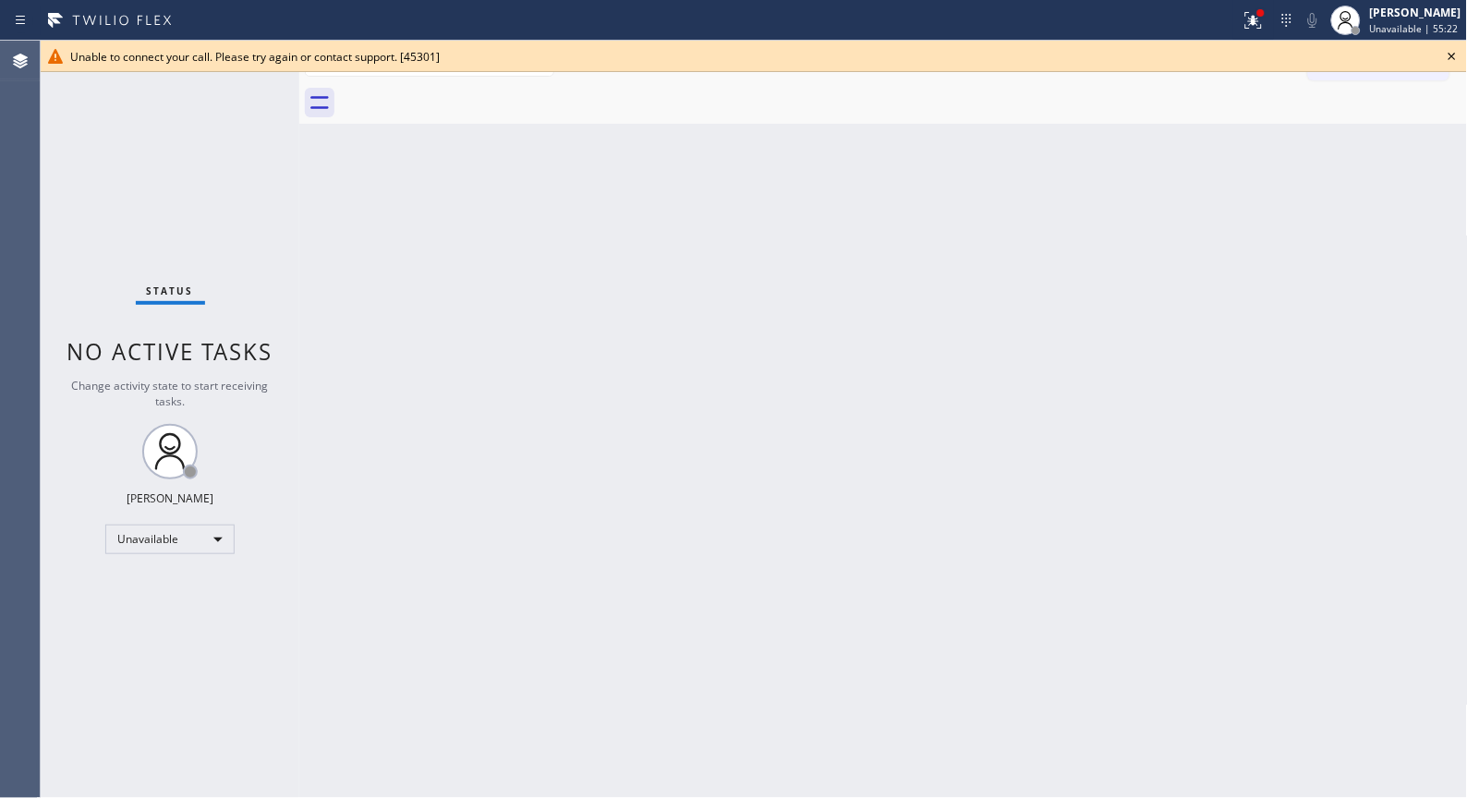
click at [1443, 57] on icon at bounding box center [1452, 56] width 22 height 22
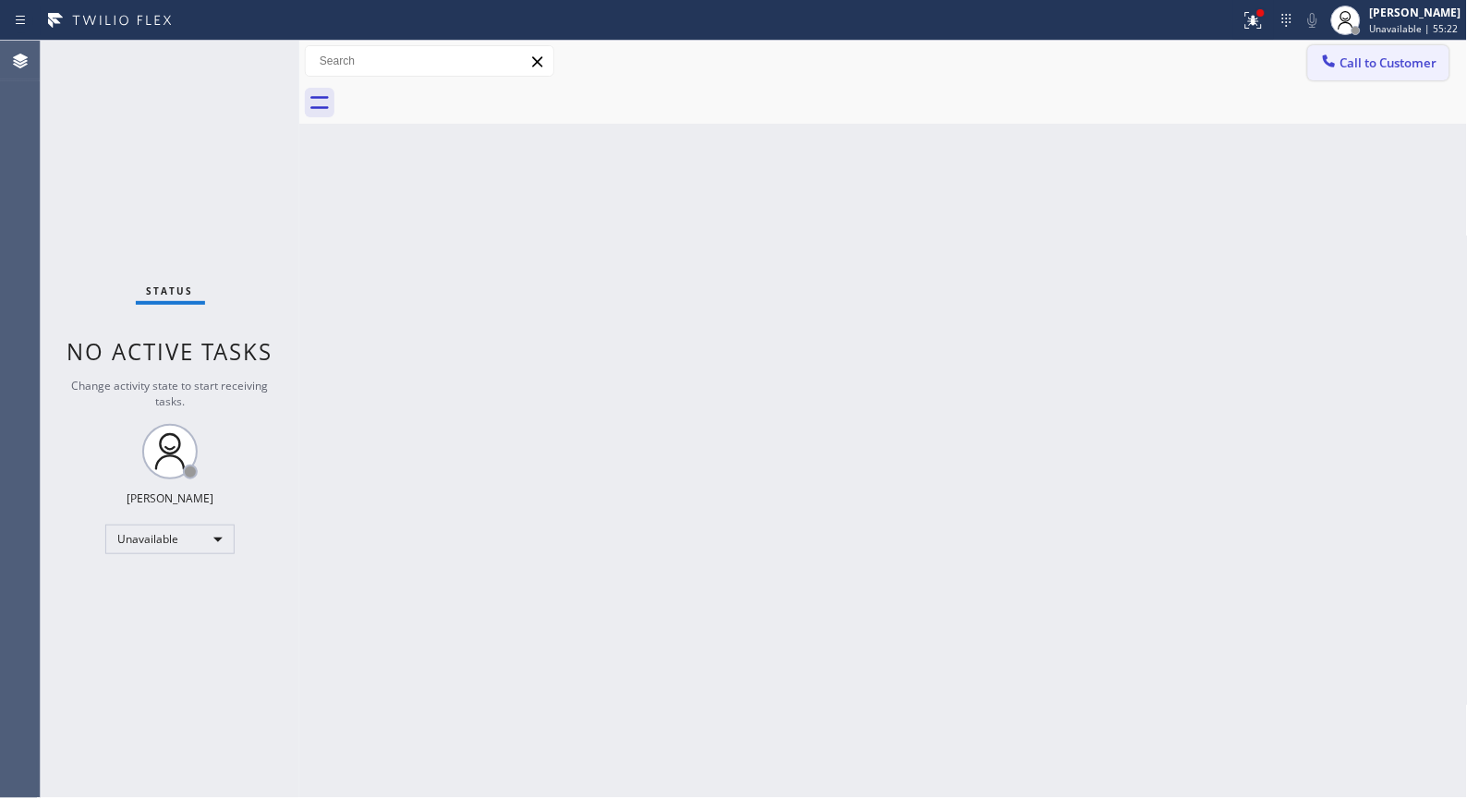
click at [1405, 66] on span "Call to Customer" at bounding box center [1388, 63] width 97 height 17
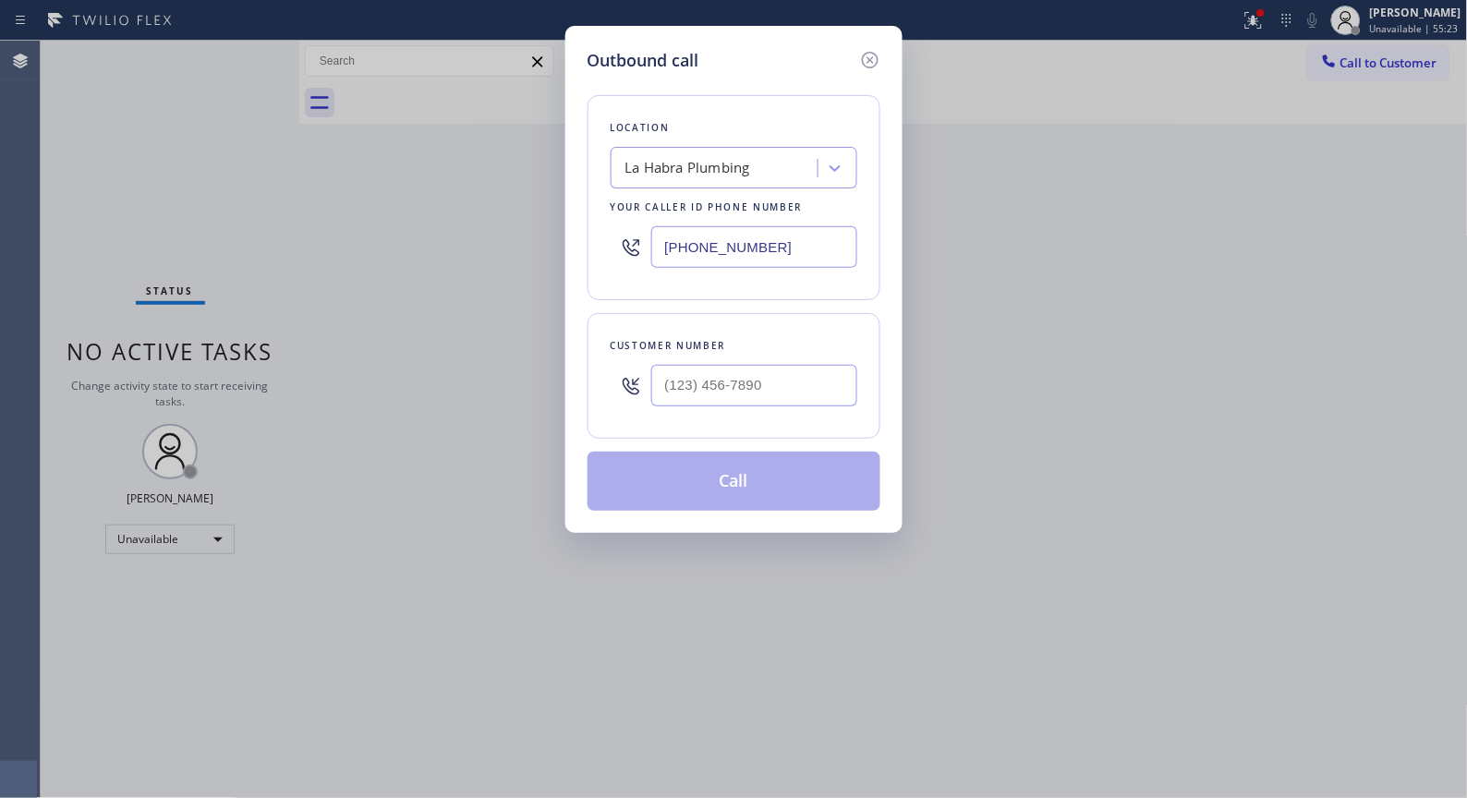
drag, startPoint x: 868, startPoint y: 393, endPoint x: 547, endPoint y: 421, distance: 322.7
click at [547, 421] on div "Outbound call Location La Habra Plumbing Your caller id phone number (562) 553-…" at bounding box center [733, 399] width 1467 height 798
click at [722, 377] on input "(___) ___-____" at bounding box center [754, 386] width 206 height 42
paste input "6508"
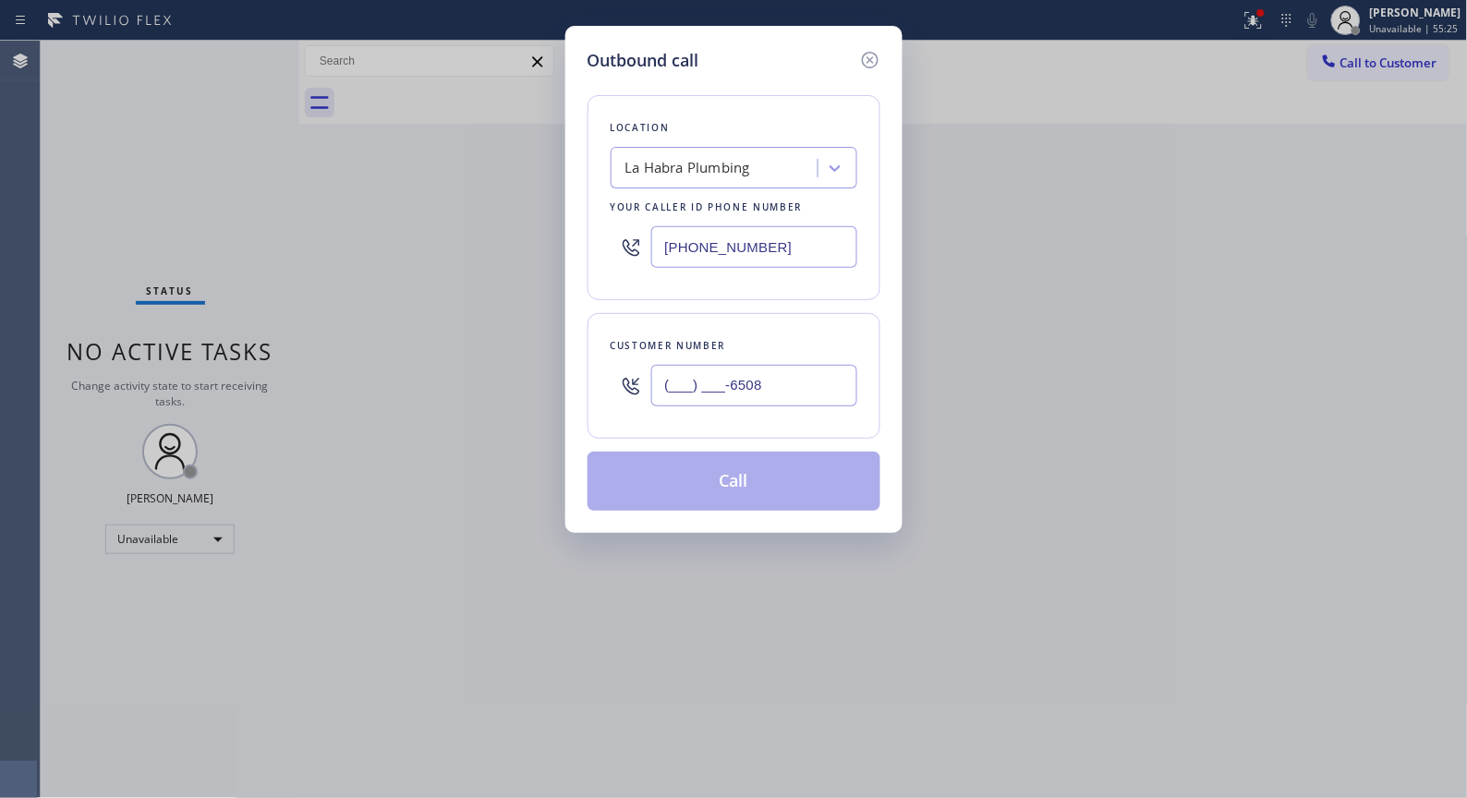
paste input "650) 897-1684"
drag, startPoint x: 761, startPoint y: 385, endPoint x: 585, endPoint y: 411, distance: 178.3
click at [585, 411] on div "Outbound call Location La Habra Plumbing Your caller id phone number (562) 553-…" at bounding box center [733, 279] width 337 height 507
type input "(650) 897-1684"
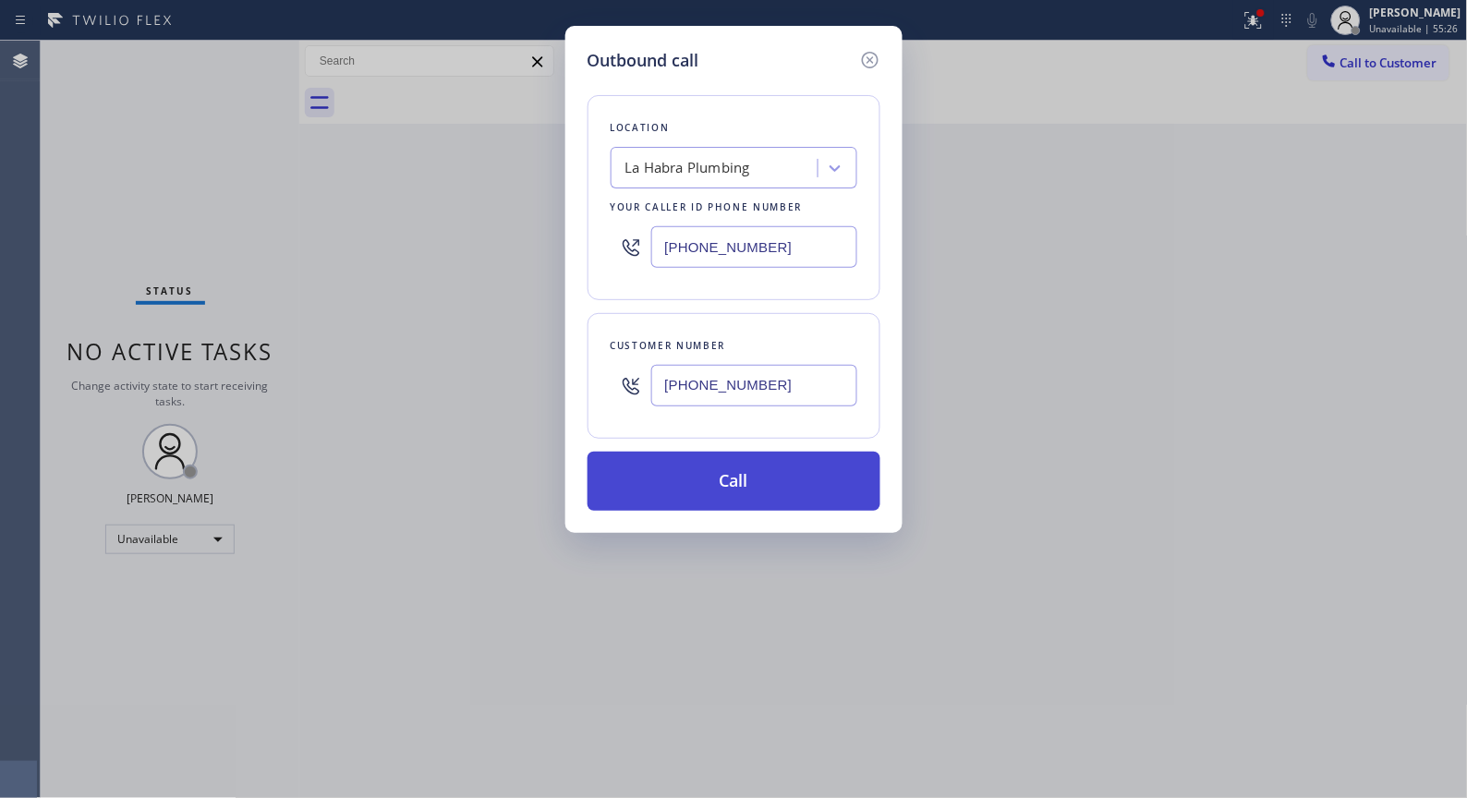
click at [777, 503] on button "Call" at bounding box center [734, 481] width 293 height 59
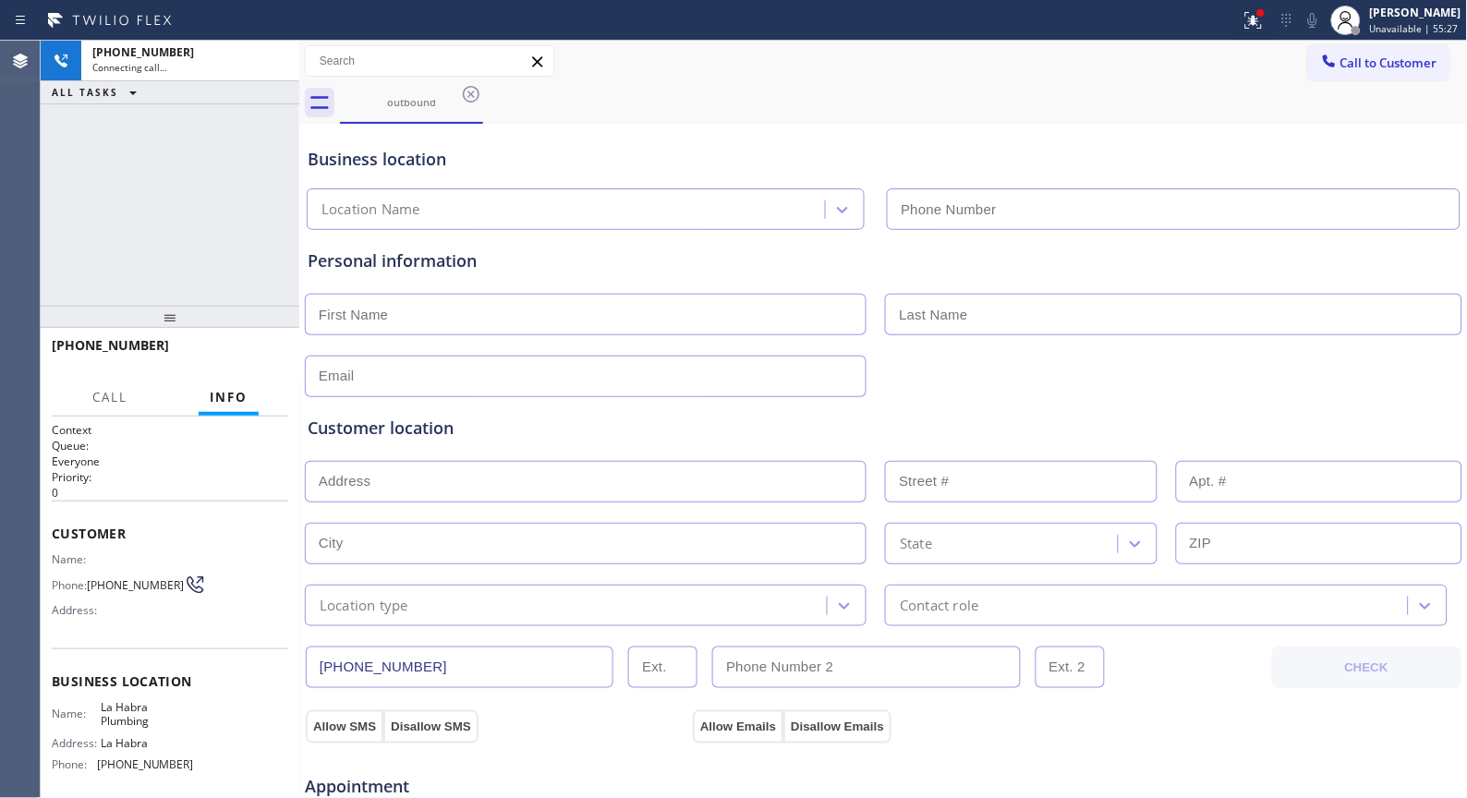
type input "(562) 553-3424"
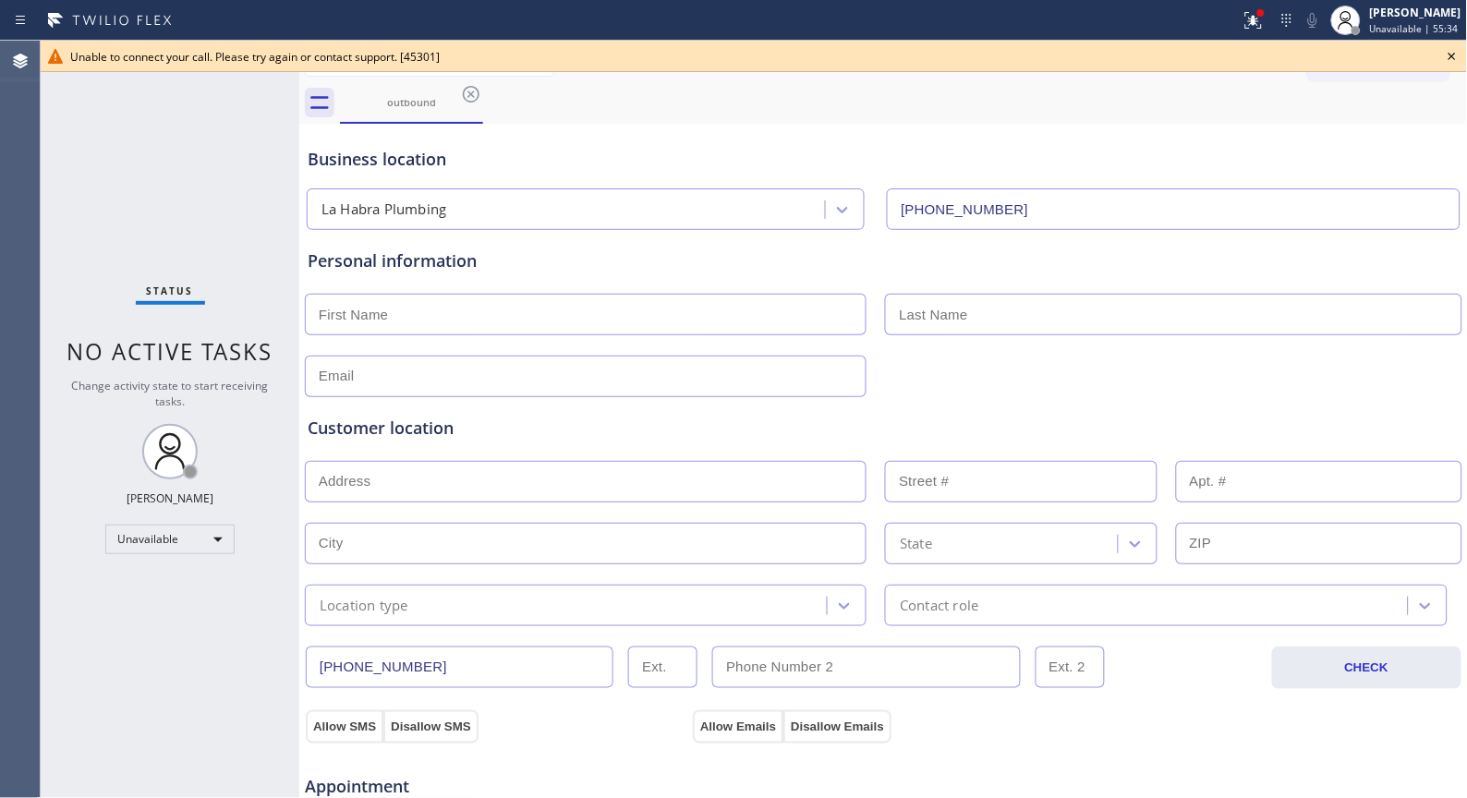
drag, startPoint x: 474, startPoint y: 96, endPoint x: 465, endPoint y: 114, distance: 19.8
click at [474, 96] on icon at bounding box center [471, 94] width 17 height 17
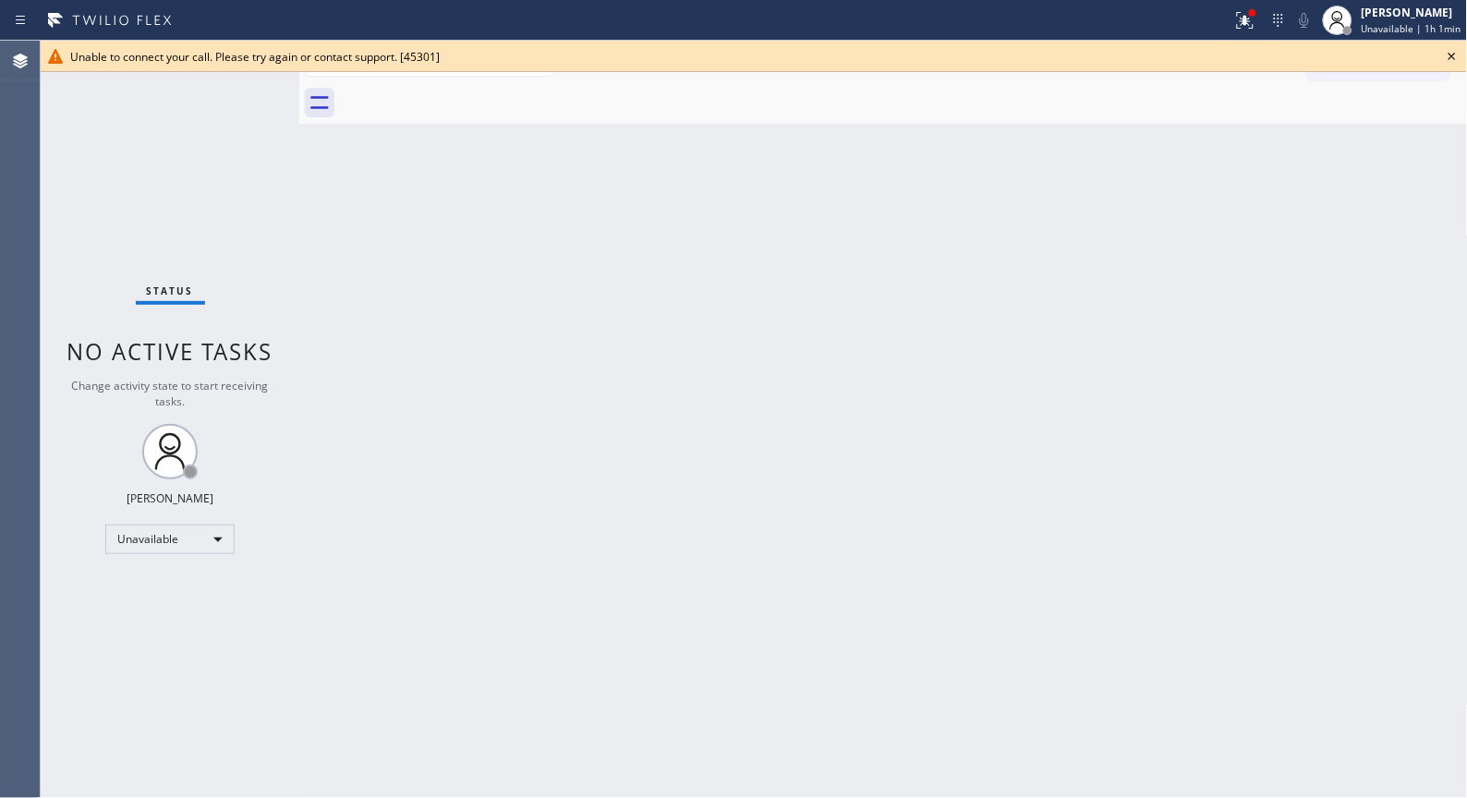
click at [596, 480] on div "Back to Dashboard Change Sender ID Customers Technicians Select a contact Outbo…" at bounding box center [883, 420] width 1169 height 758
